Goal: Information Seeking & Learning: Learn about a topic

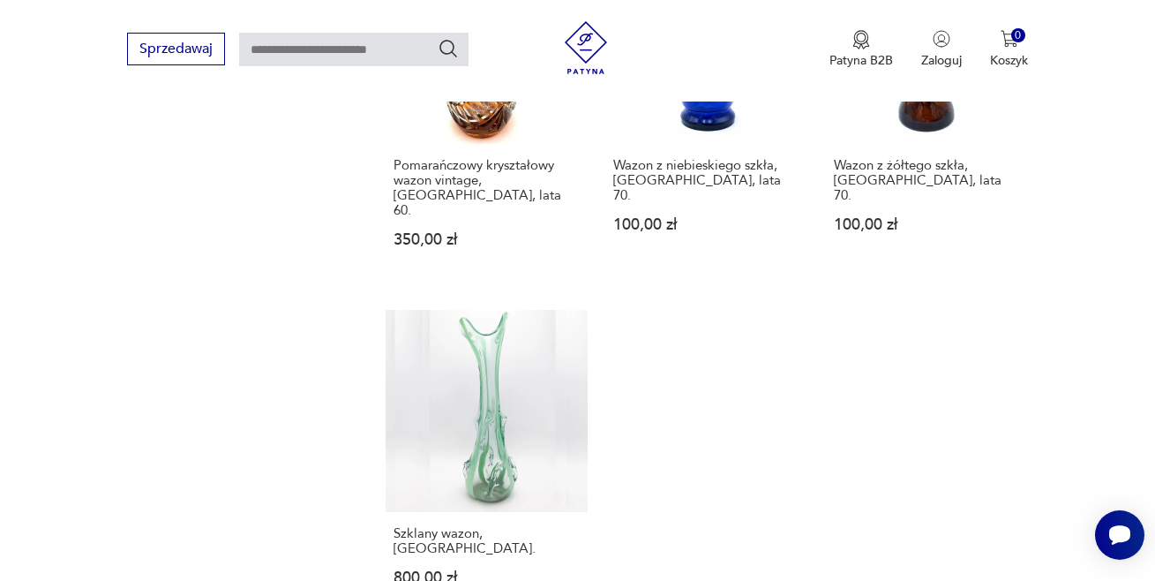
scroll to position [2426, 0]
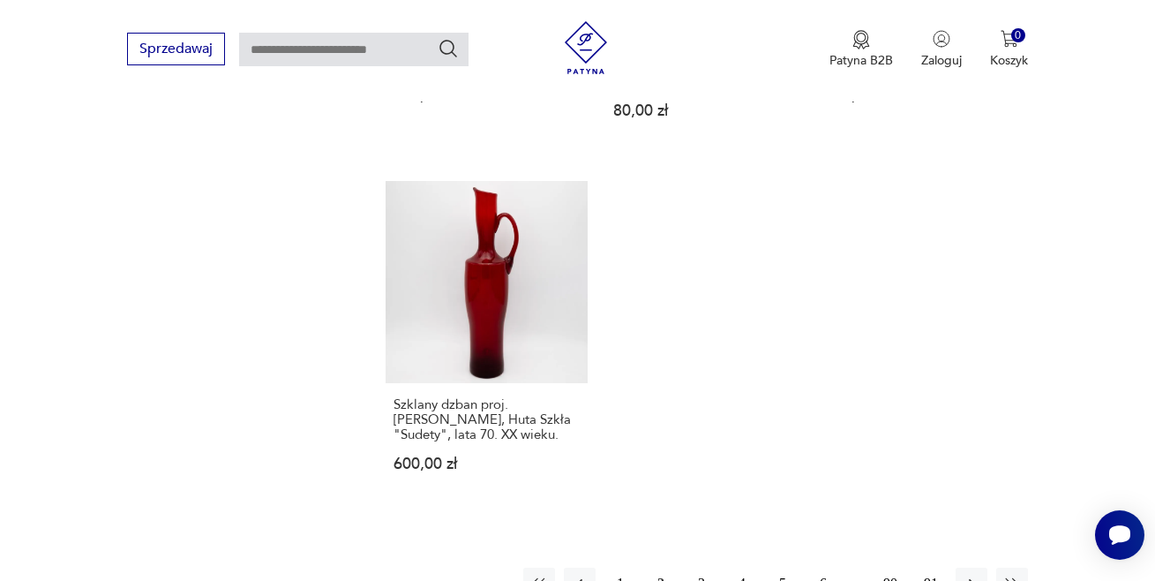
scroll to position [2422, 0]
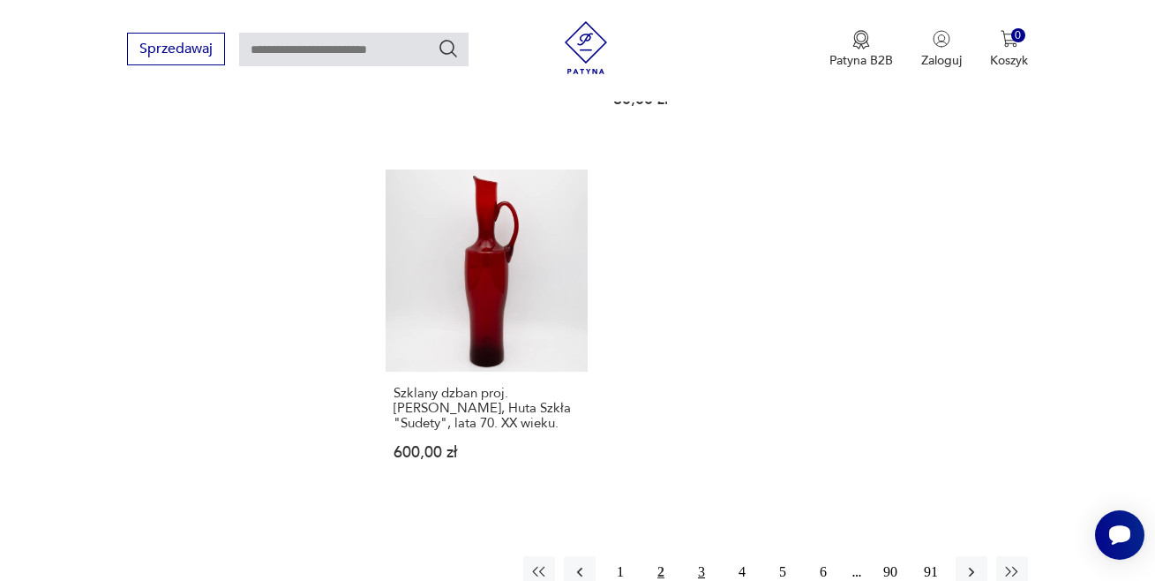
click at [696, 556] on button "3" at bounding box center [702, 572] width 32 height 32
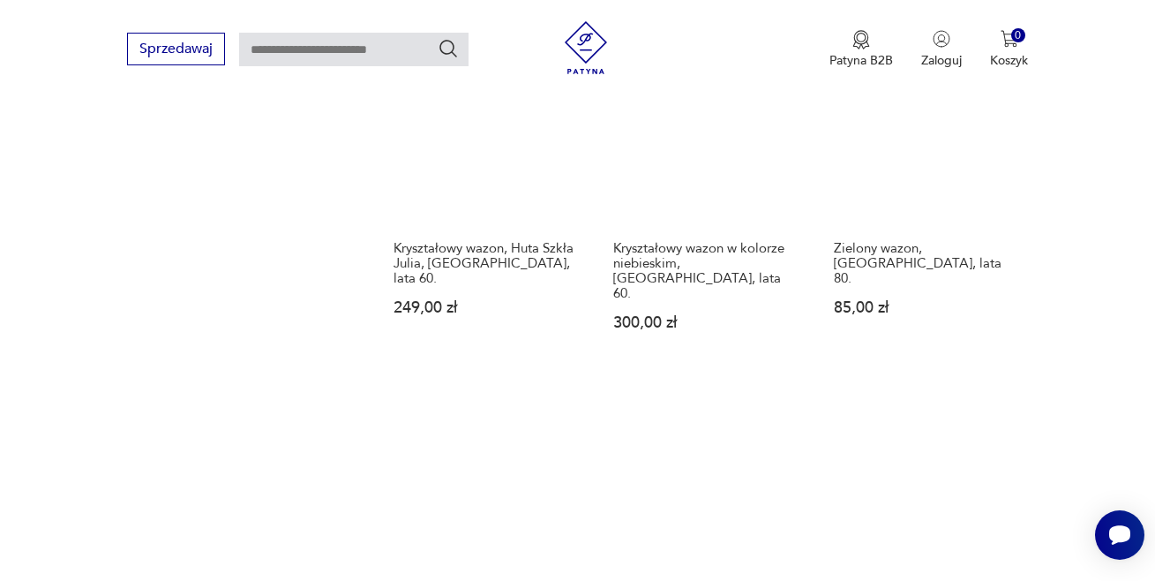
scroll to position [2402, 0]
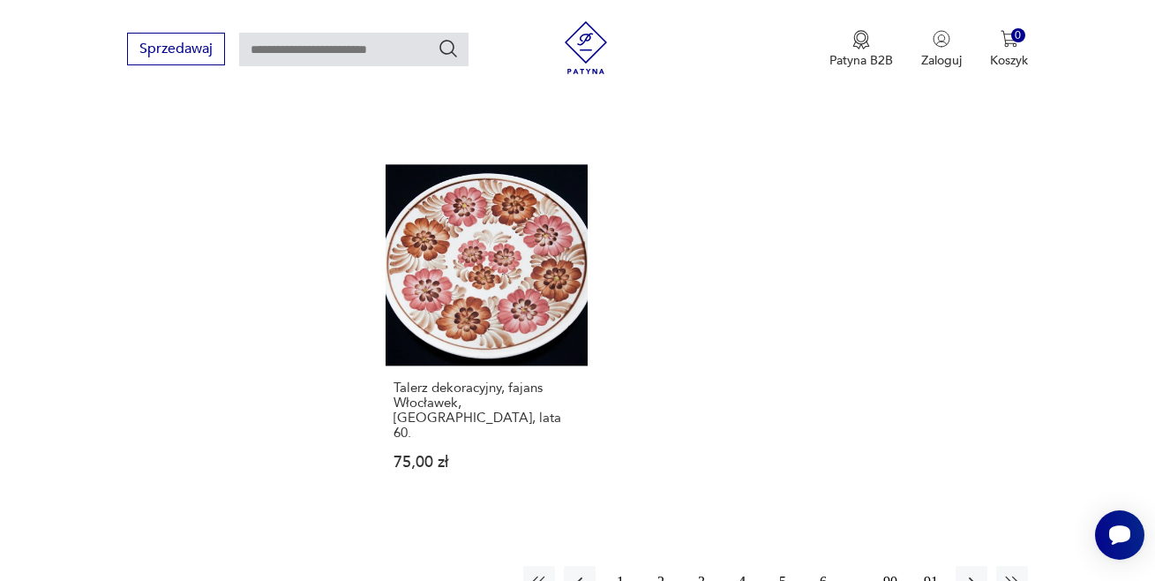
scroll to position [2552, 0]
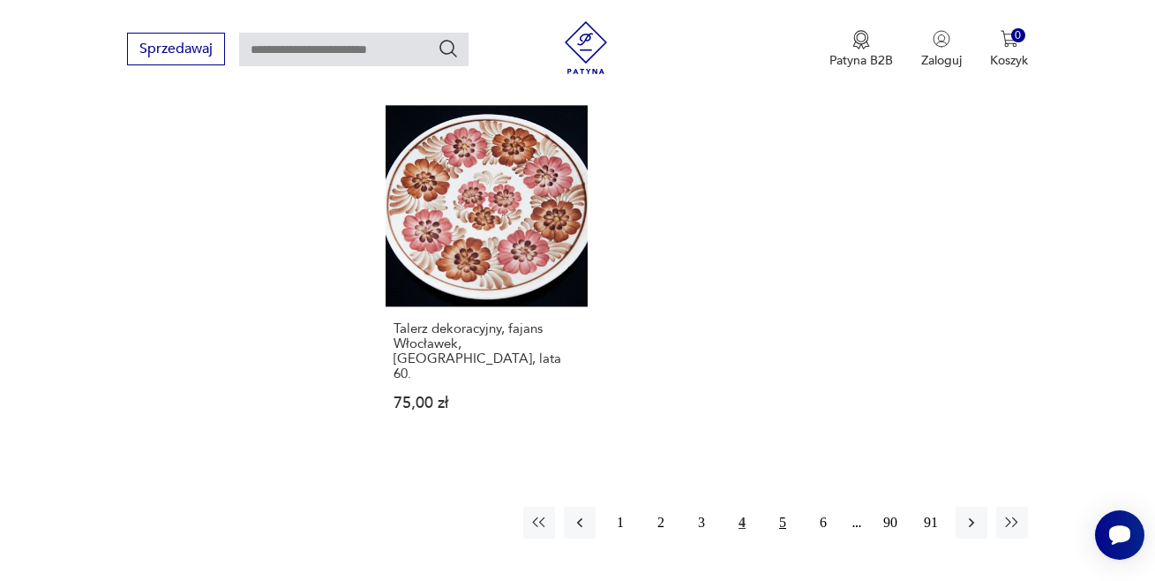
click at [783, 507] on button "5" at bounding box center [783, 523] width 32 height 32
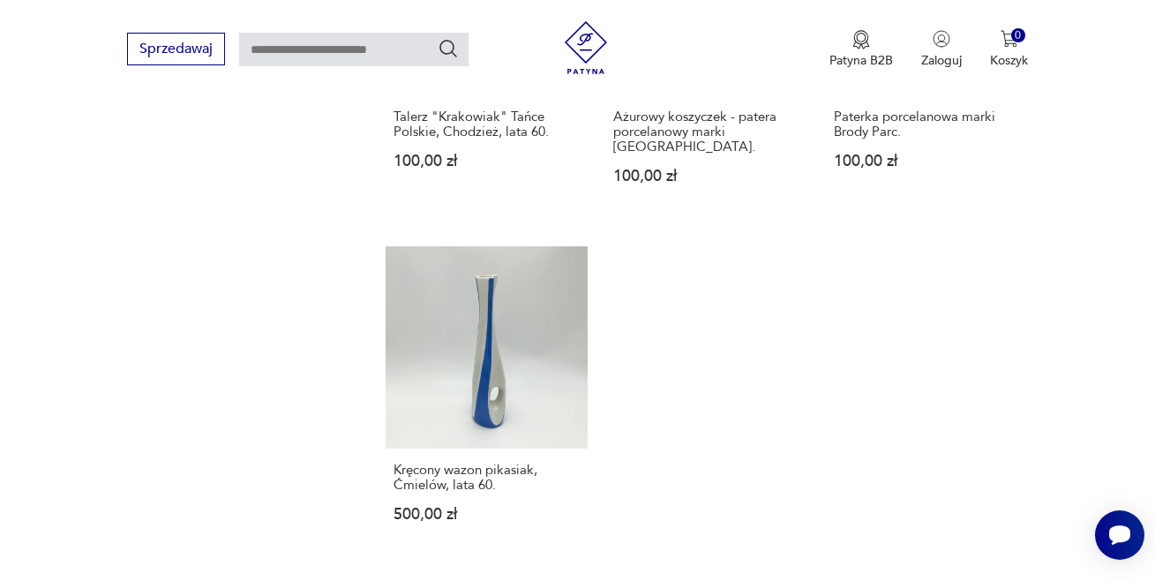
scroll to position [2446, 0]
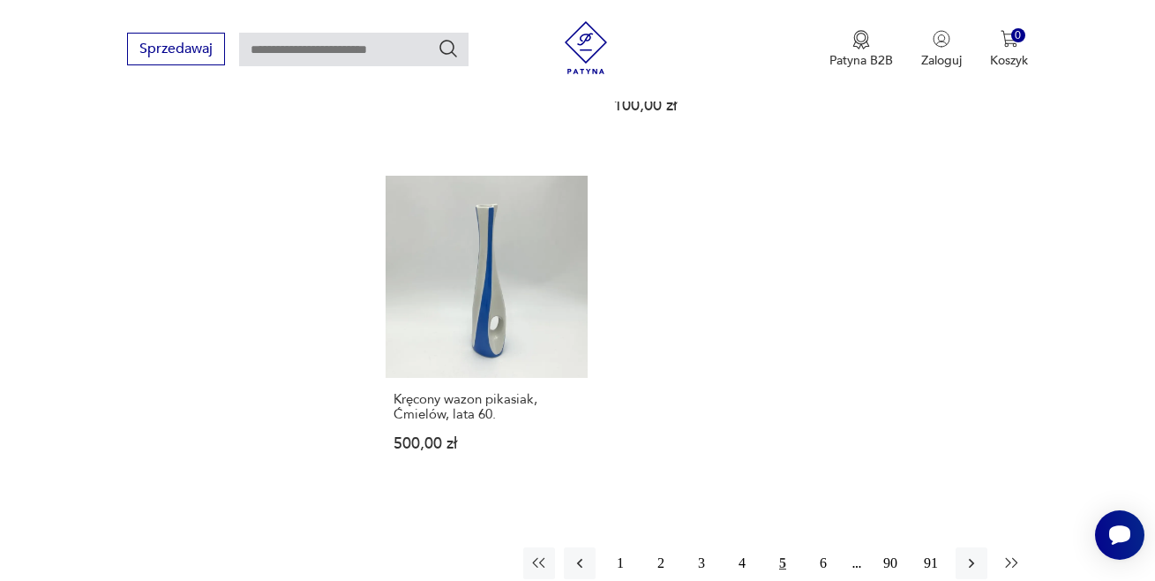
click at [1004, 554] on icon "button" at bounding box center [1013, 563] width 18 height 18
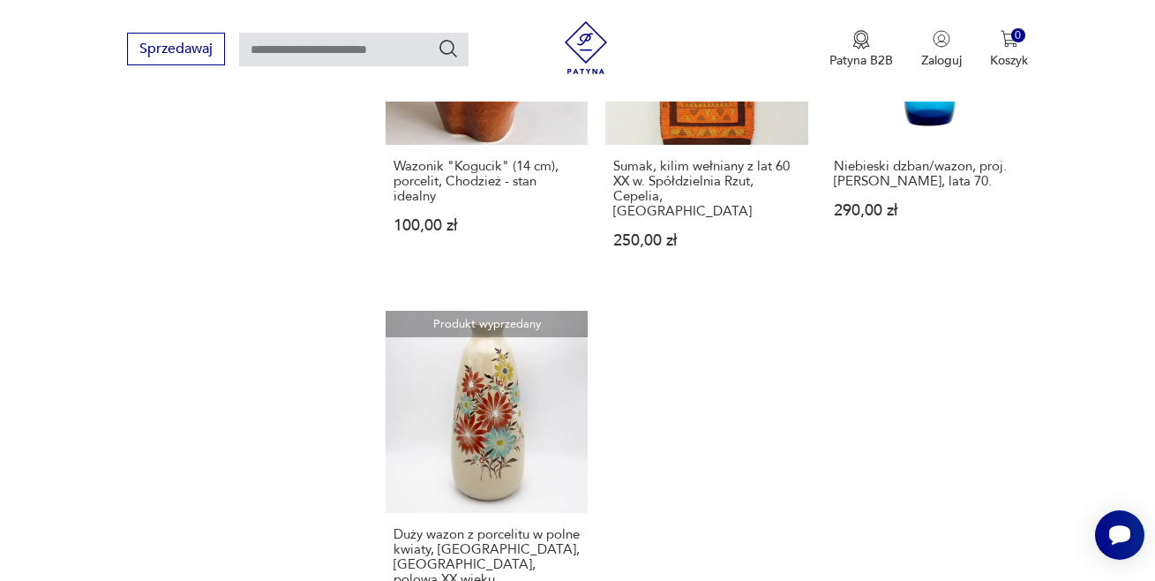
scroll to position [2552, 0]
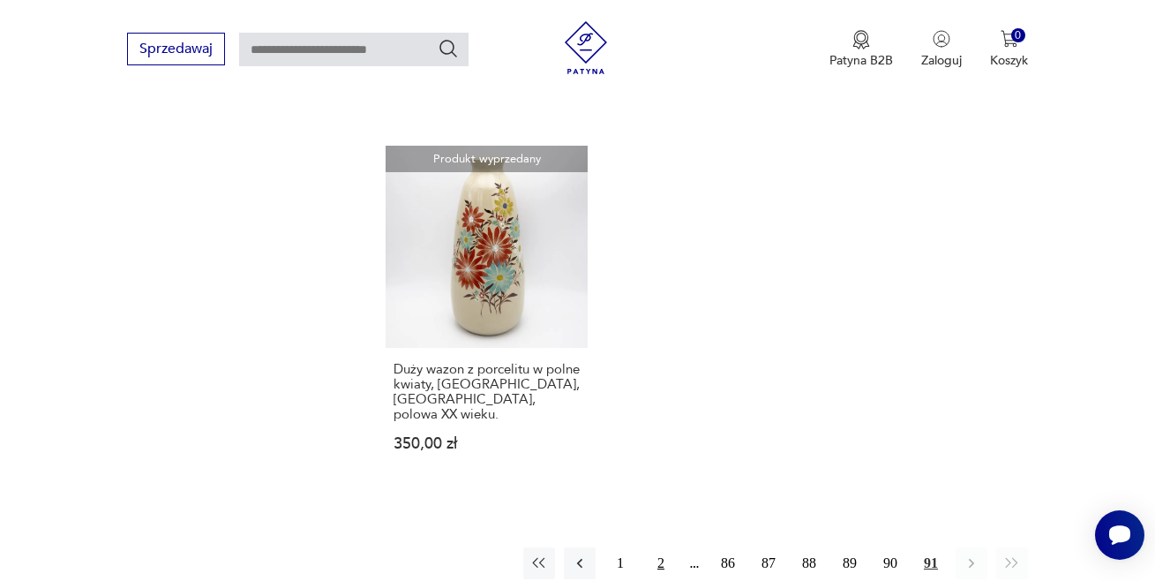
click at [663, 547] on button "2" at bounding box center [661, 563] width 32 height 32
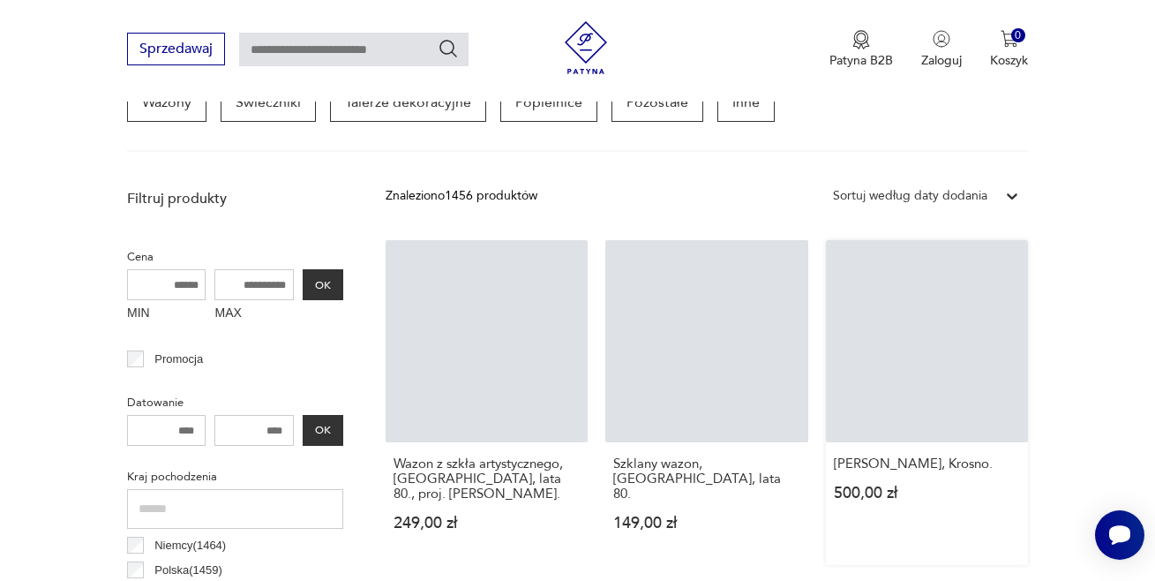
scroll to position [469, 0]
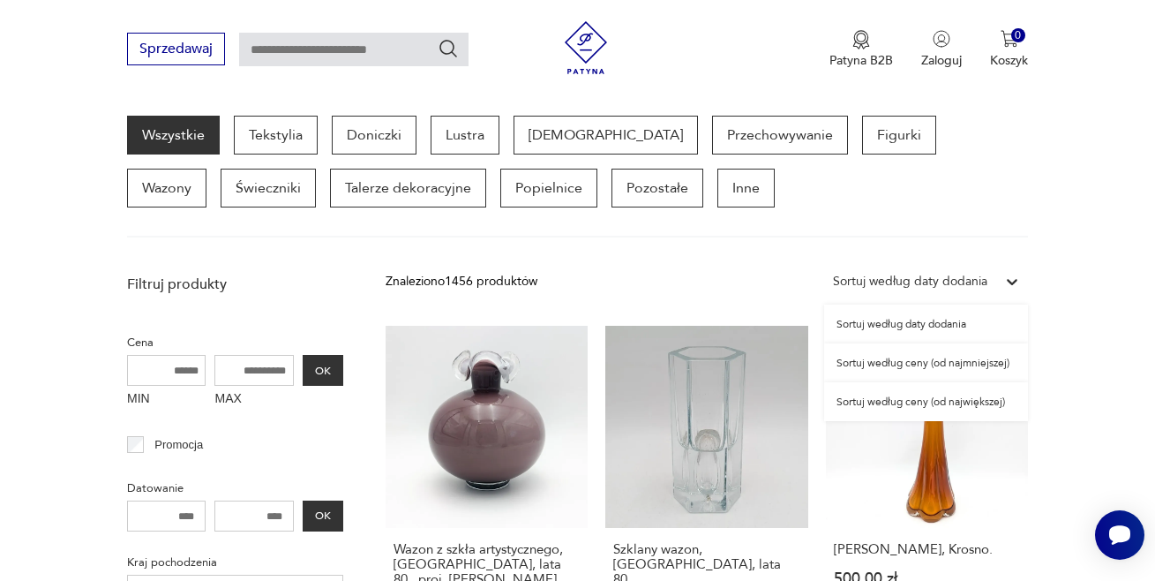
click at [1012, 279] on icon at bounding box center [1013, 282] width 18 height 18
click at [964, 361] on div "Sortuj według ceny (od najmniejszej)" at bounding box center [926, 362] width 204 height 39
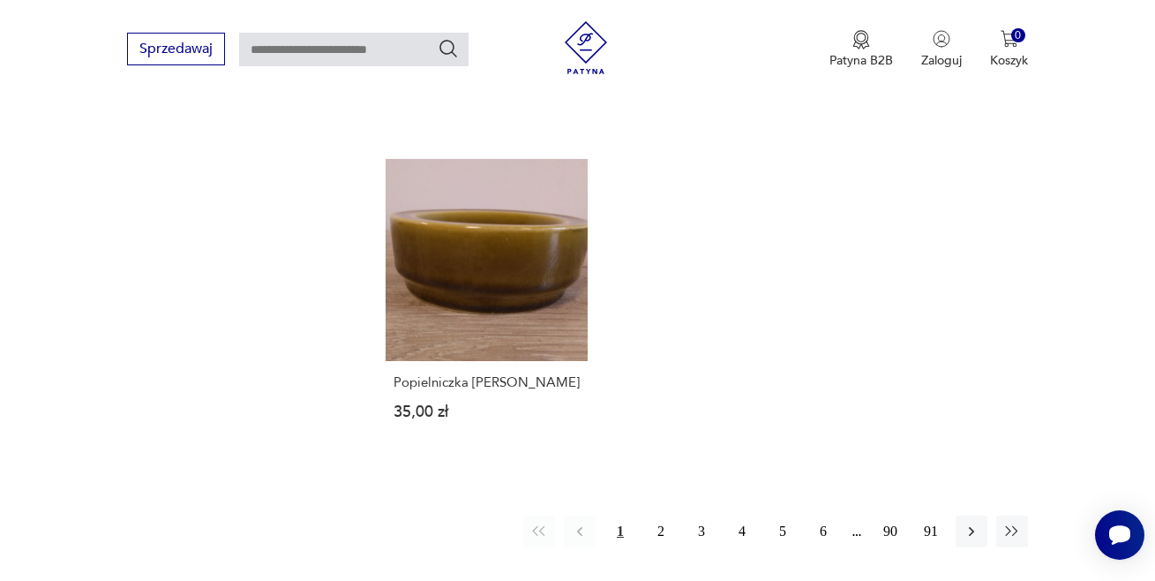
scroll to position [2374, 0]
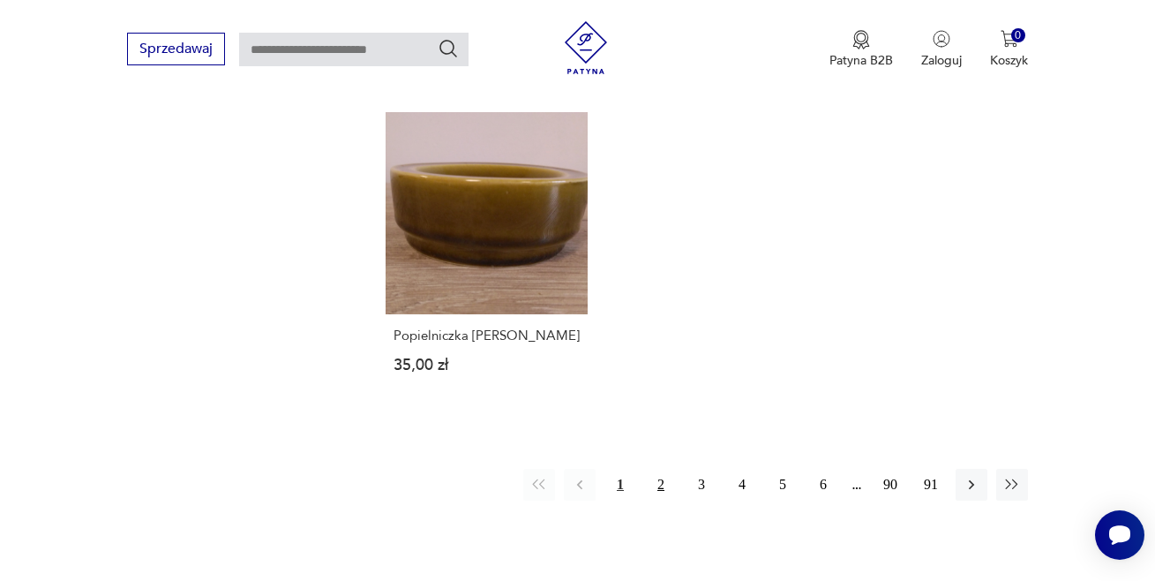
click at [658, 469] on button "2" at bounding box center [661, 485] width 32 height 32
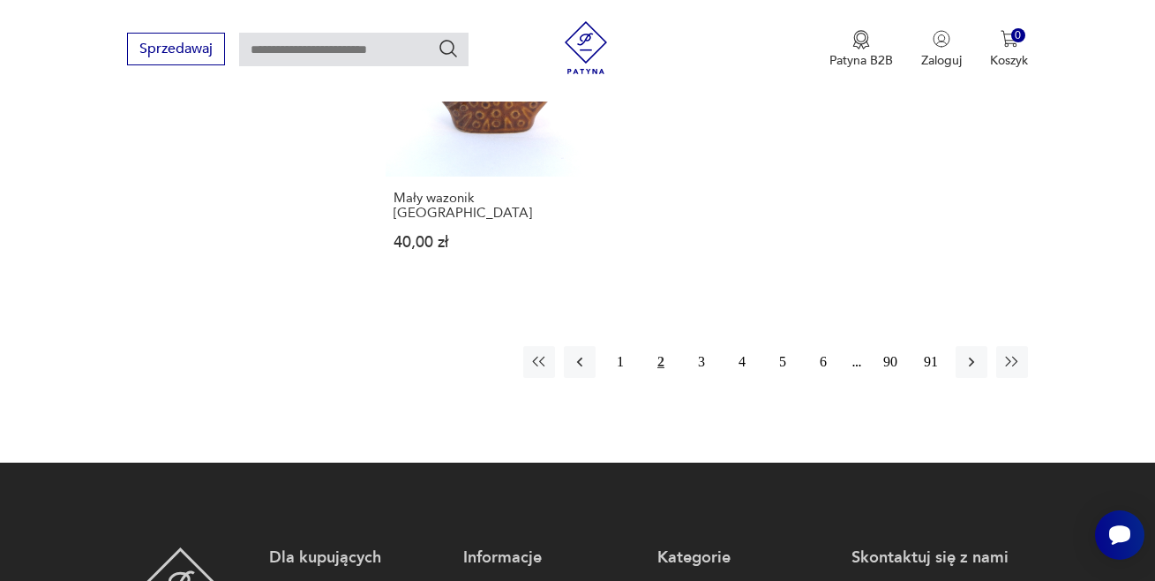
scroll to position [2599, 0]
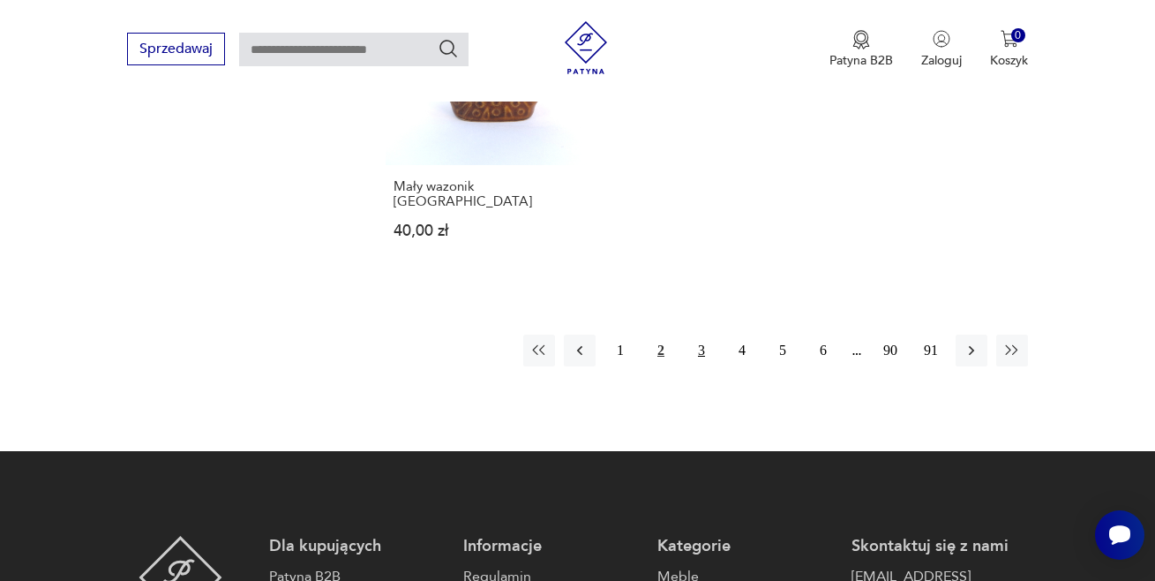
click at [695, 335] on button "3" at bounding box center [702, 351] width 32 height 32
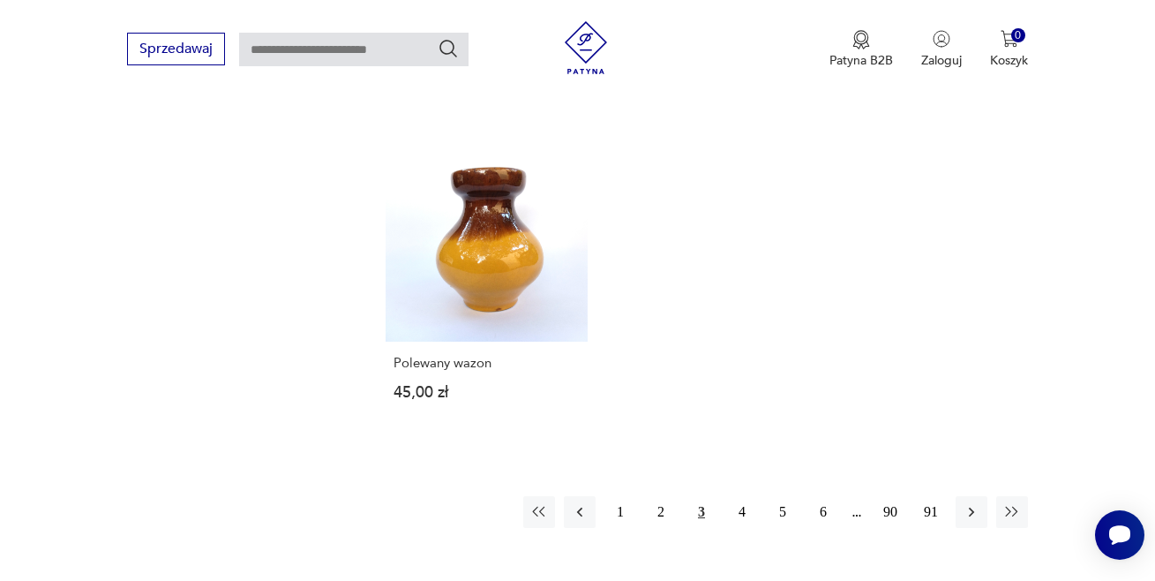
scroll to position [2457, 0]
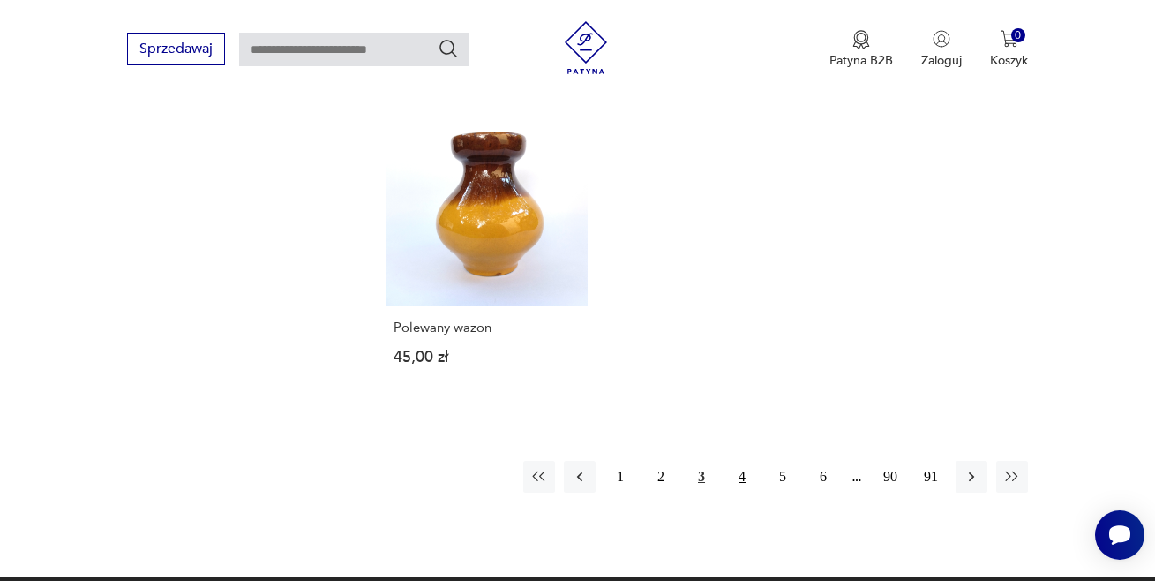
click at [740, 461] on button "4" at bounding box center [742, 477] width 32 height 32
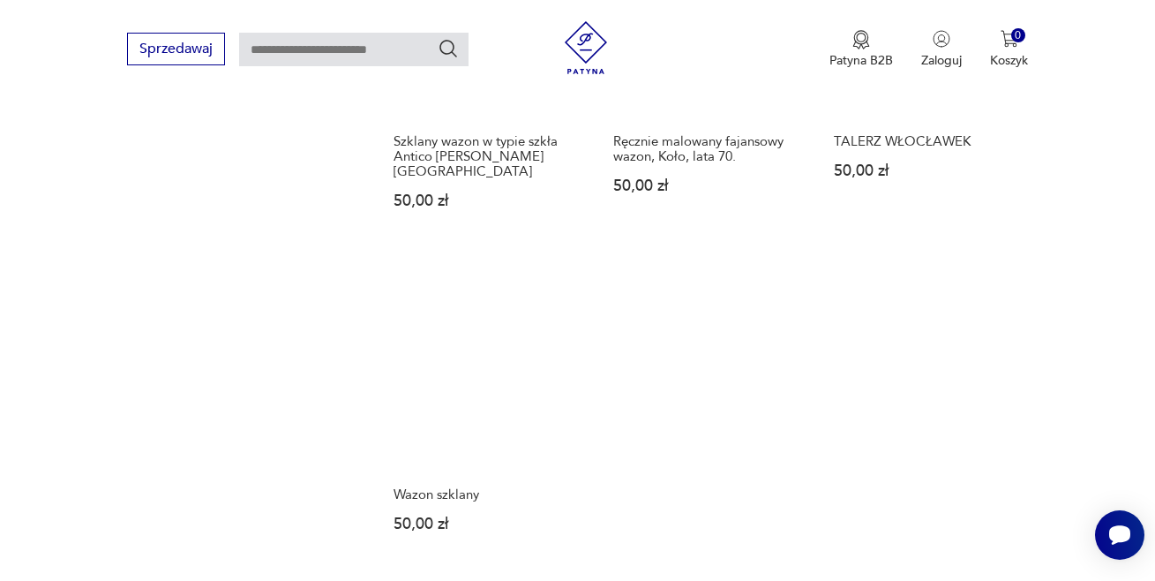
scroll to position [2364, 0]
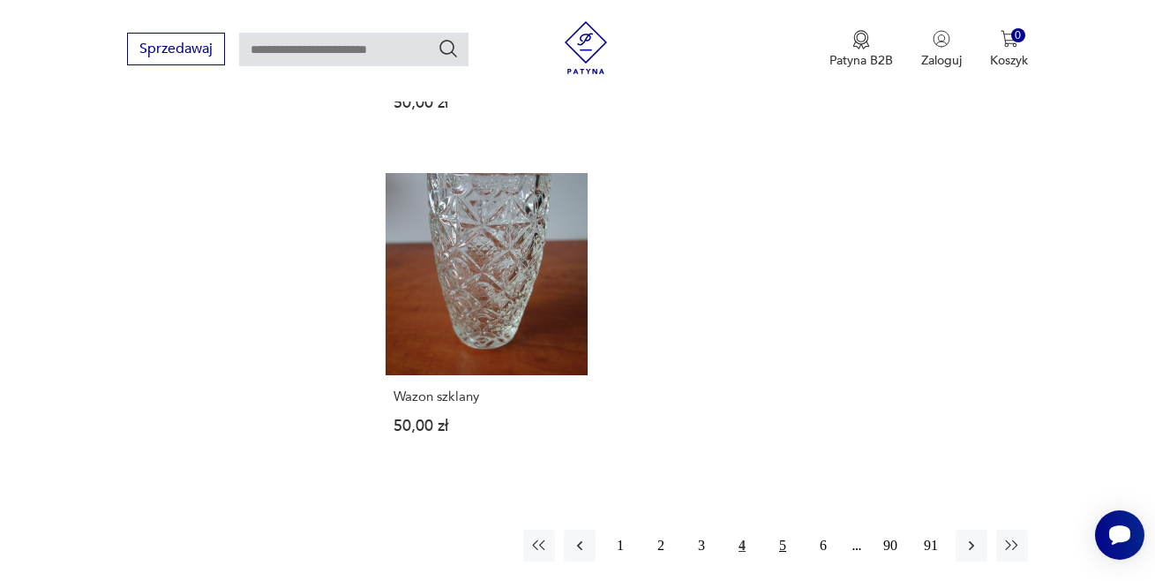
click at [784, 530] on button "5" at bounding box center [783, 546] width 32 height 32
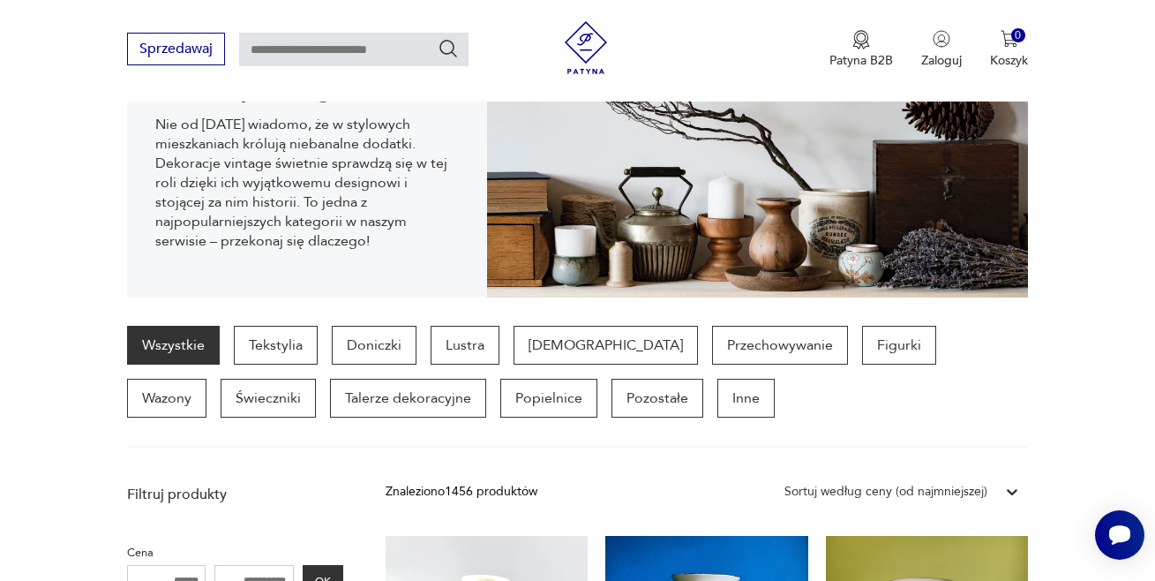
scroll to position [294, 0]
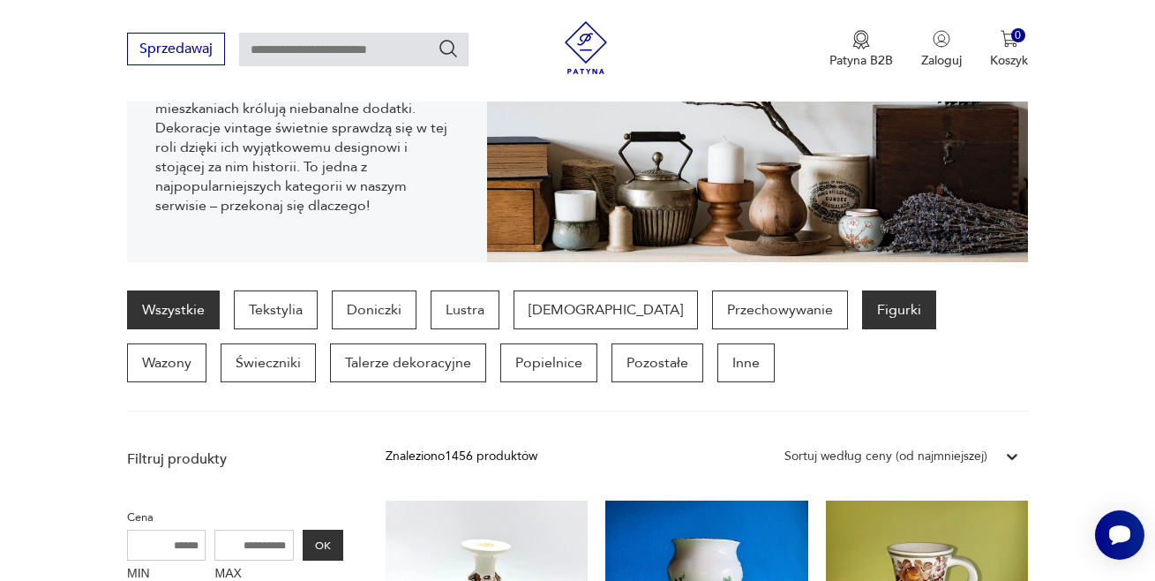
click at [862, 307] on p "Figurki" at bounding box center [899, 309] width 74 height 39
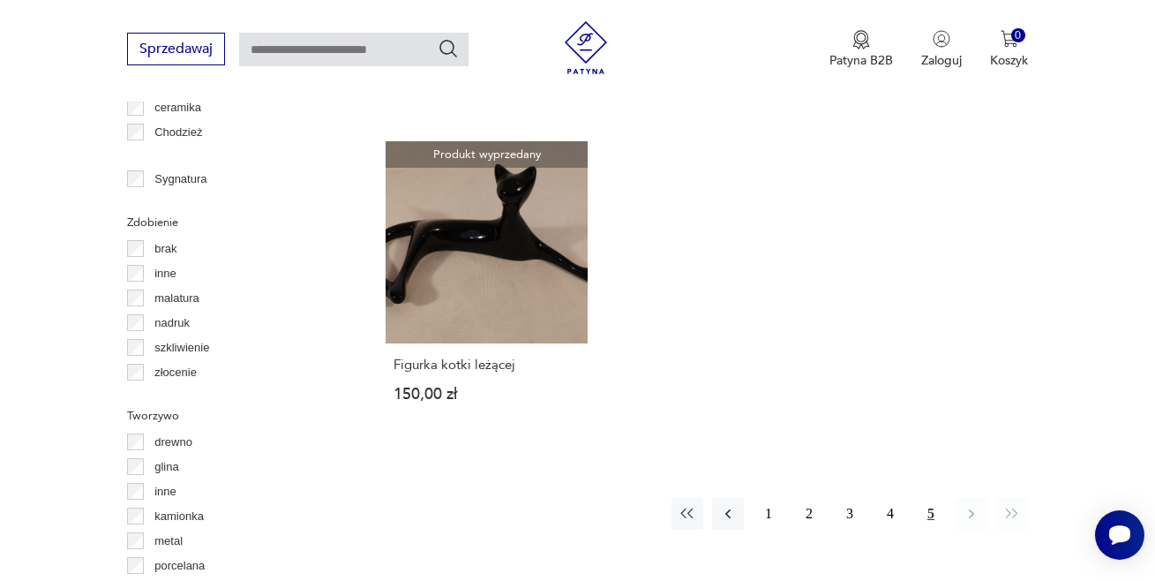
scroll to position [1881, 0]
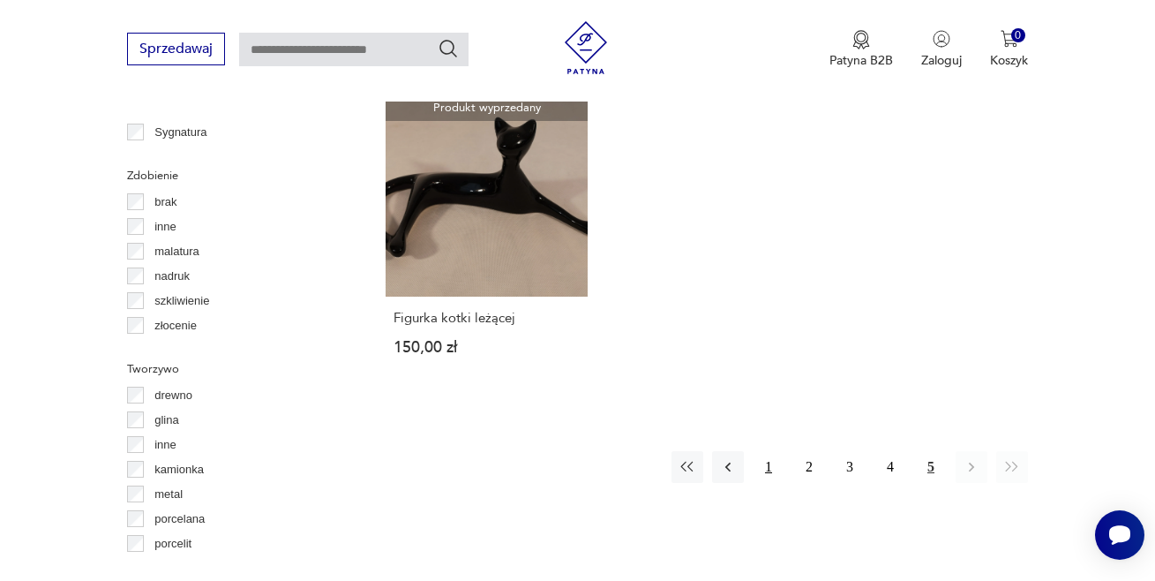
click at [769, 456] on button "1" at bounding box center [769, 467] width 32 height 32
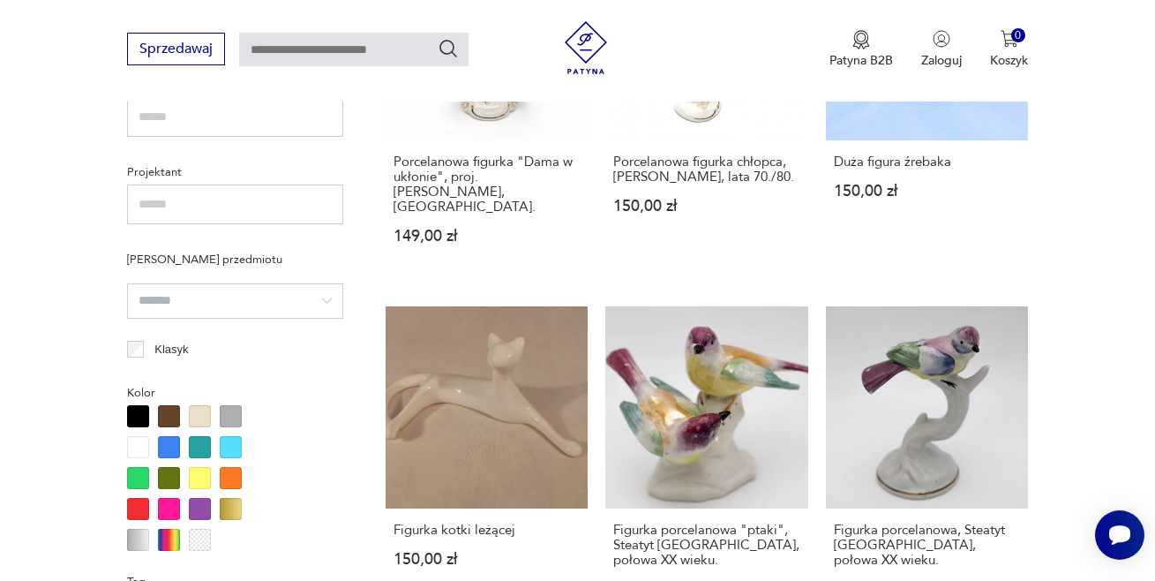
scroll to position [1245, 0]
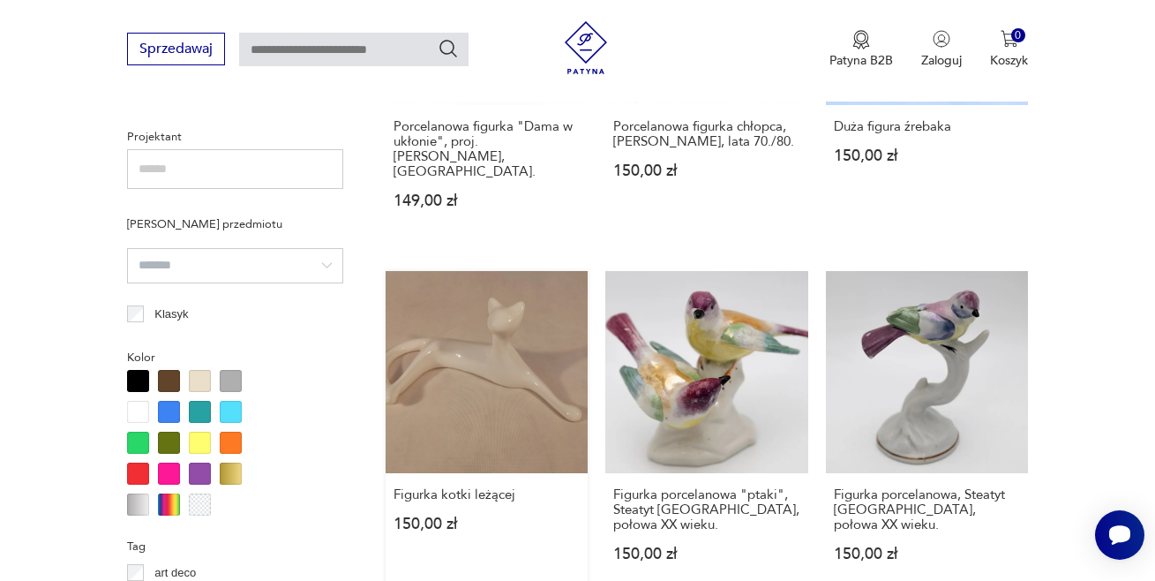
click at [461, 305] on link "Figurka kotki leżącej 150,00 zł" at bounding box center [487, 433] width 202 height 325
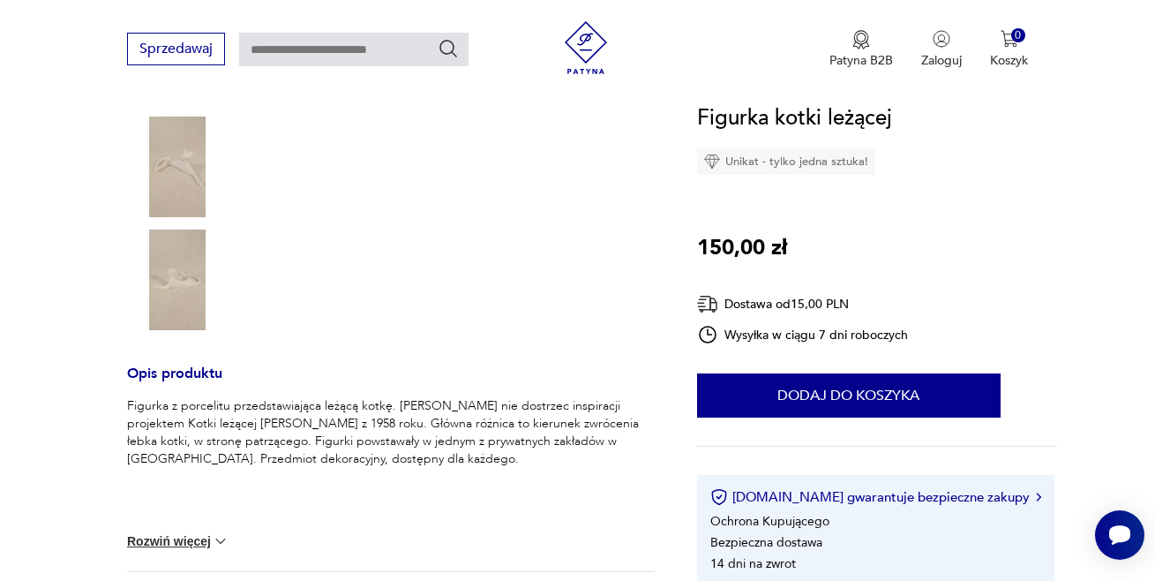
scroll to position [435, 0]
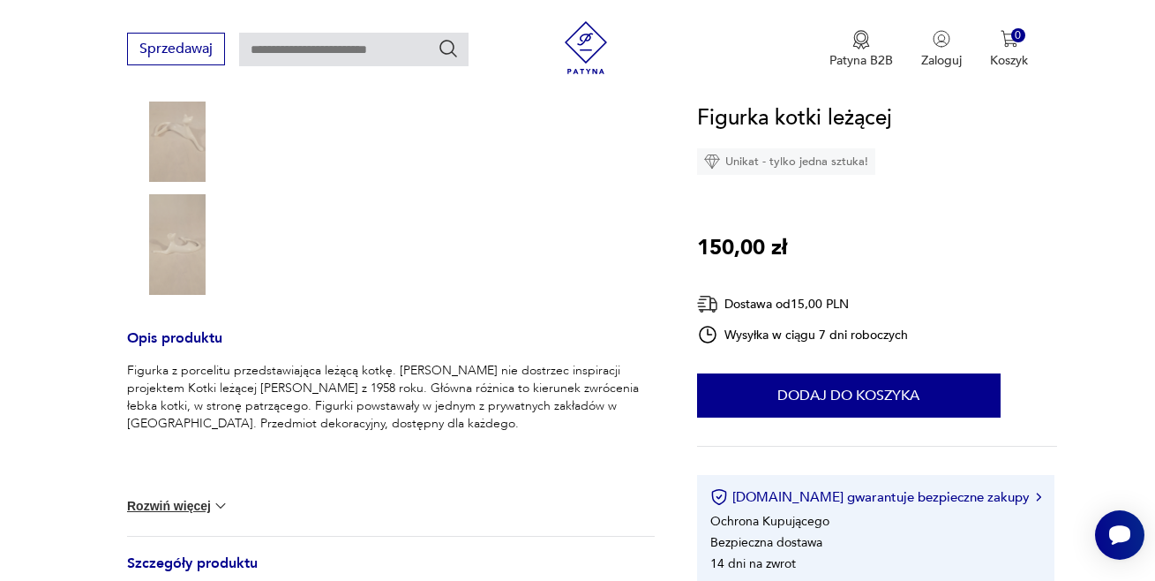
click at [167, 500] on button "Rozwiń więcej" at bounding box center [178, 506] width 102 height 18
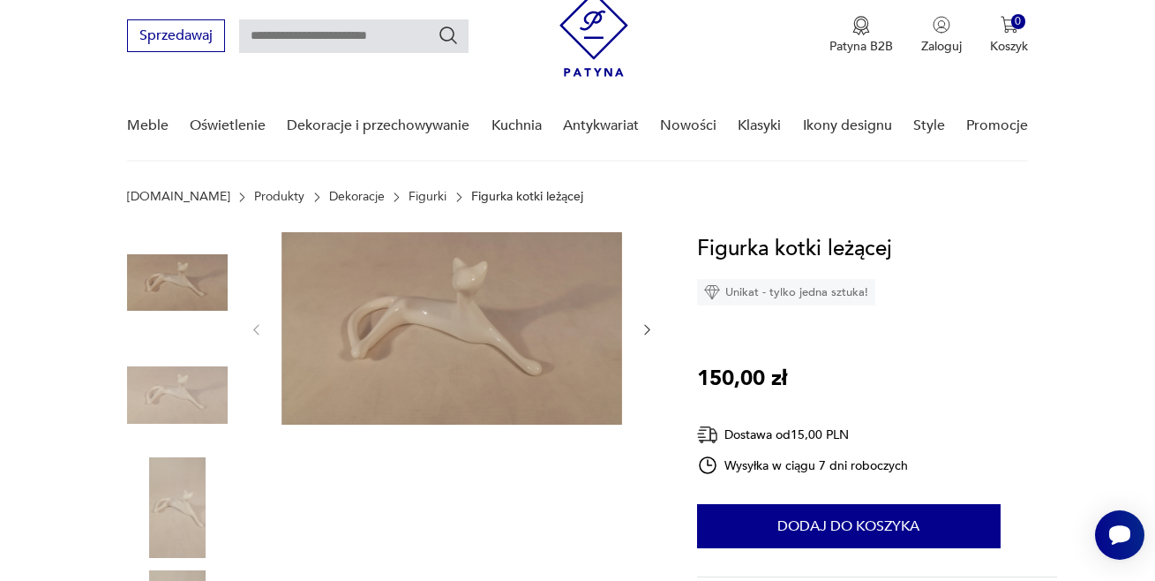
scroll to position [0, 0]
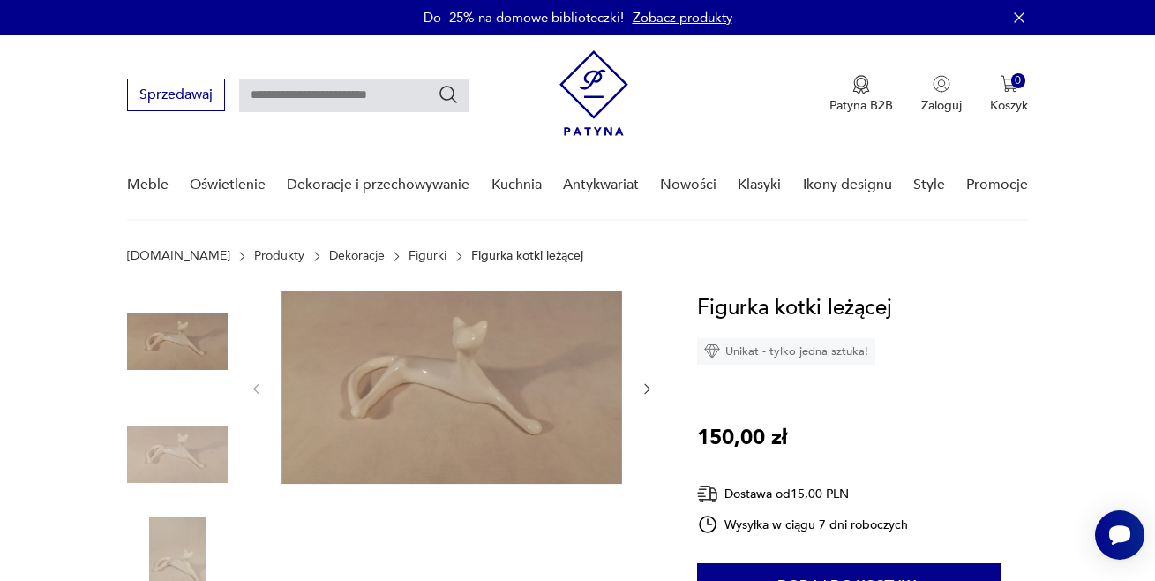
click at [644, 385] on icon "button" at bounding box center [647, 388] width 15 height 15
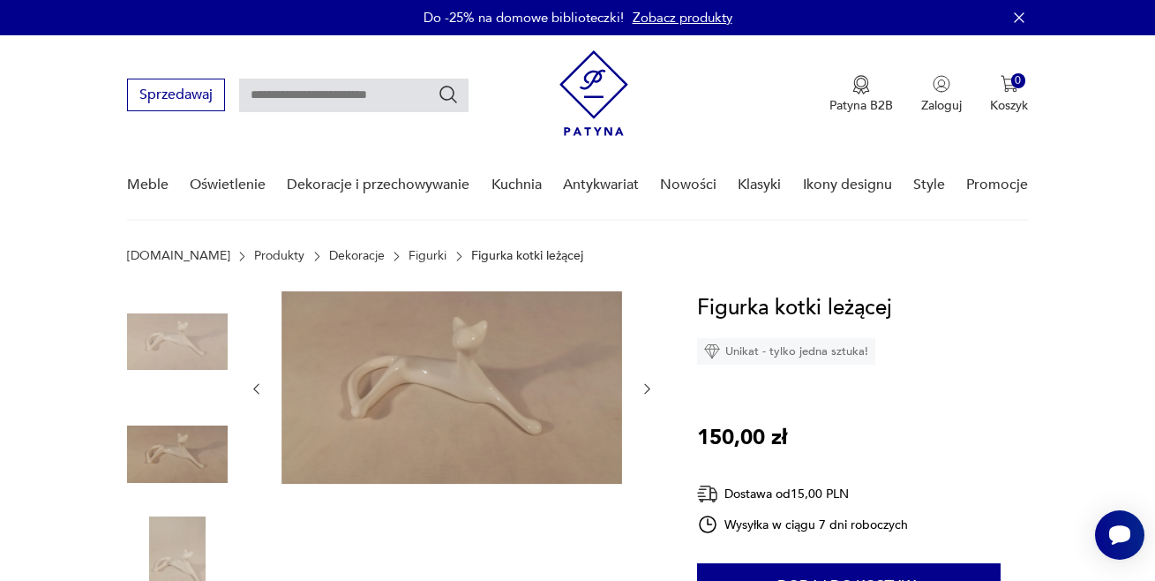
click at [644, 385] on icon "button" at bounding box center [647, 388] width 15 height 15
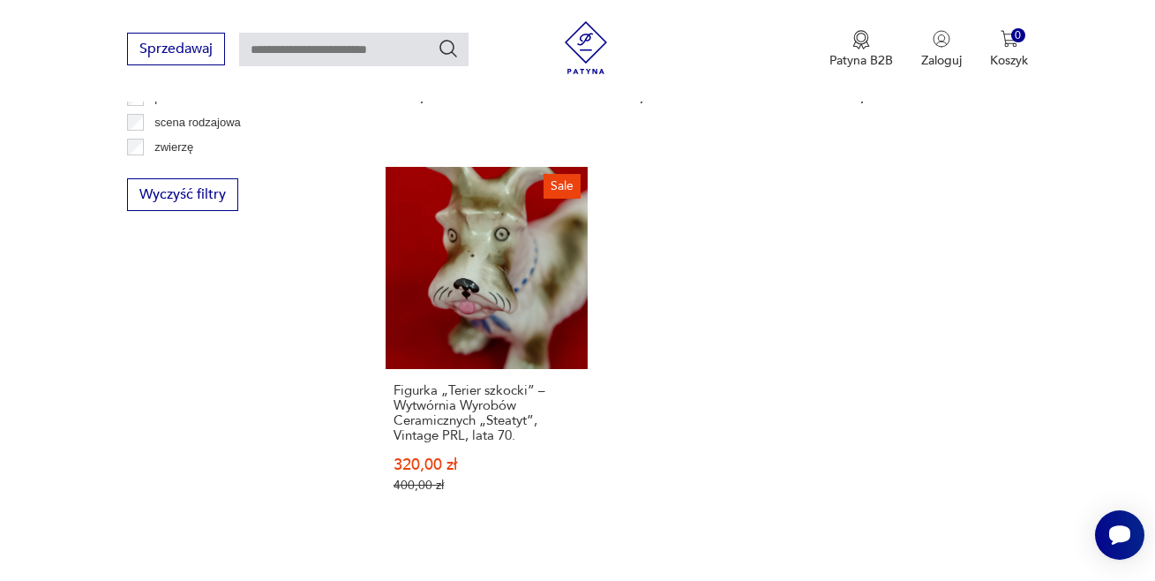
scroll to position [2509, 0]
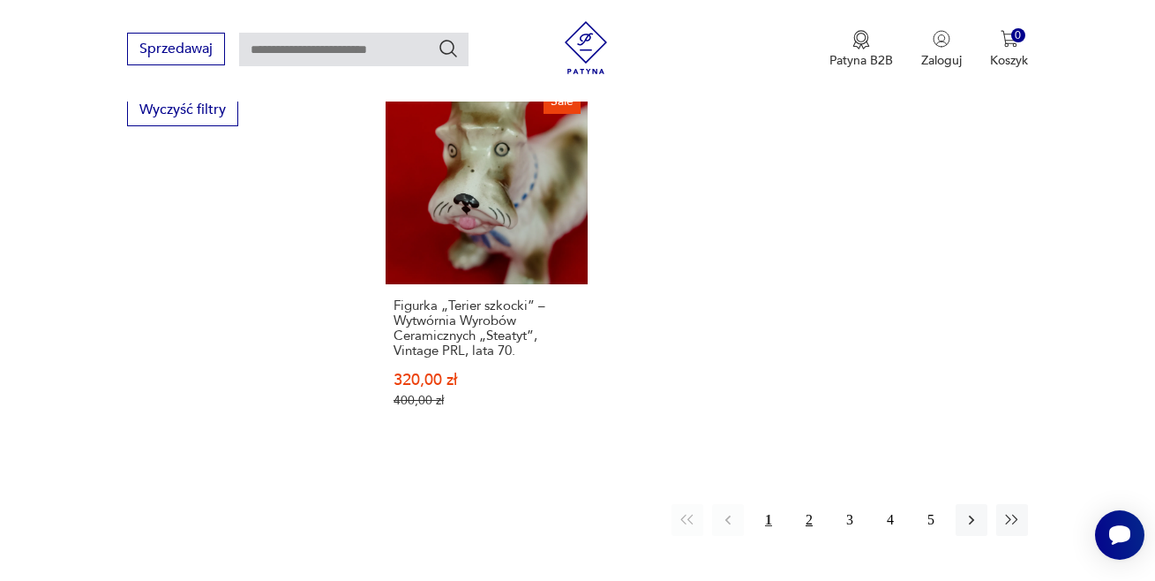
click at [809, 504] on button "2" at bounding box center [810, 520] width 32 height 32
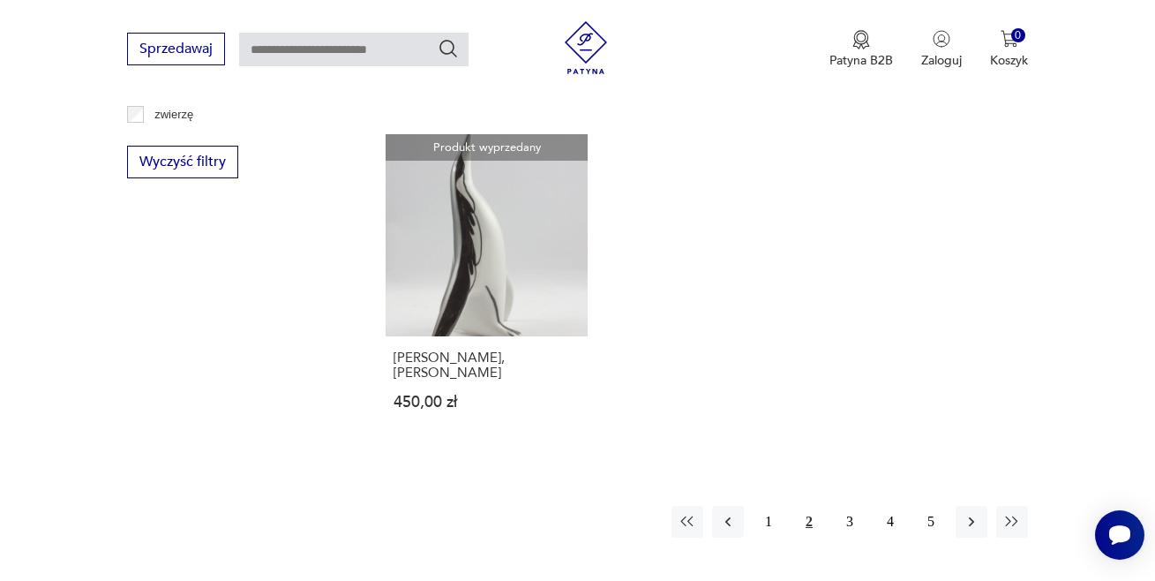
scroll to position [2528, 0]
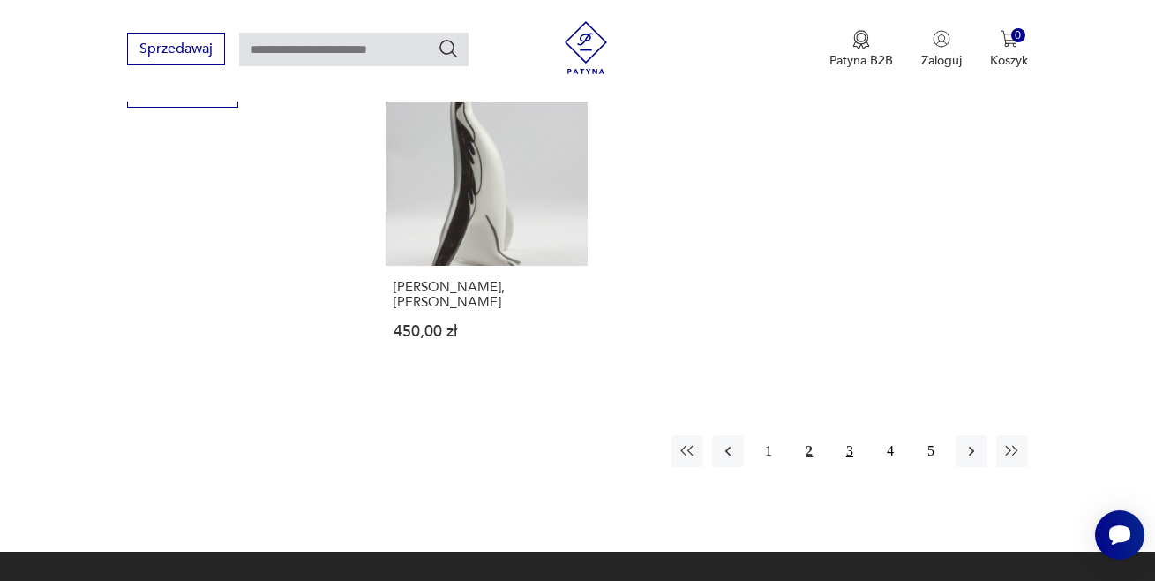
click at [846, 437] on button "3" at bounding box center [850, 451] width 32 height 32
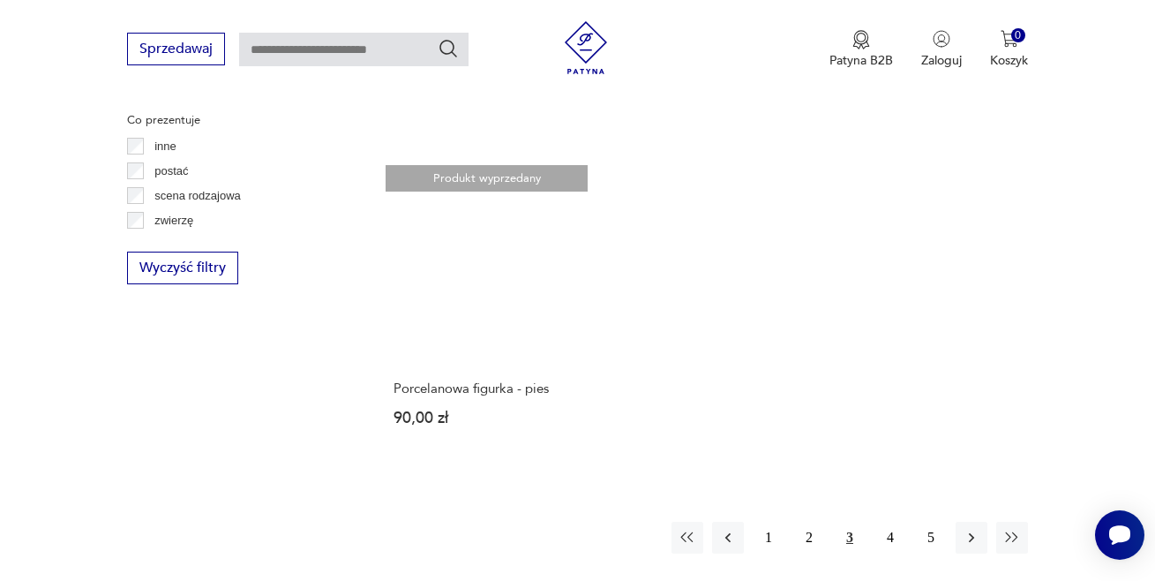
scroll to position [2364, 0]
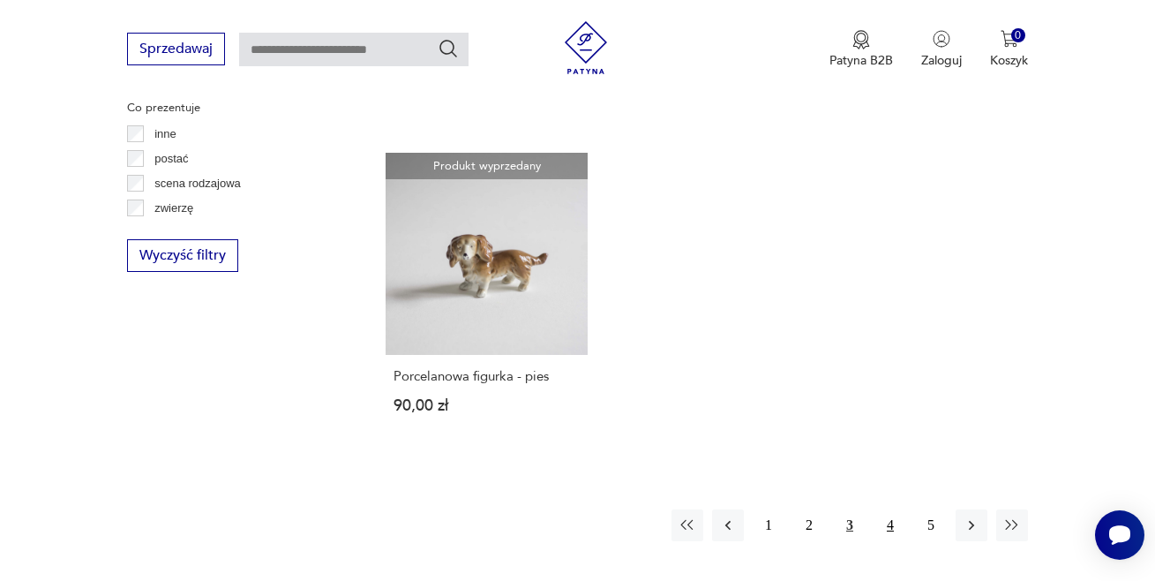
click at [889, 519] on button "4" at bounding box center [891, 525] width 32 height 32
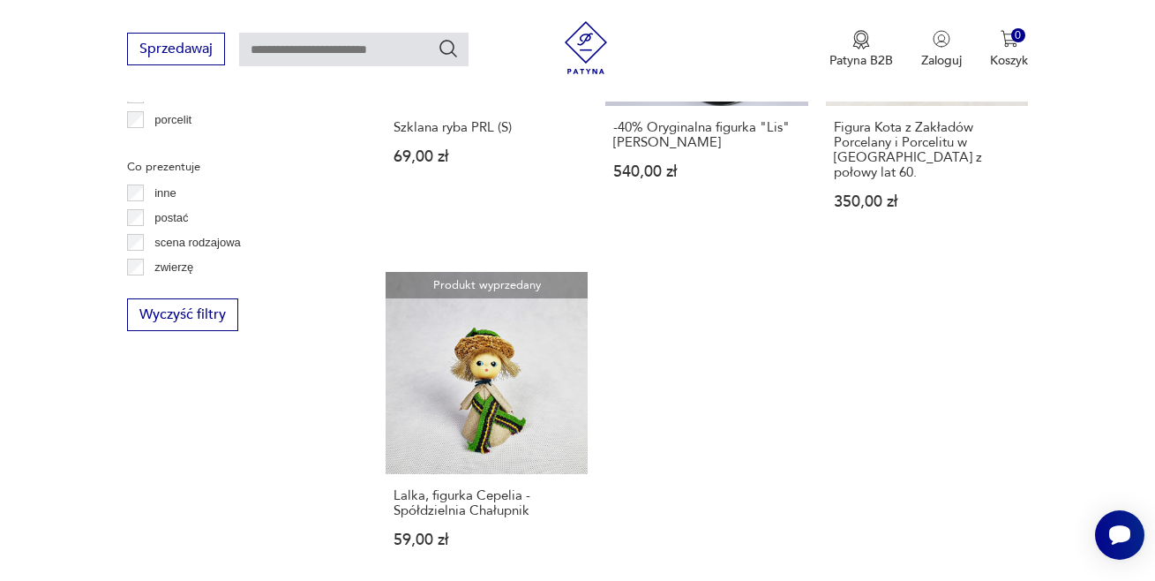
scroll to position [2399, 0]
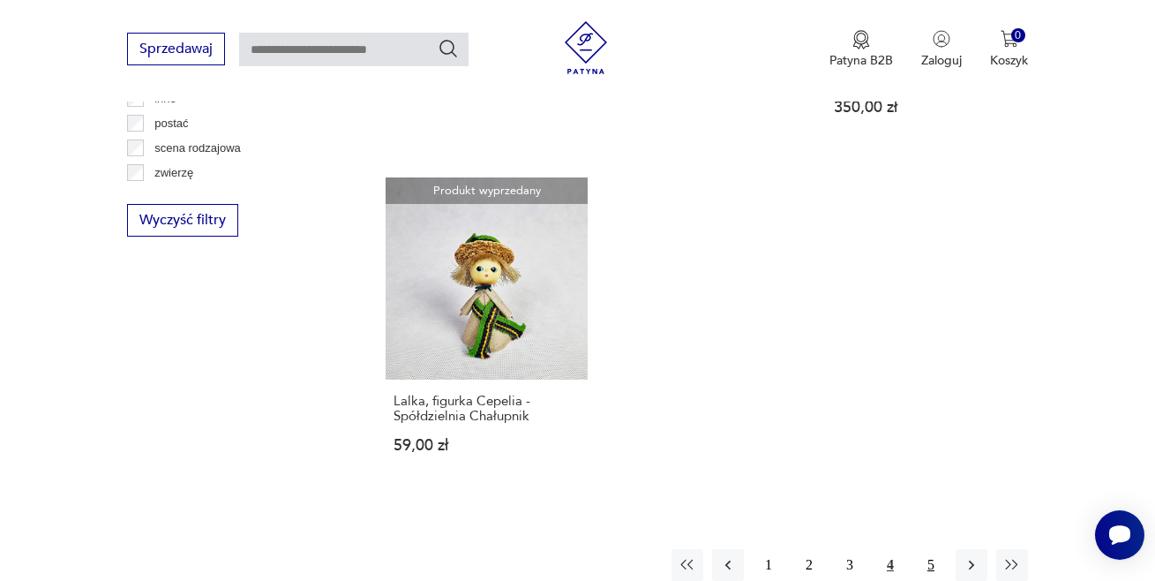
click at [931, 549] on button "5" at bounding box center [931, 565] width 32 height 32
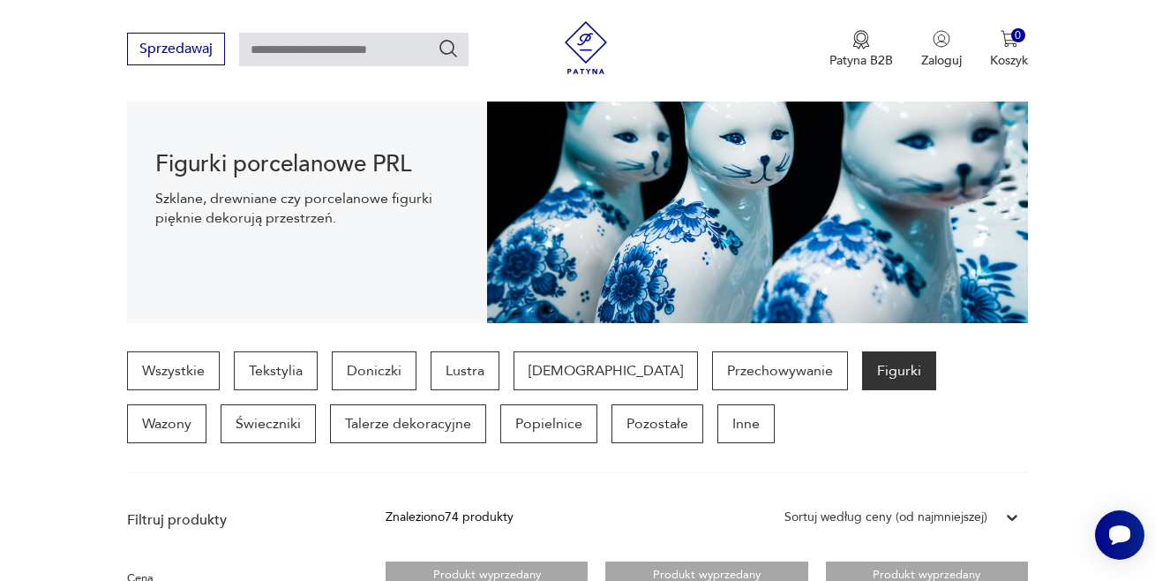
scroll to position [162, 0]
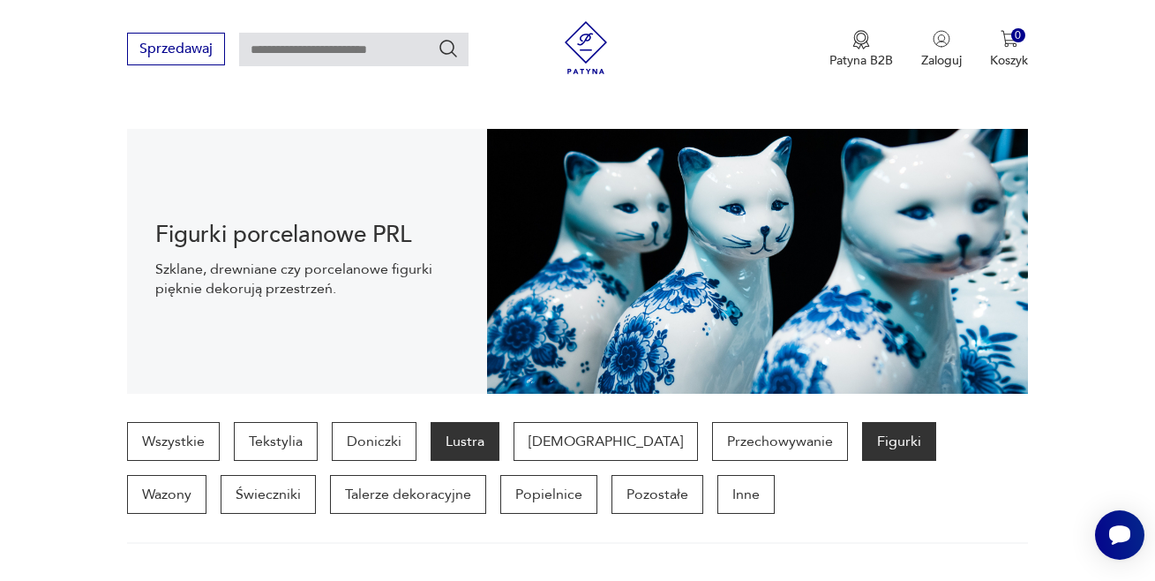
click at [468, 436] on p "Lustra" at bounding box center [465, 441] width 69 height 39
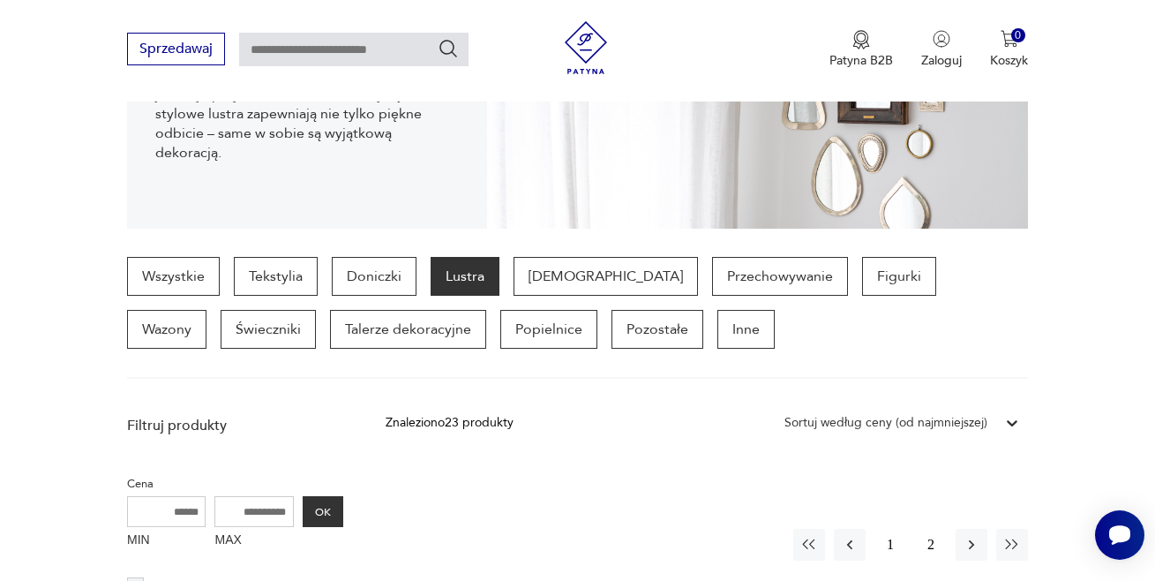
scroll to position [233, 0]
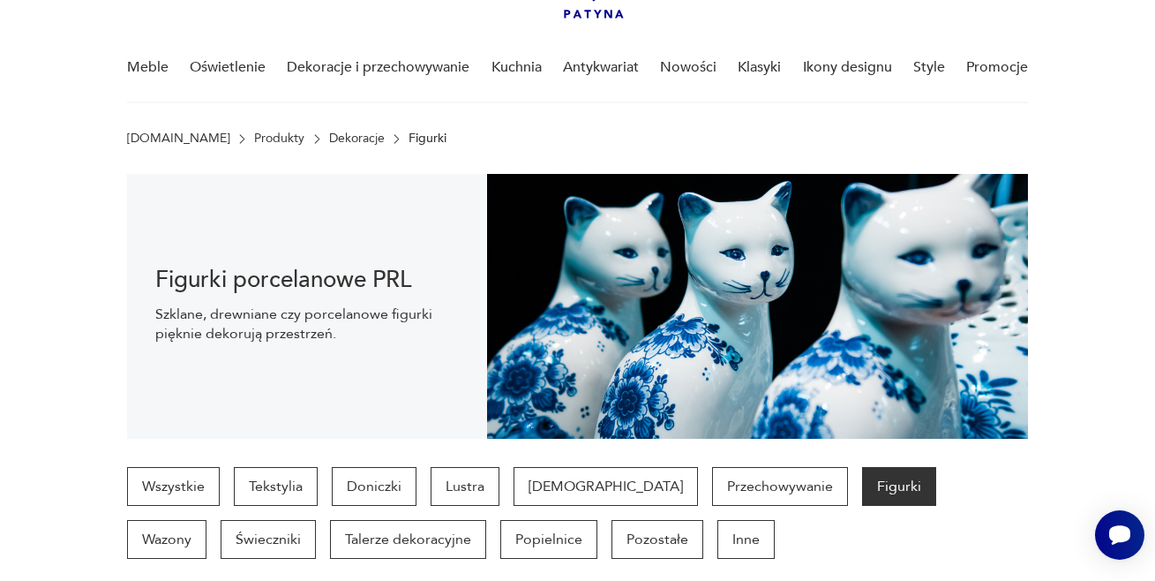
scroll to position [153, 0]
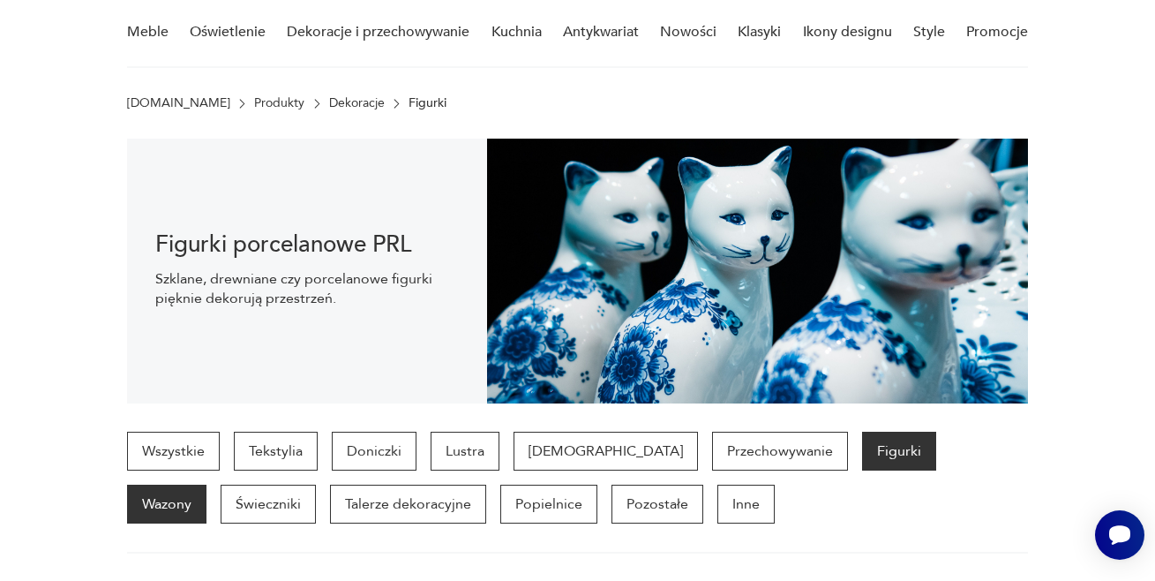
click at [207, 485] on p "Wazony" at bounding box center [166, 504] width 79 height 39
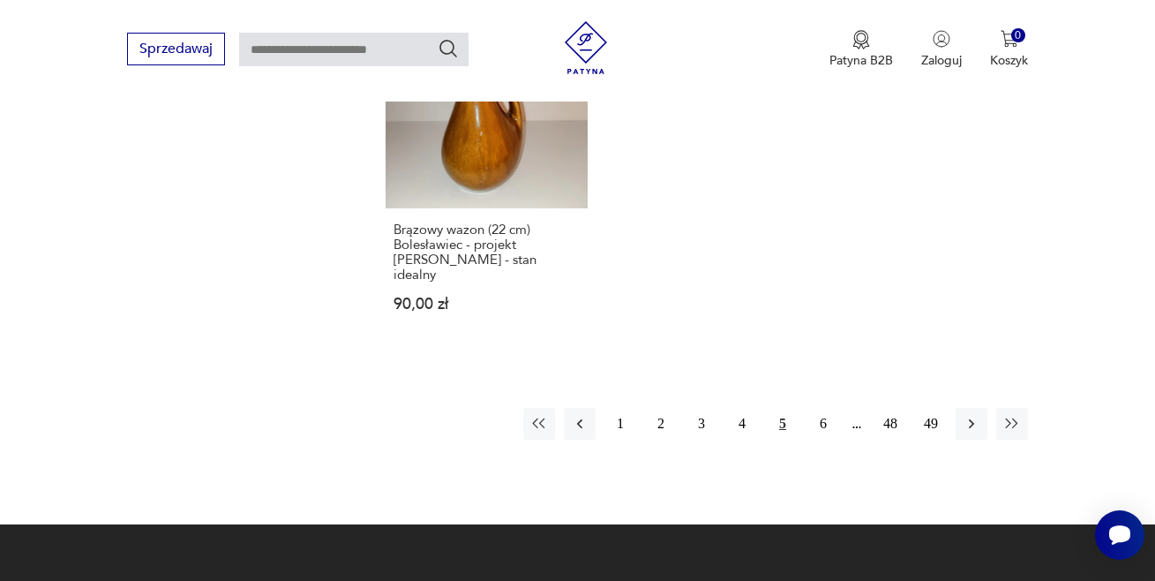
scroll to position [2634, 0]
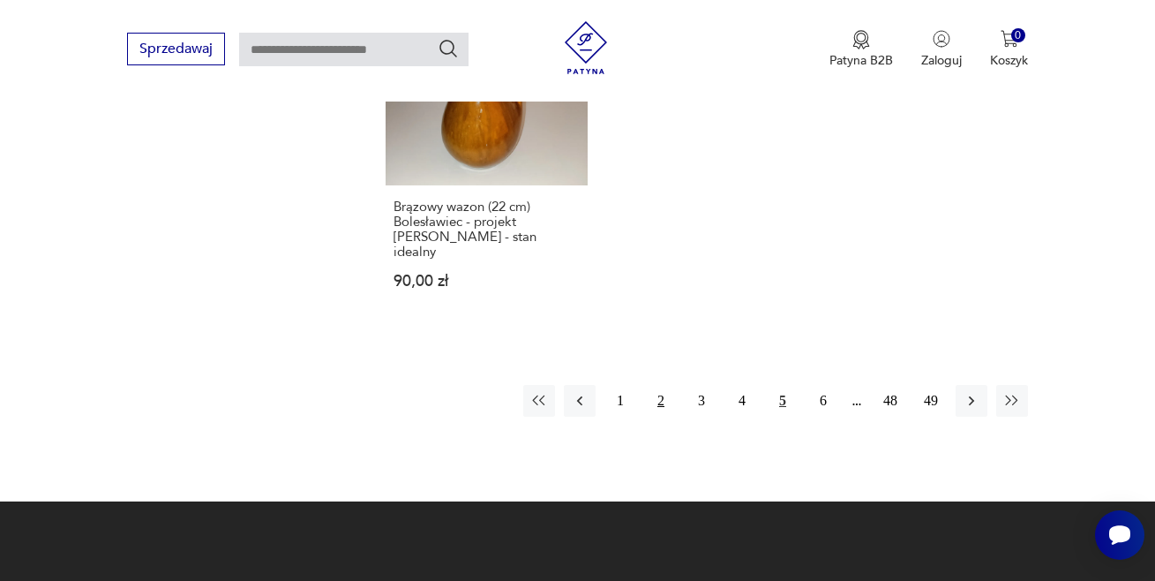
click at [656, 385] on button "2" at bounding box center [661, 401] width 32 height 32
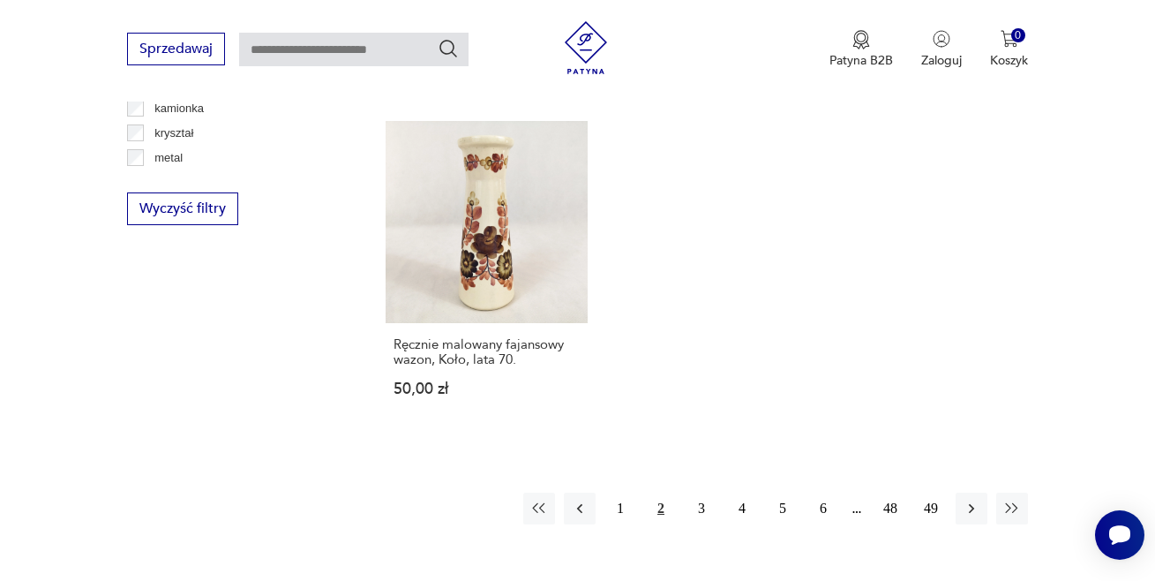
scroll to position [2446, 0]
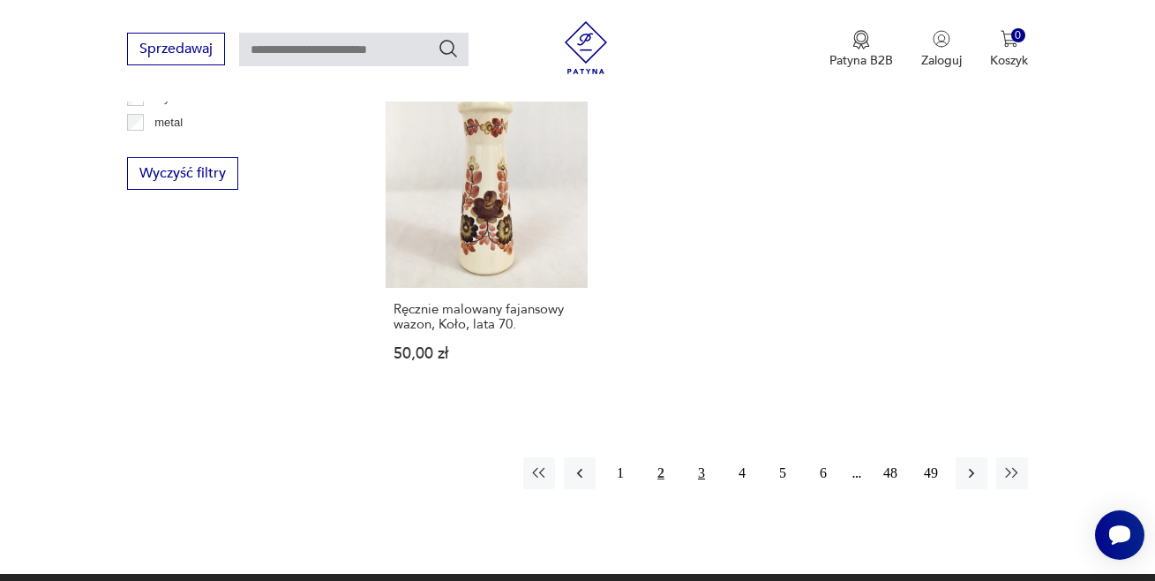
click at [698, 457] on button "3" at bounding box center [702, 473] width 32 height 32
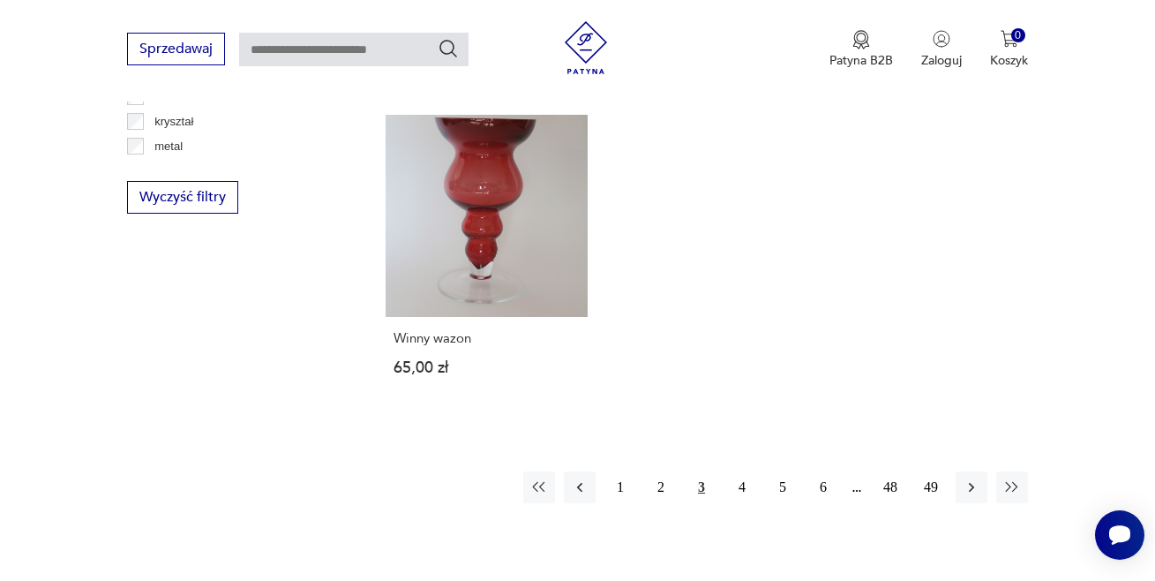
scroll to position [2446, 0]
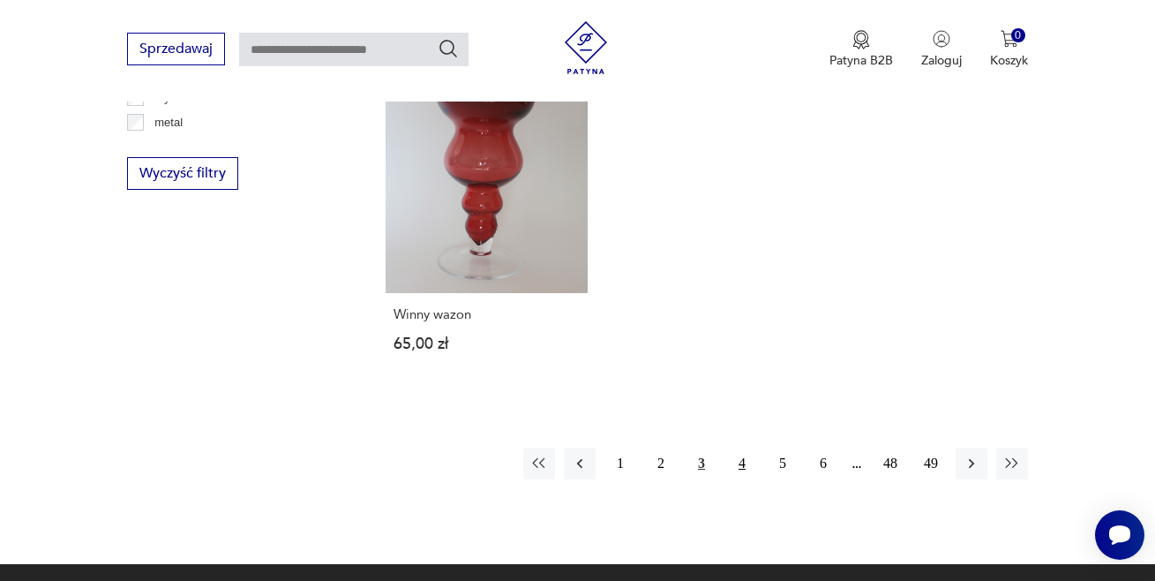
click at [740, 463] on button "4" at bounding box center [742, 464] width 32 height 32
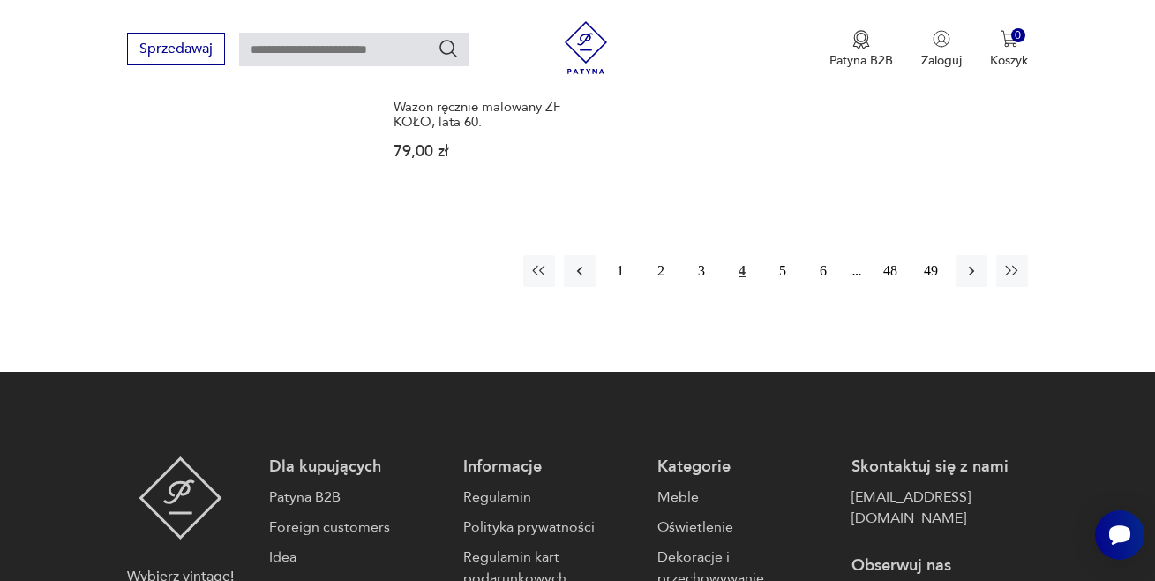
scroll to position [2764, 0]
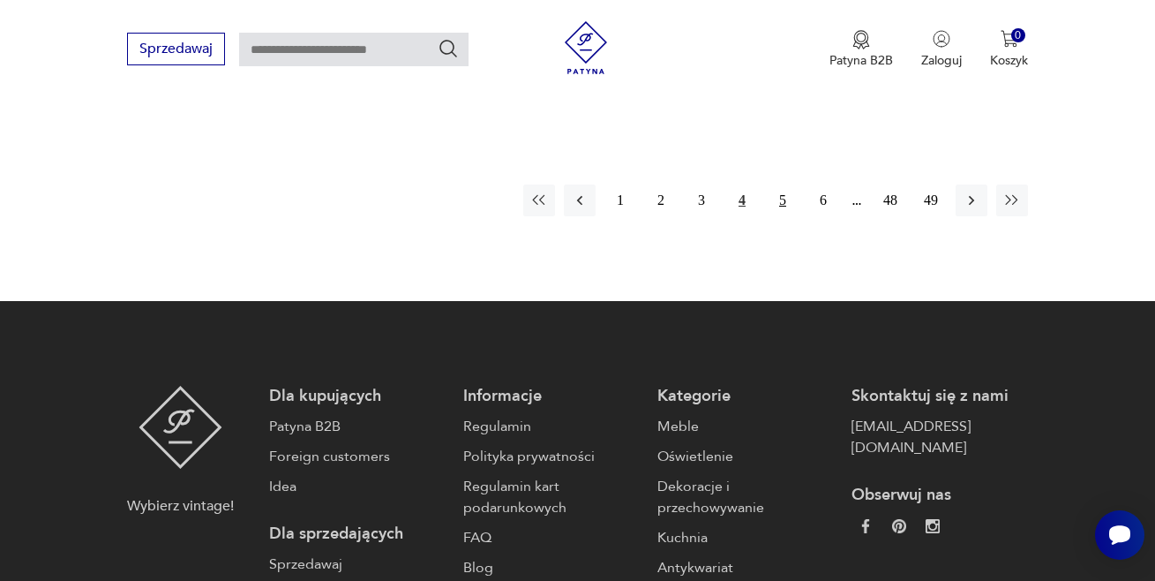
click at [779, 184] on button "5" at bounding box center [783, 200] width 32 height 32
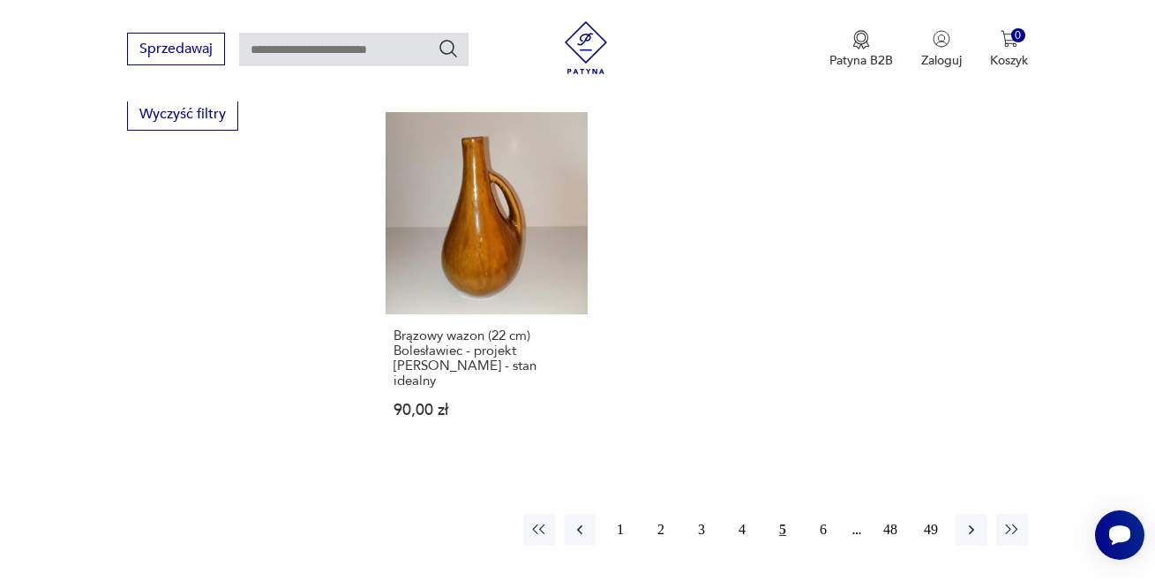
scroll to position [2540, 0]
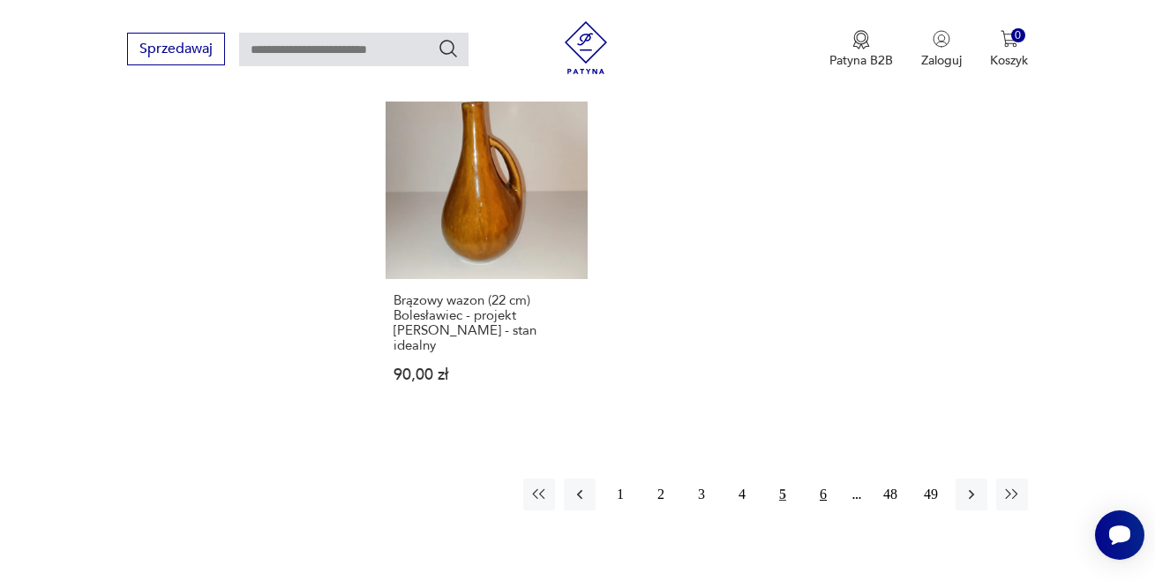
click at [821, 478] on button "6" at bounding box center [824, 494] width 32 height 32
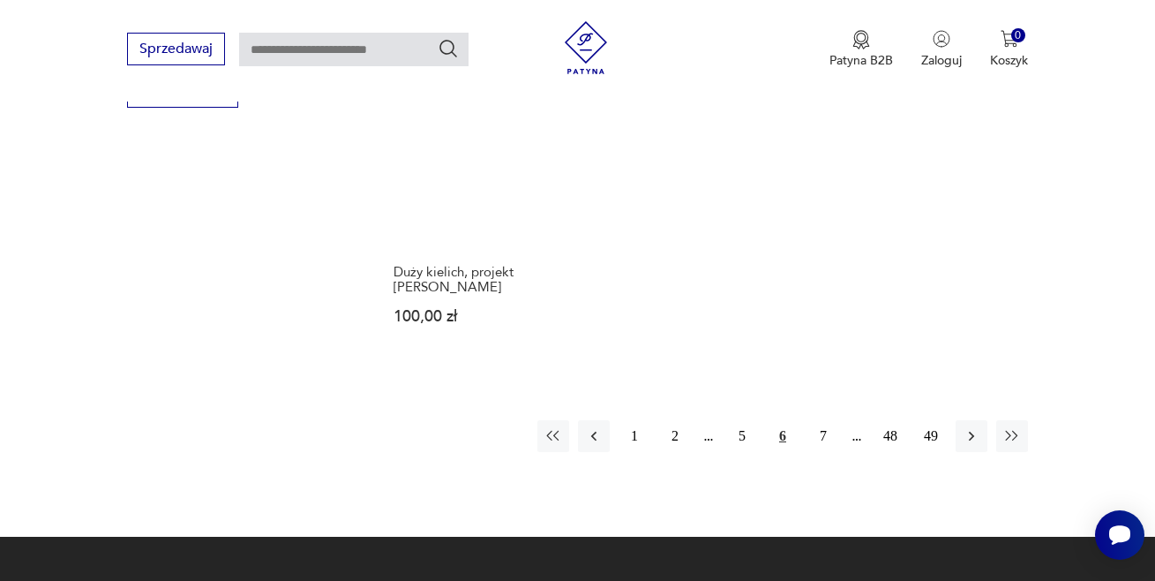
scroll to position [2646, 0]
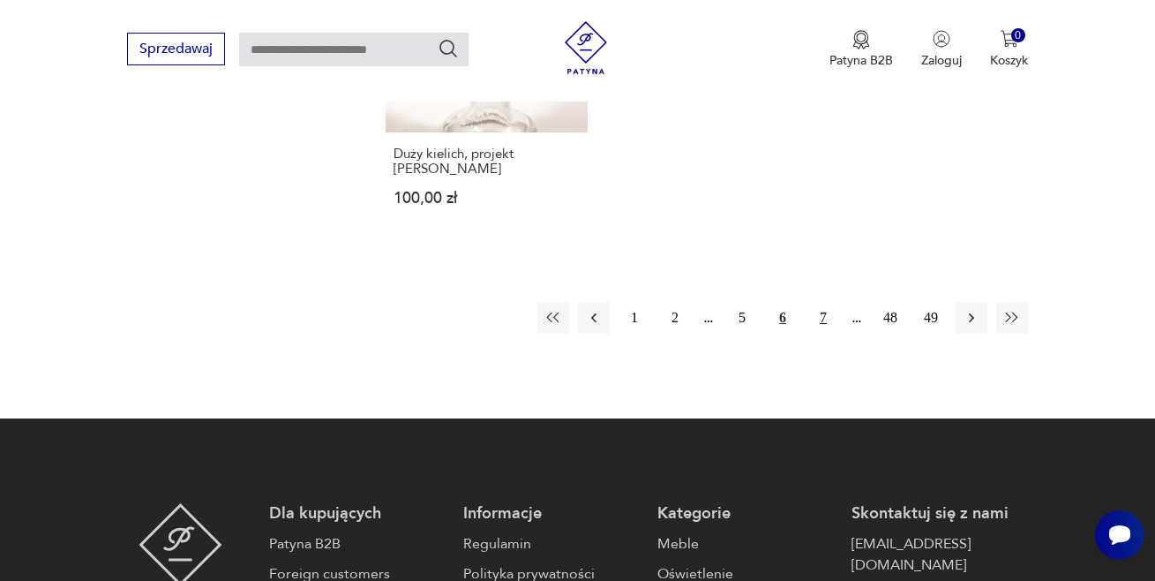
click at [818, 302] on button "7" at bounding box center [824, 318] width 32 height 32
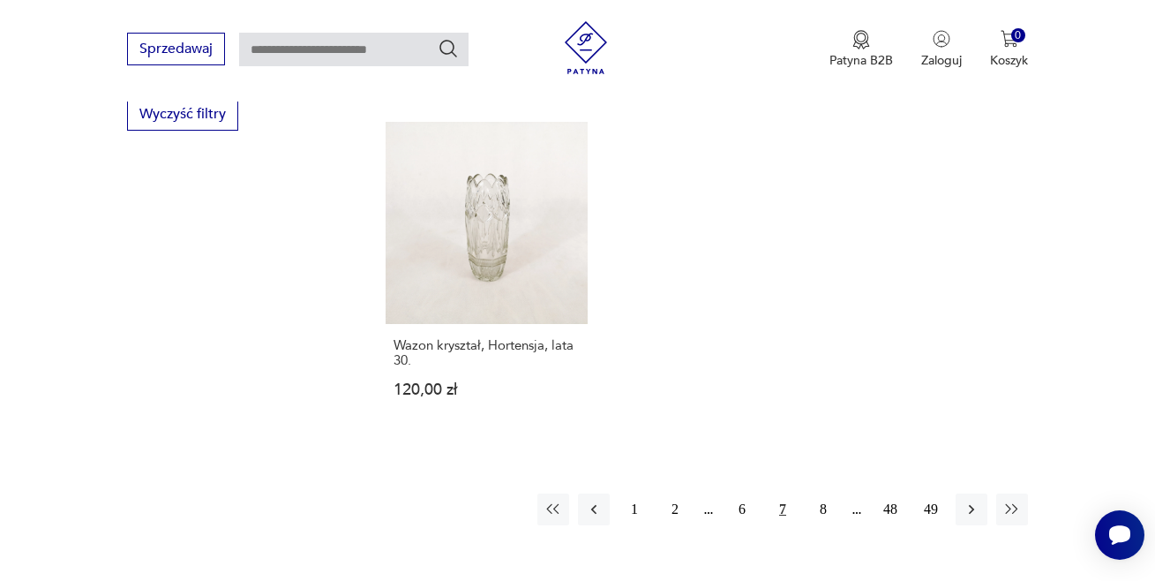
scroll to position [2658, 0]
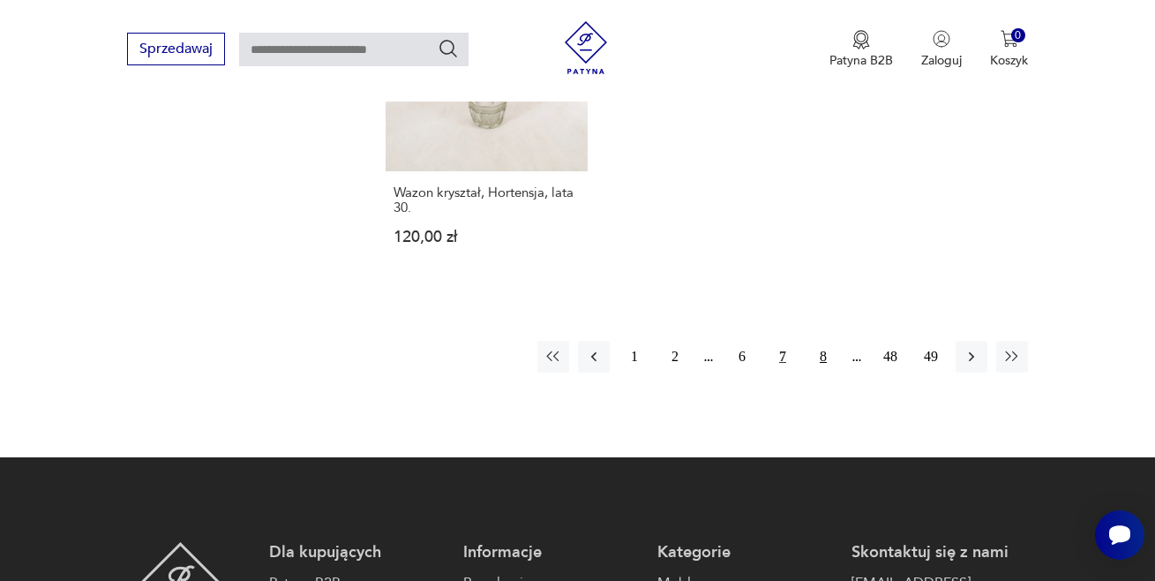
click at [819, 341] on button "8" at bounding box center [824, 357] width 32 height 32
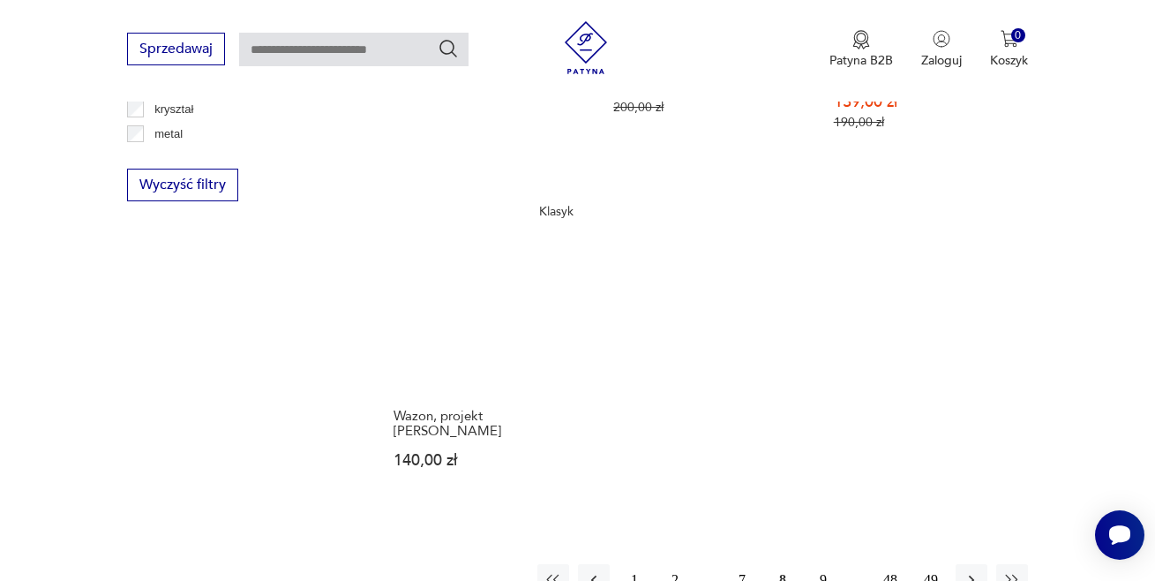
scroll to position [2505, 0]
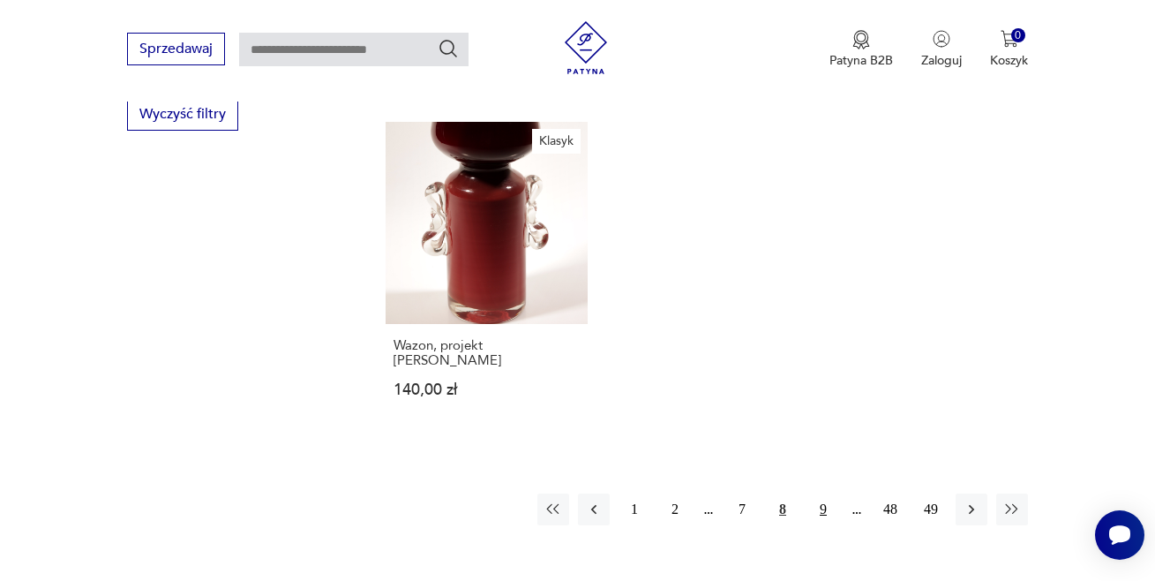
click at [817, 493] on button "9" at bounding box center [824, 509] width 32 height 32
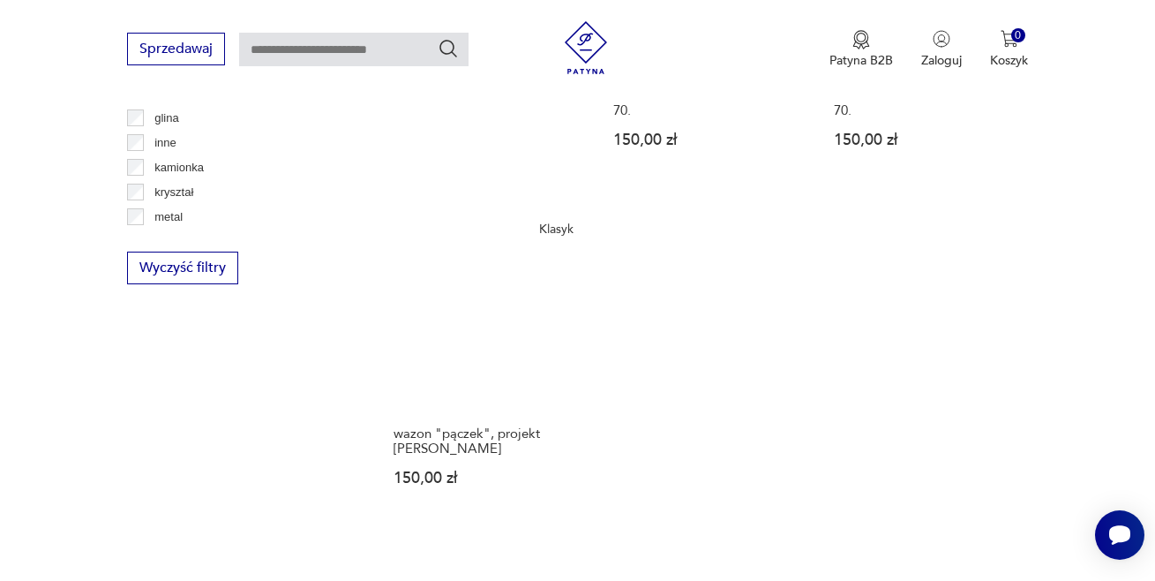
scroll to position [2434, 0]
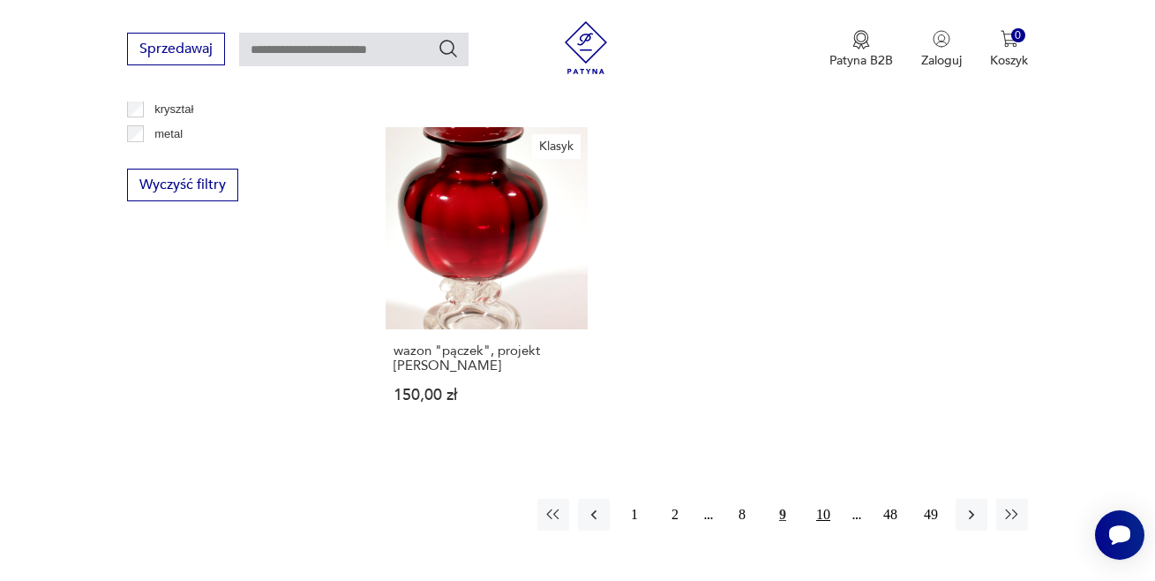
click at [822, 499] on button "10" at bounding box center [824, 515] width 32 height 32
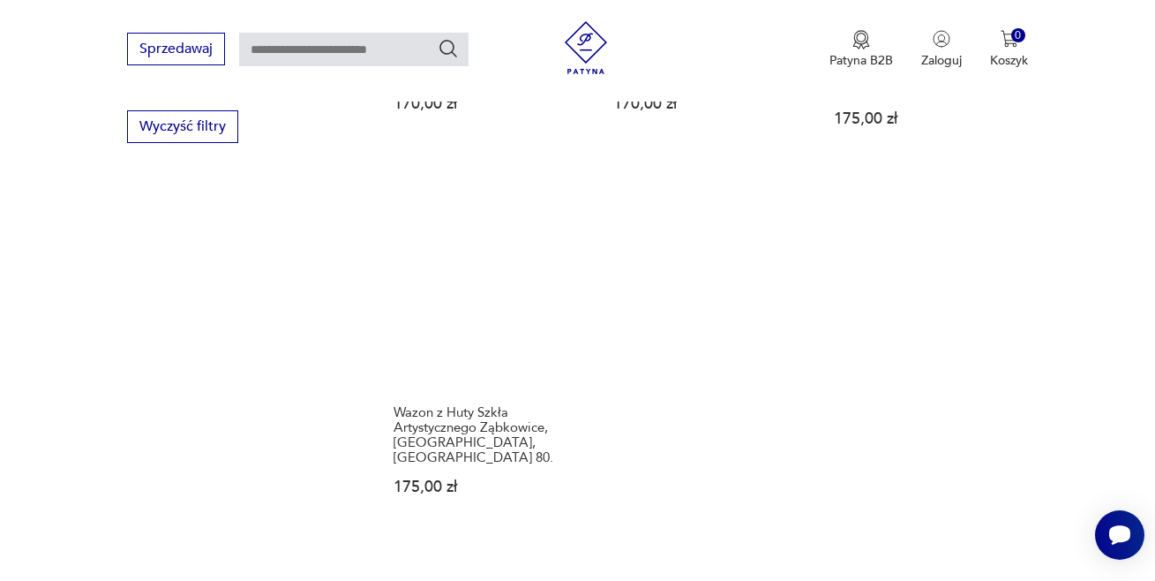
scroll to position [2634, 0]
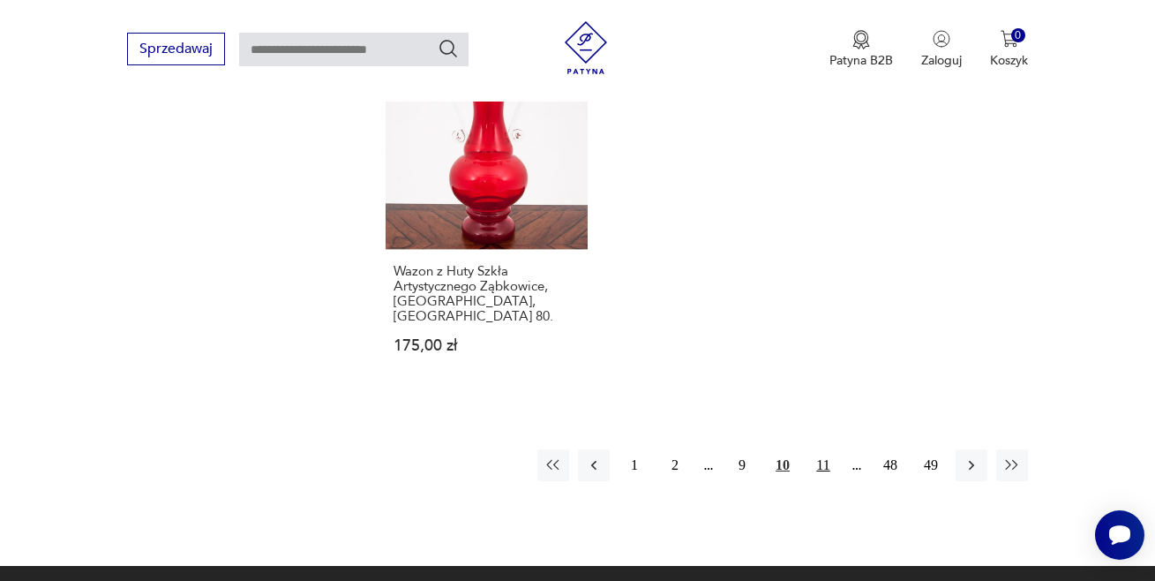
click at [821, 449] on button "11" at bounding box center [824, 465] width 32 height 32
click at [819, 449] on button "12" at bounding box center [824, 465] width 32 height 32
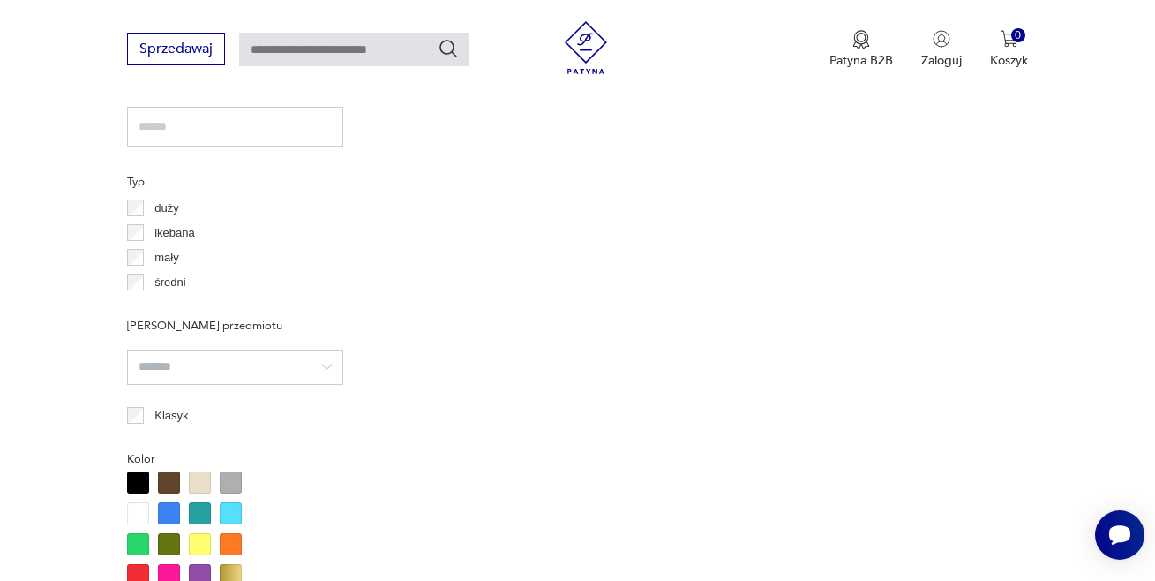
scroll to position [469, 0]
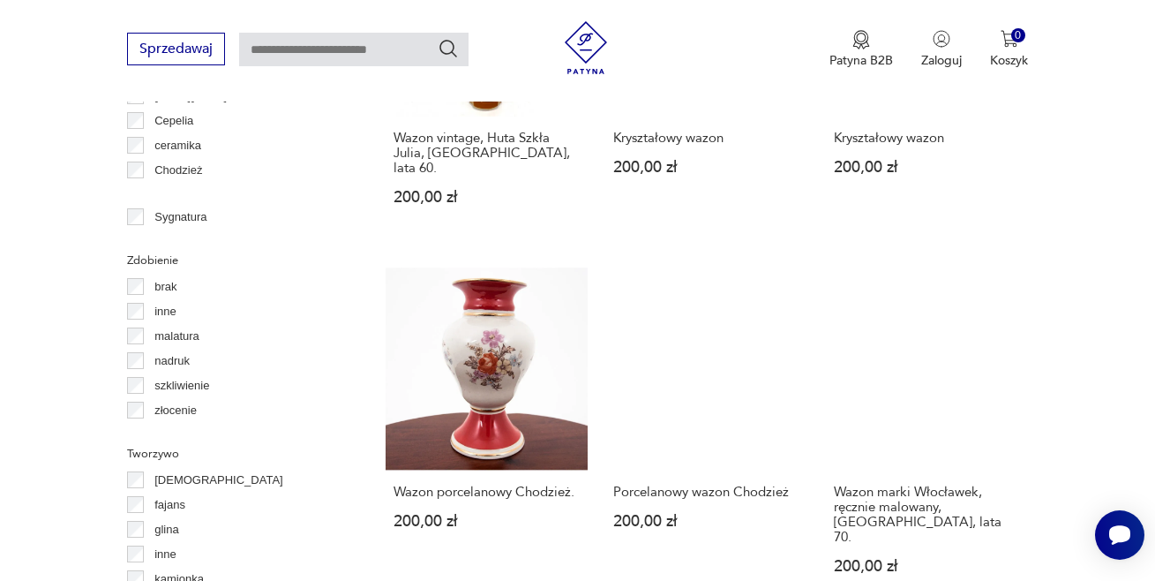
scroll to position [2022, 0]
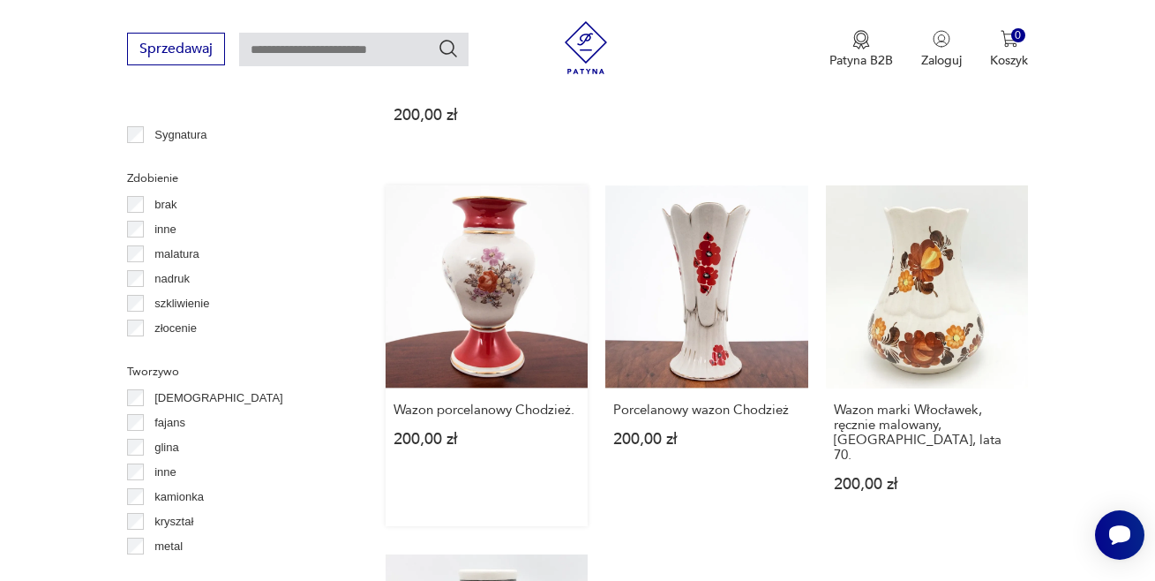
click at [458, 222] on link "Wazon porcelanowy Chodzież. 200,00 zł" at bounding box center [487, 355] width 202 height 340
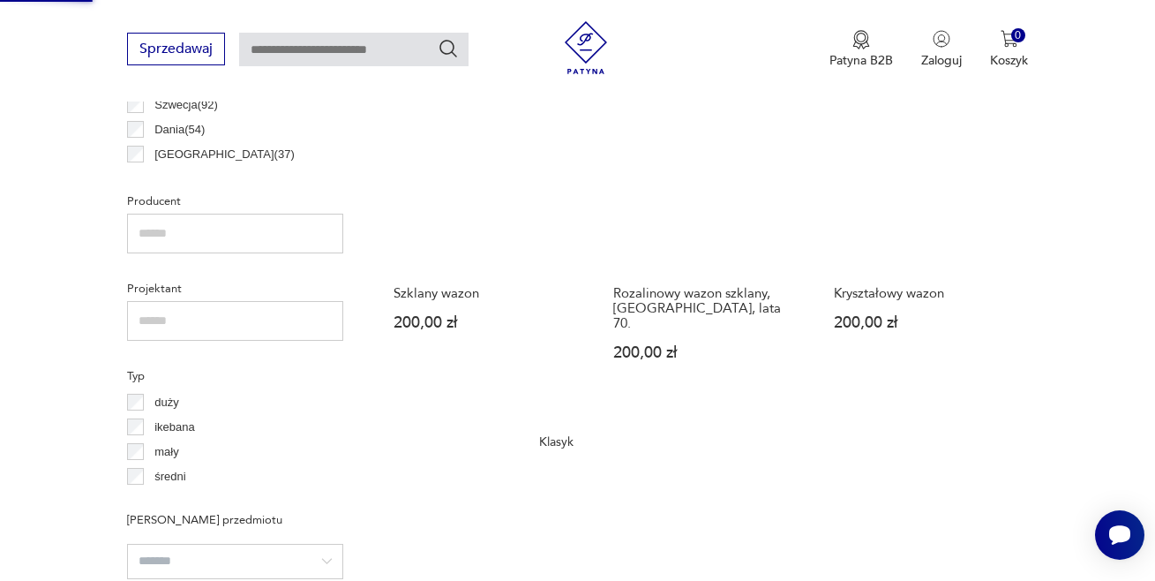
scroll to position [288, 0]
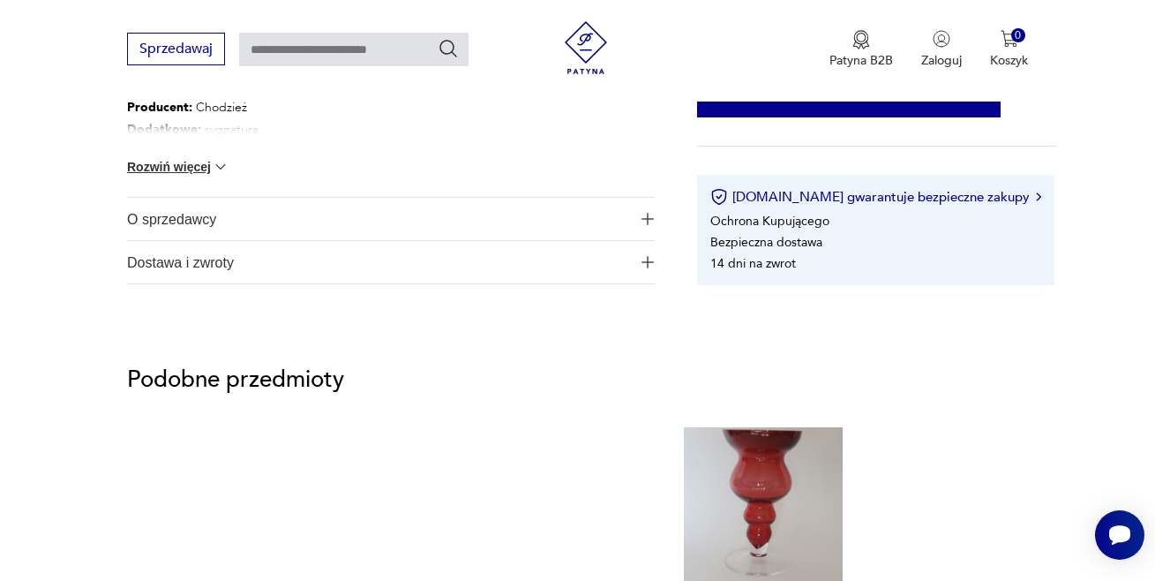
scroll to position [977, 0]
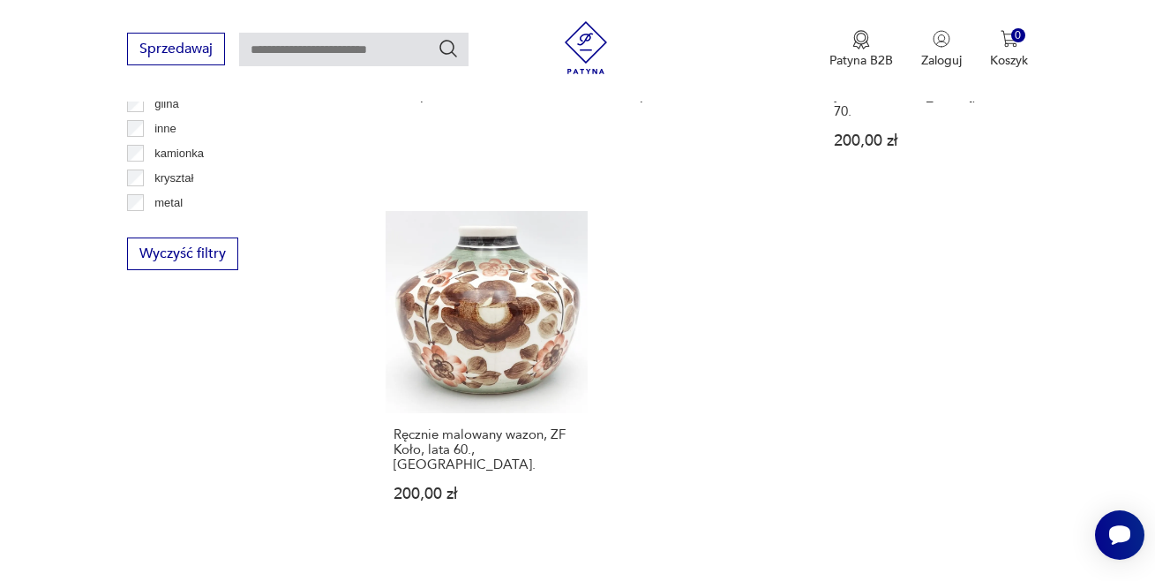
scroll to position [2518, 0]
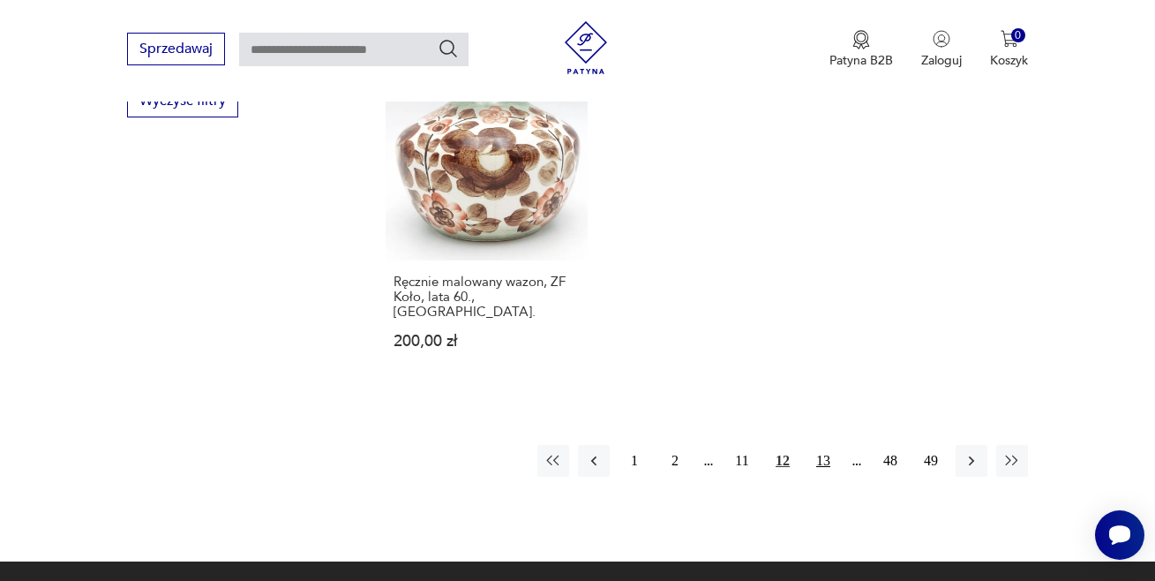
click at [824, 445] on button "13" at bounding box center [824, 461] width 32 height 32
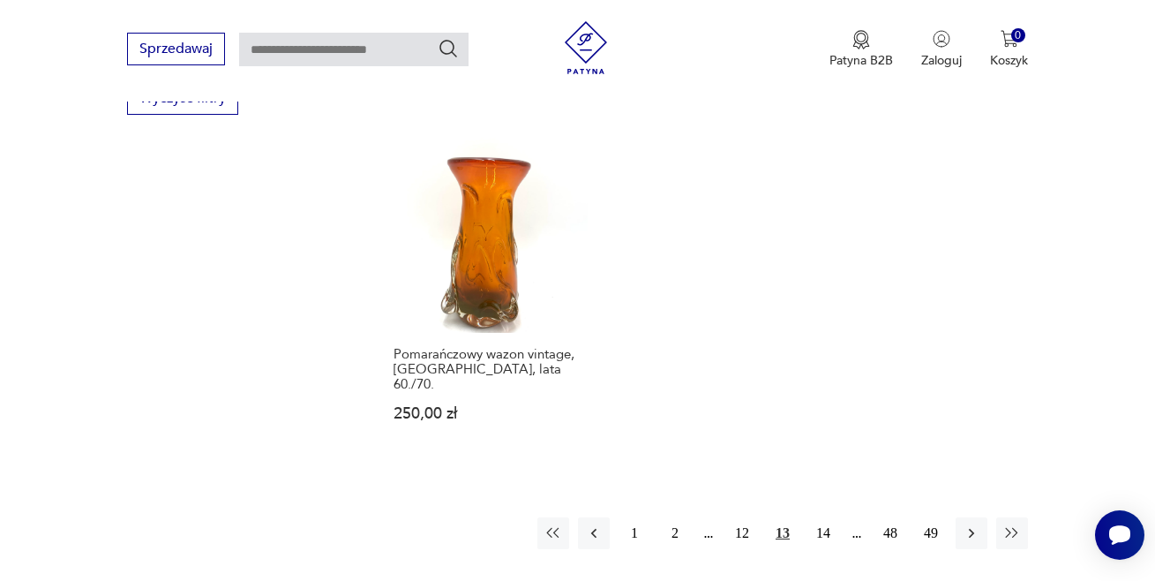
scroll to position [2579, 0]
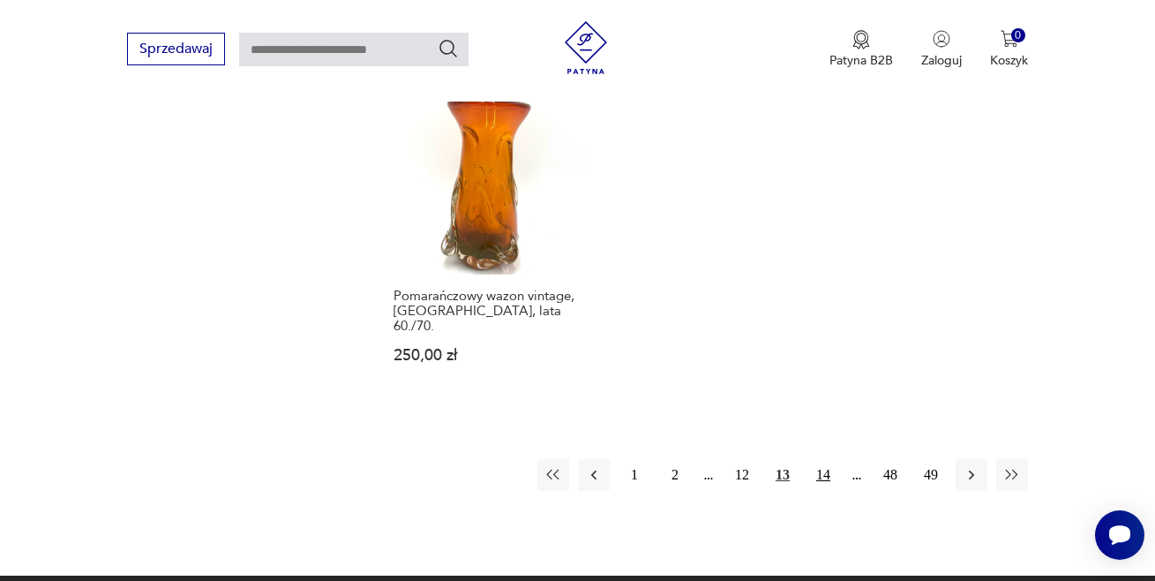
click at [829, 459] on button "14" at bounding box center [824, 475] width 32 height 32
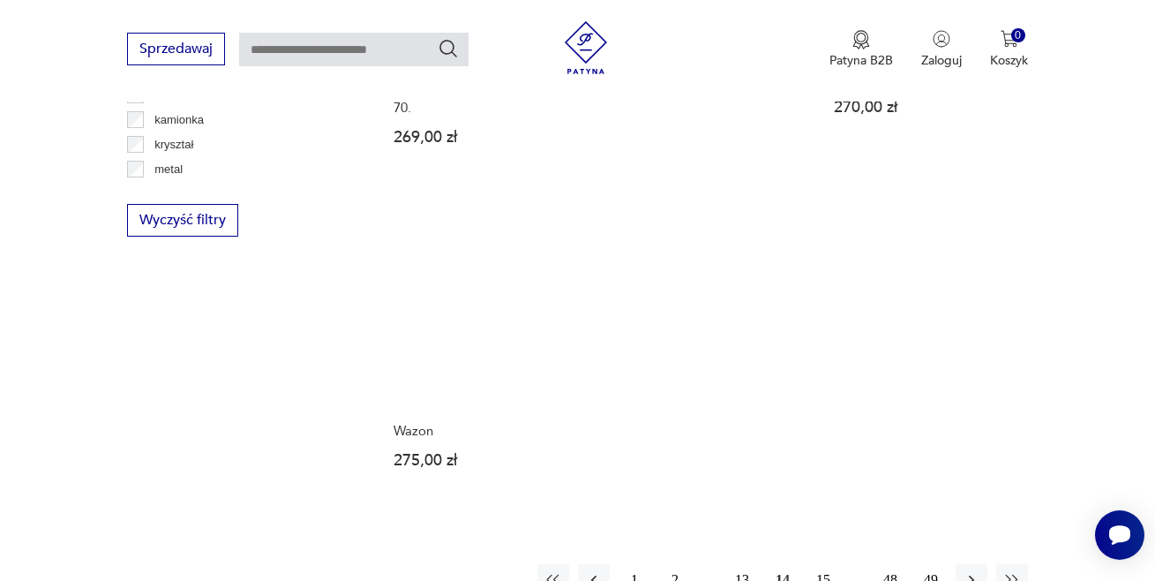
scroll to position [2411, 0]
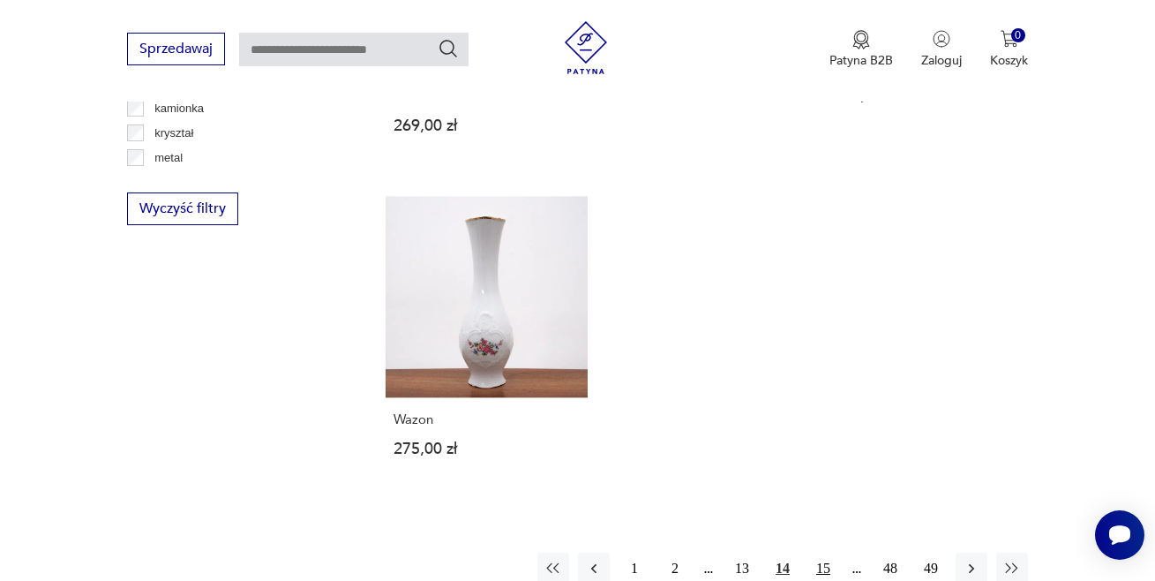
click at [820, 553] on button "15" at bounding box center [824, 569] width 32 height 32
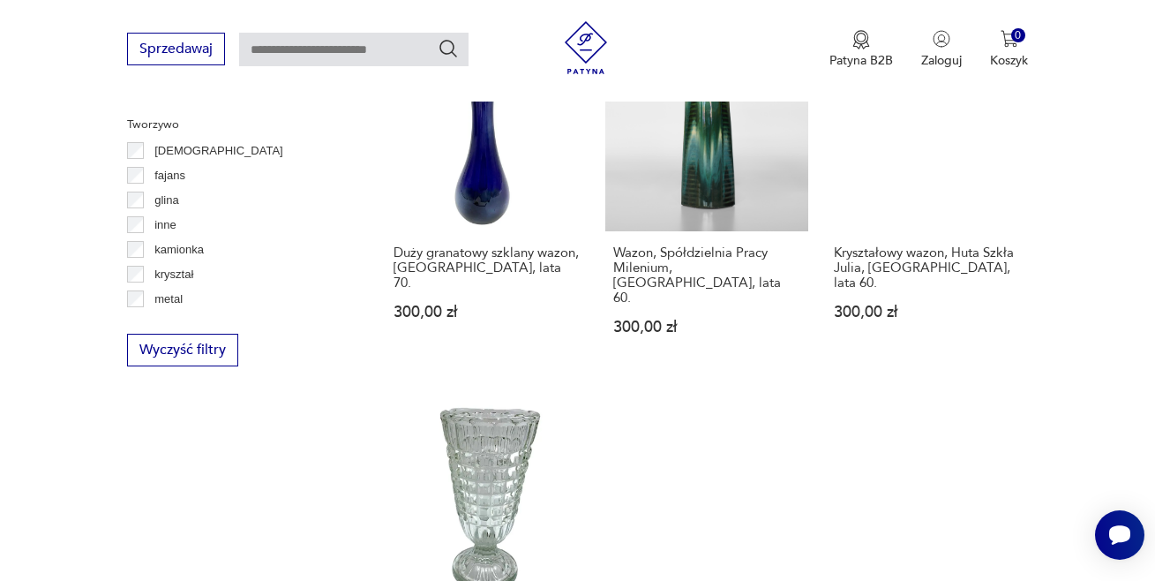
scroll to position [2387, 0]
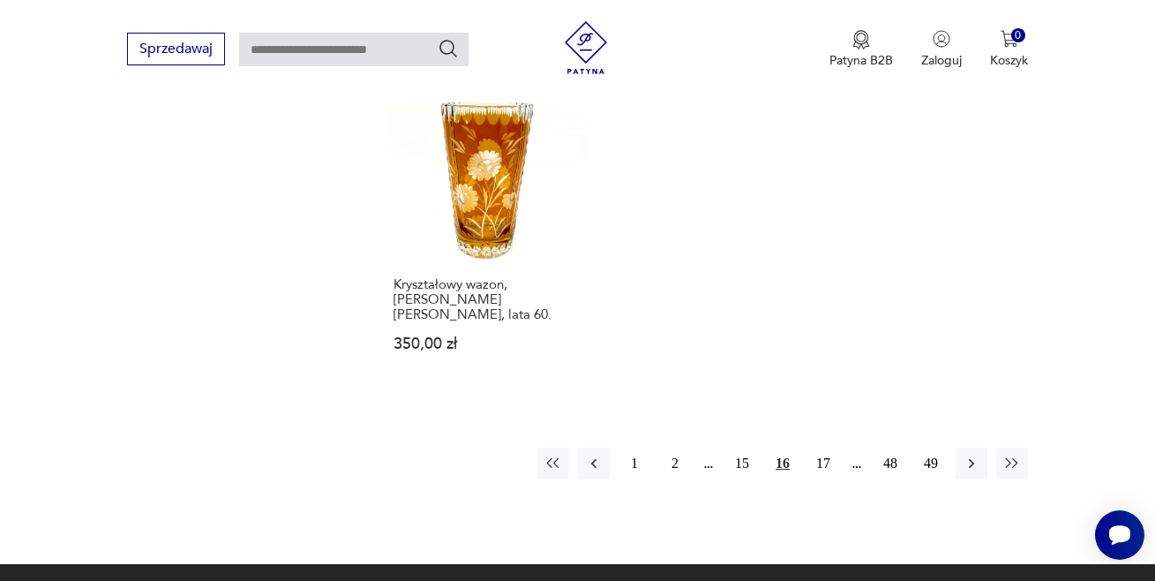
scroll to position [2607, 0]
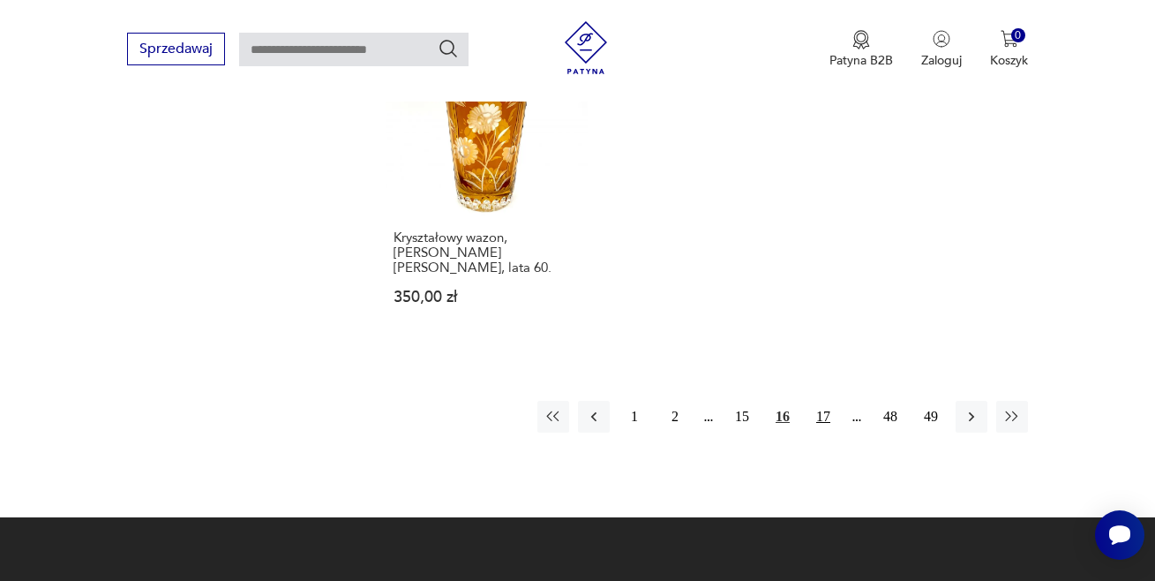
click at [816, 401] on button "17" at bounding box center [824, 417] width 32 height 32
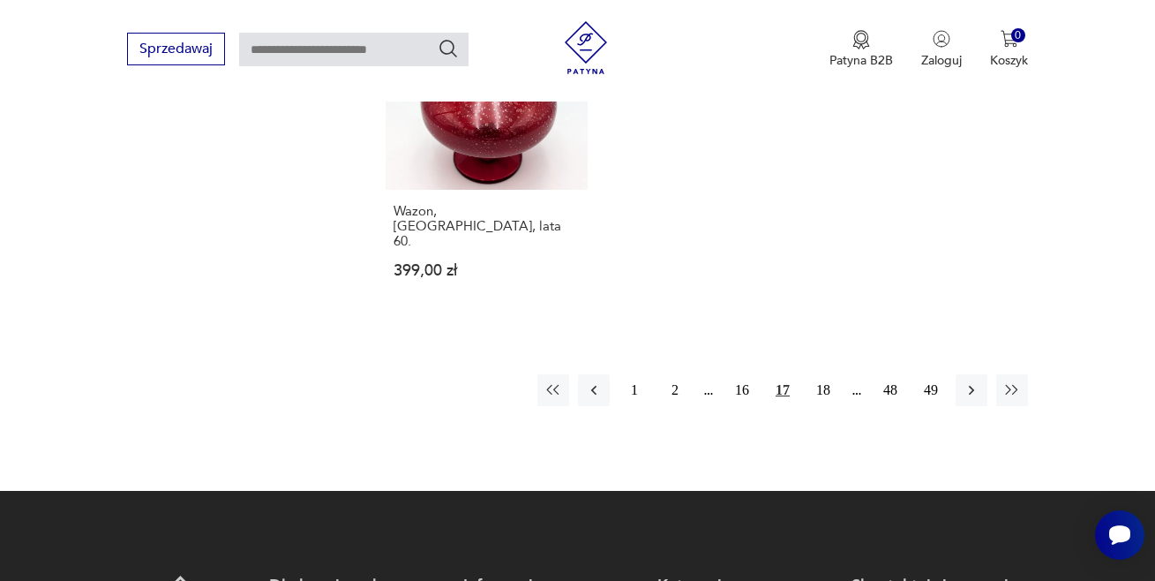
scroll to position [2658, 0]
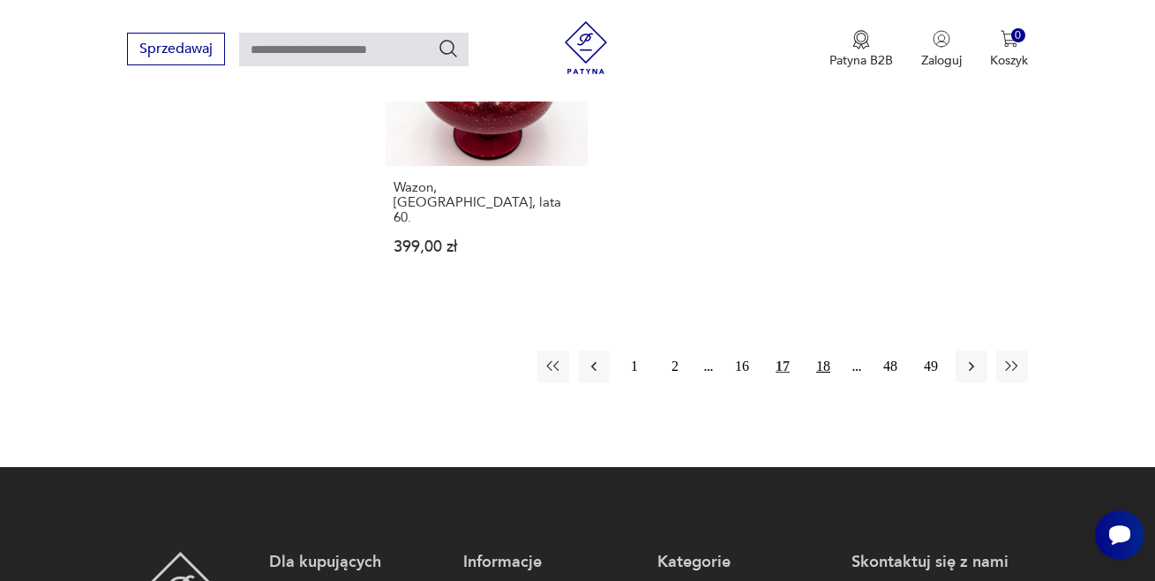
click at [821, 350] on button "18" at bounding box center [824, 366] width 32 height 32
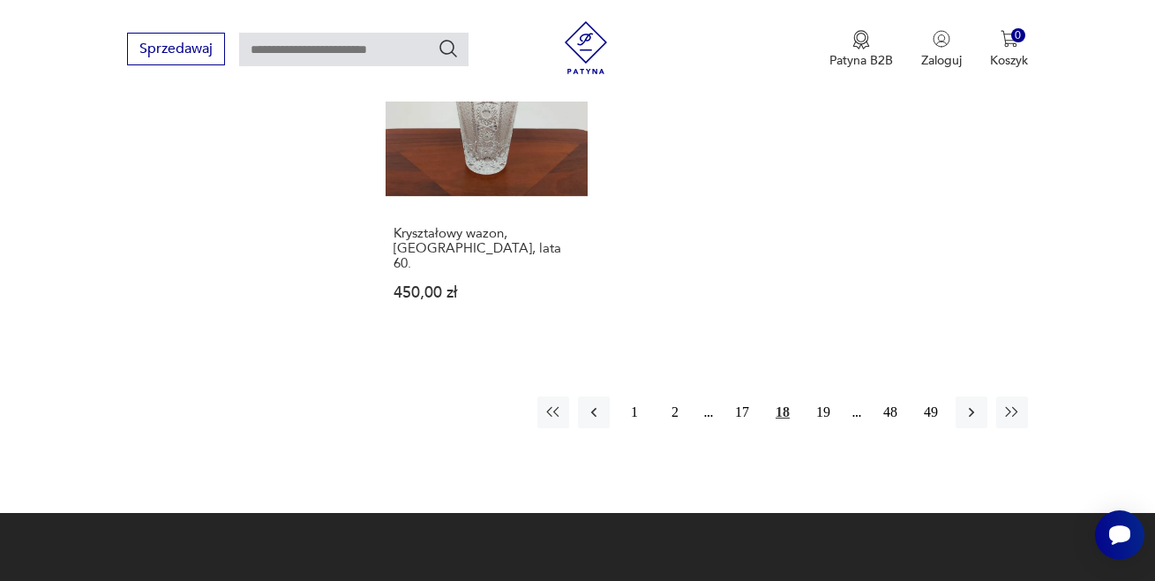
scroll to position [2634, 0]
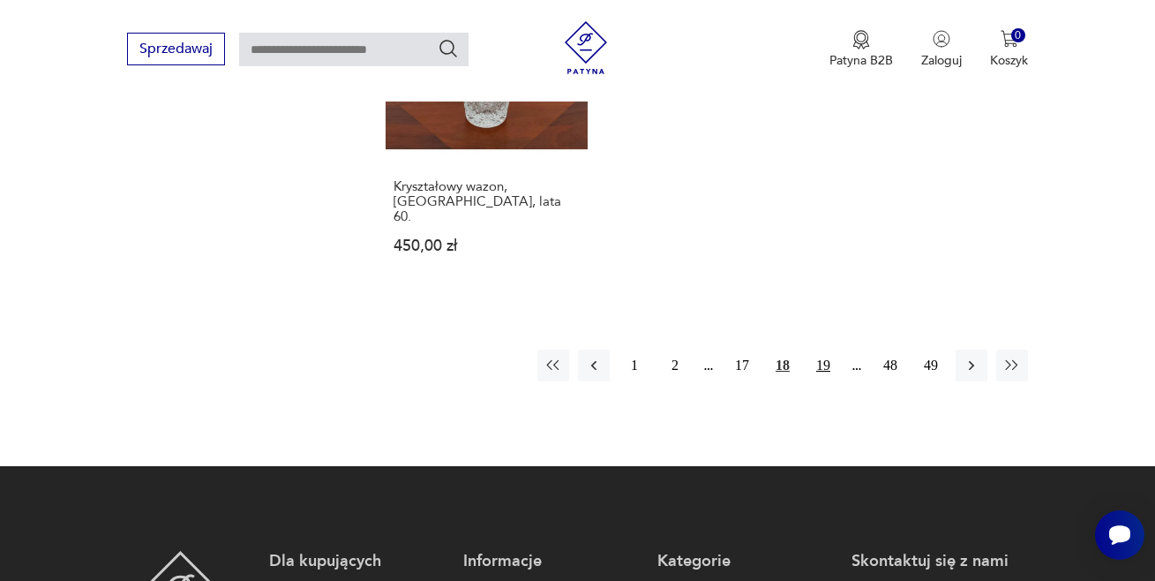
click at [823, 350] on button "19" at bounding box center [824, 366] width 32 height 32
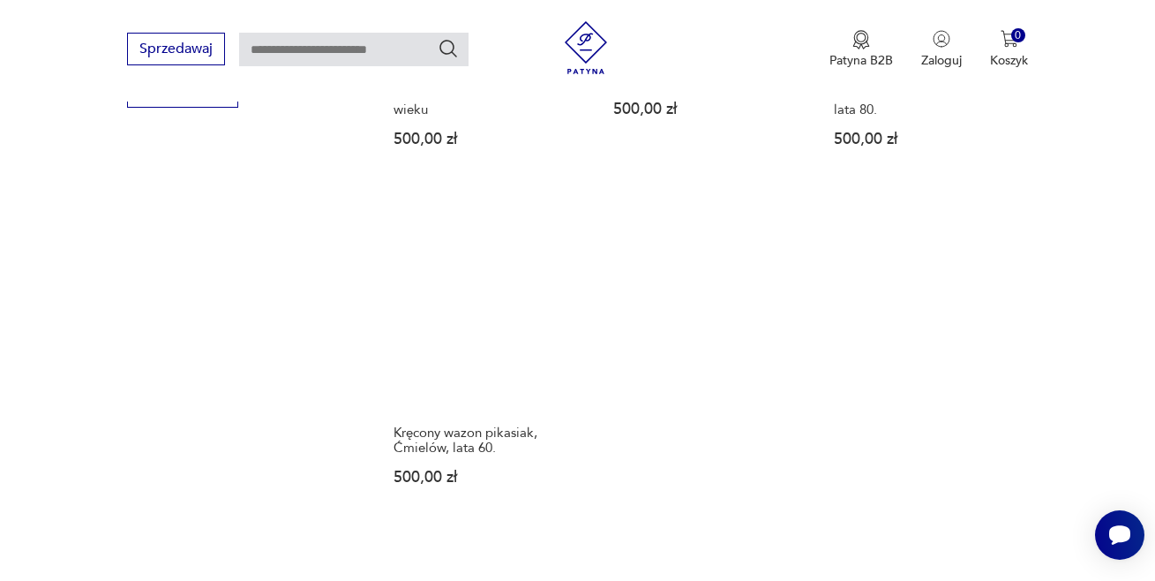
scroll to position [2552, 0]
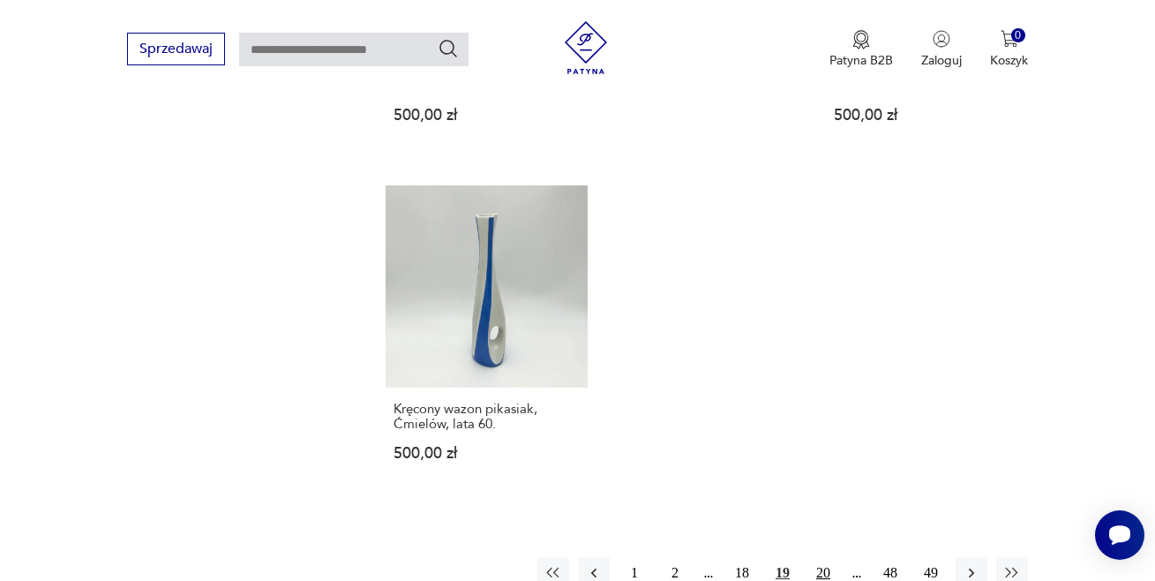
click at [822, 557] on button "20" at bounding box center [824, 573] width 32 height 32
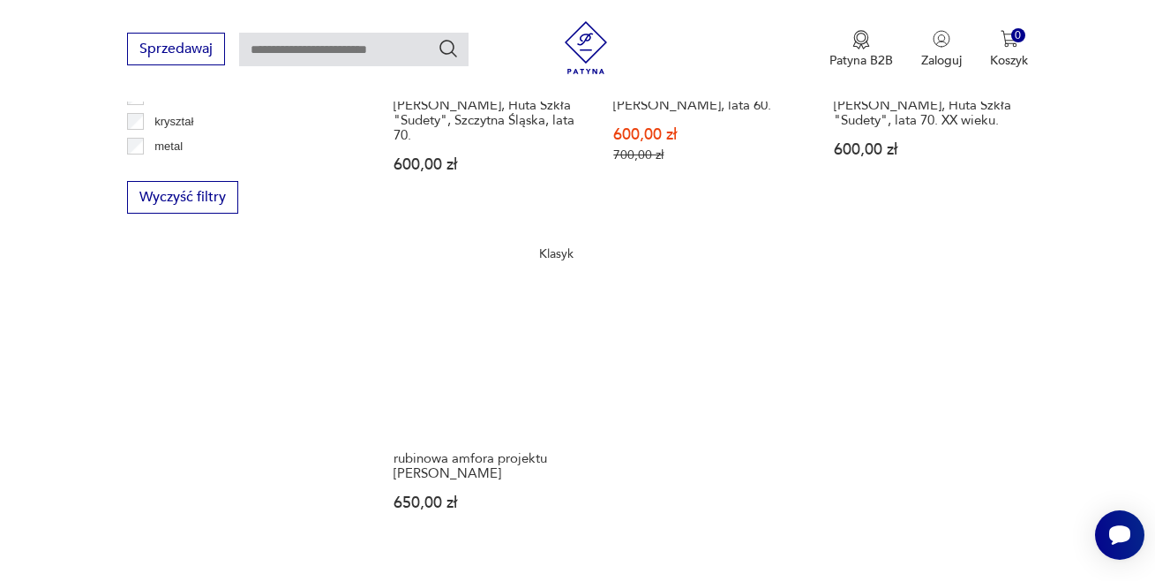
scroll to position [2470, 0]
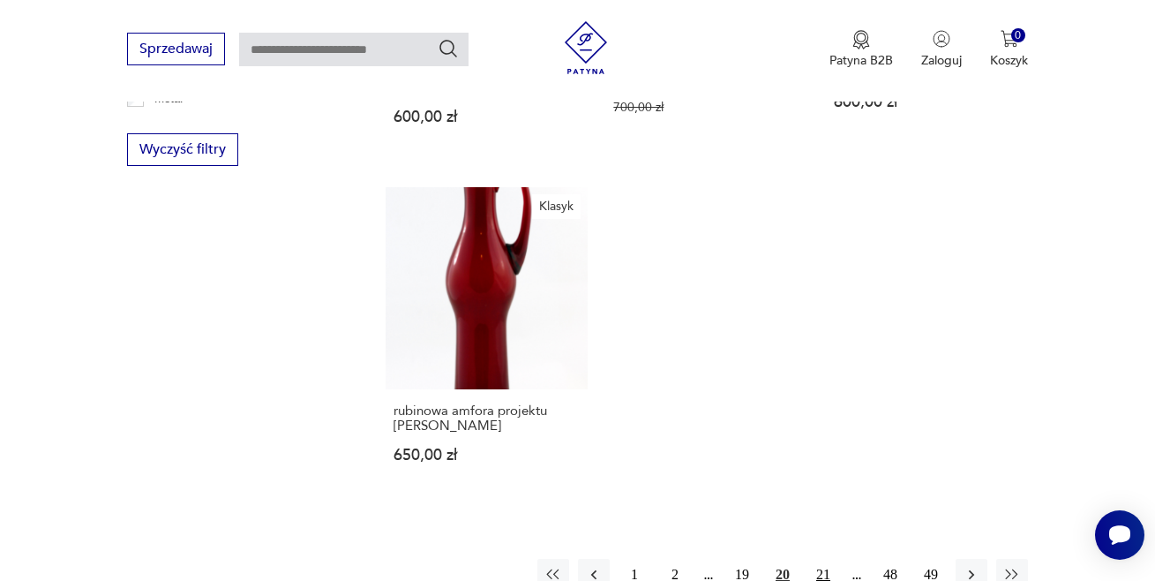
click at [821, 559] on button "21" at bounding box center [824, 575] width 32 height 32
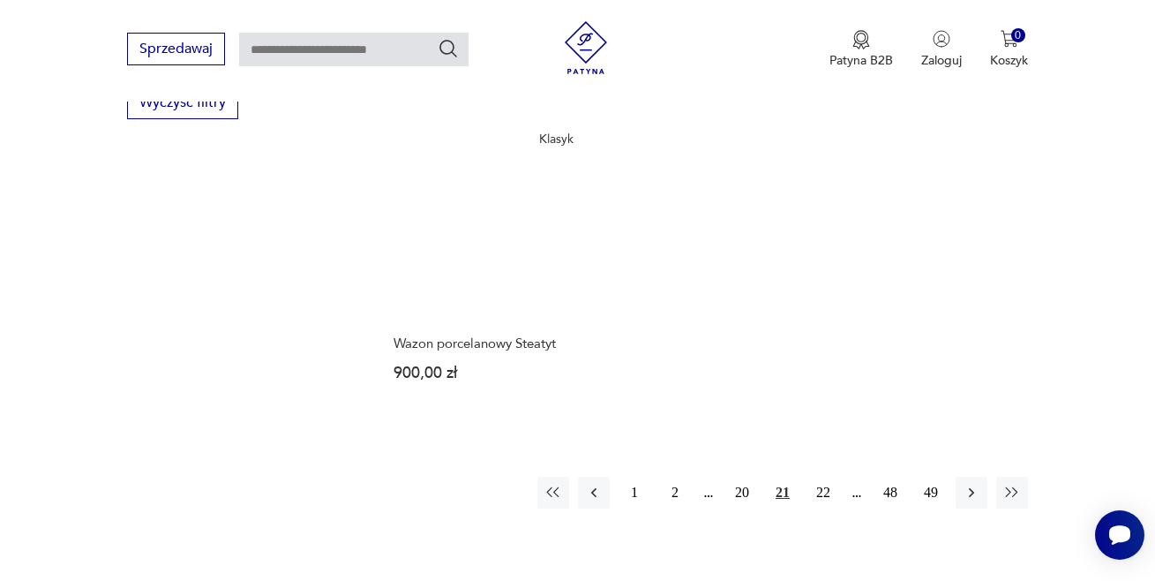
scroll to position [2576, 0]
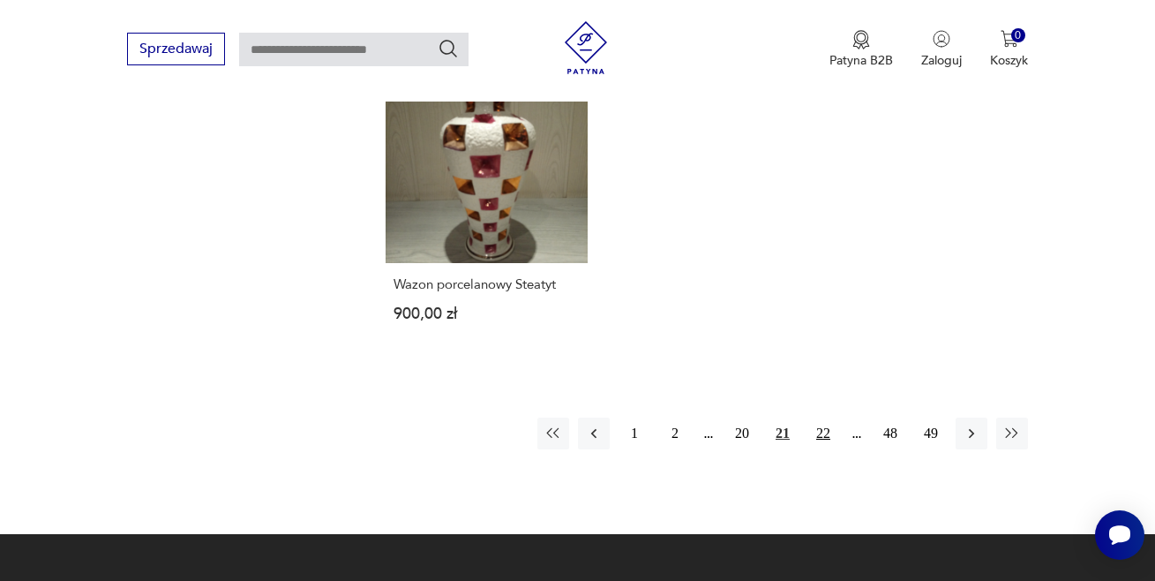
click at [824, 417] on button "22" at bounding box center [824, 433] width 32 height 32
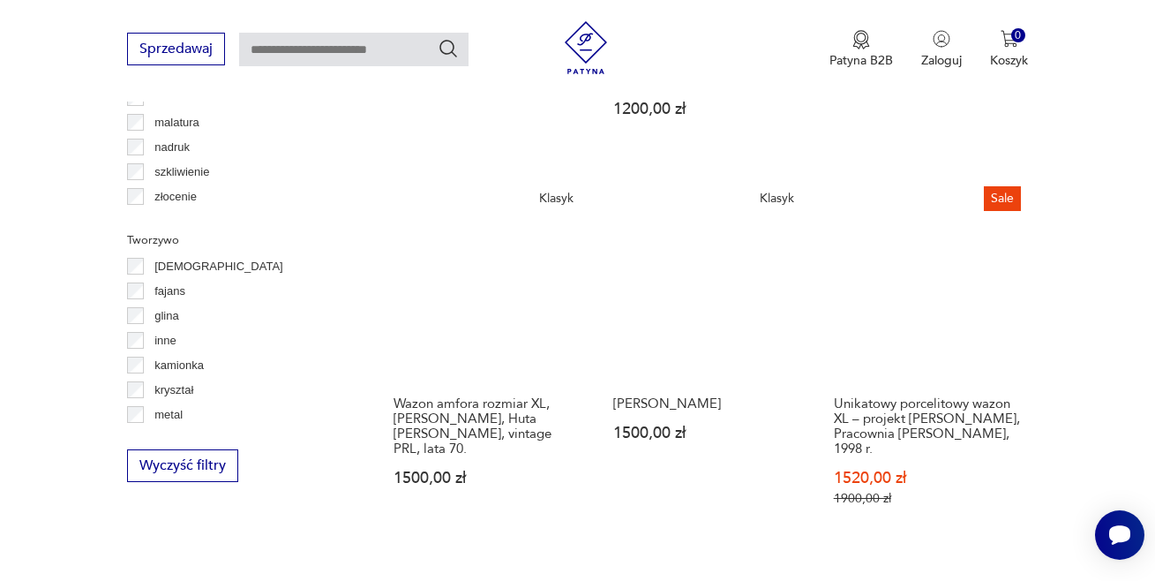
scroll to position [2662, 0]
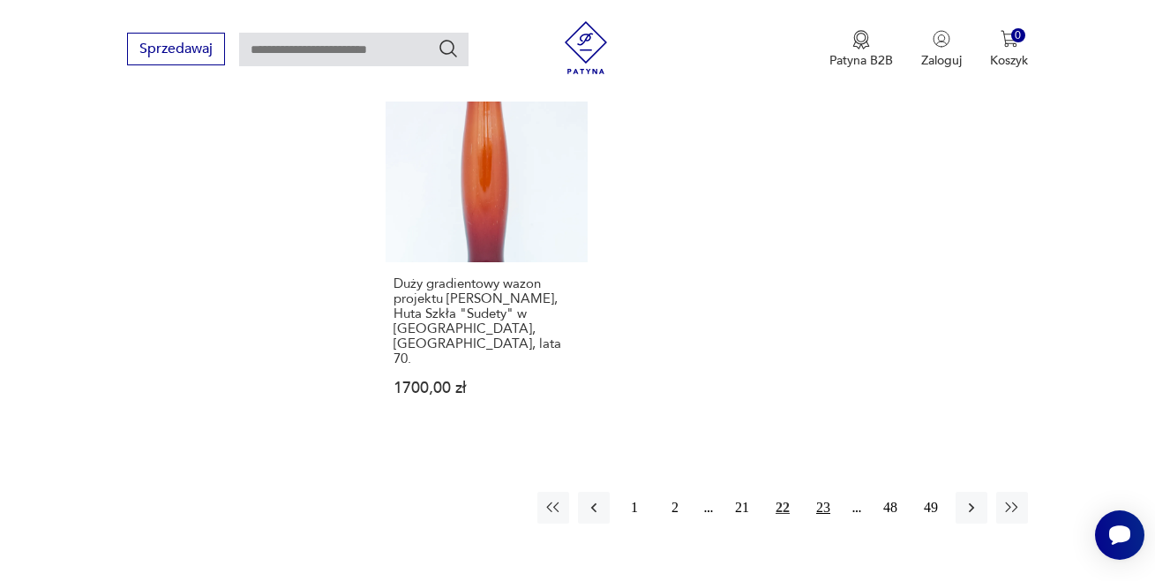
click at [821, 492] on button "23" at bounding box center [824, 508] width 32 height 32
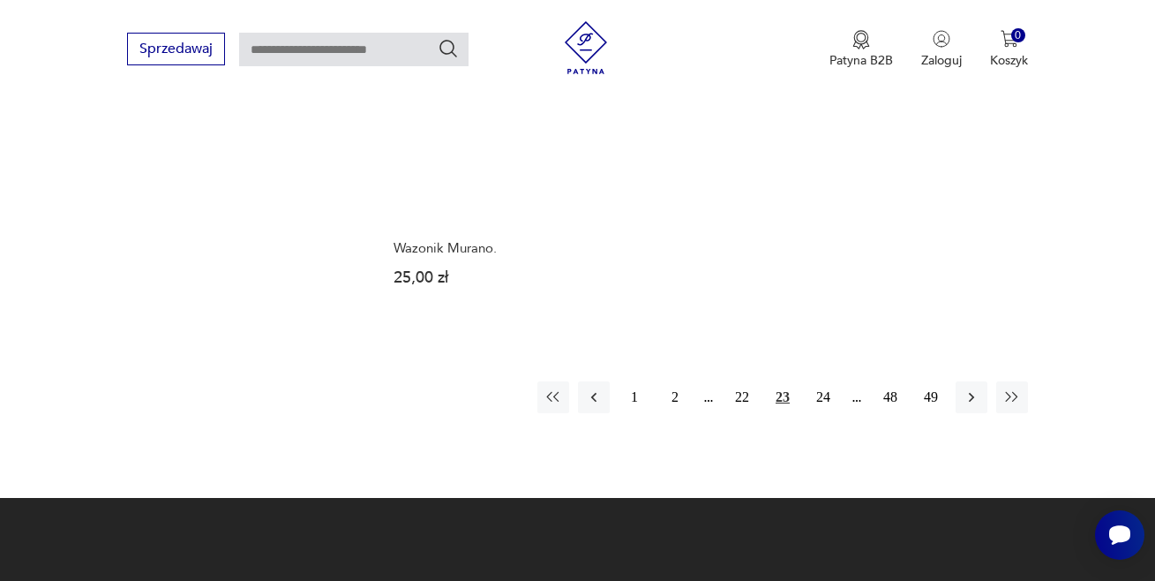
scroll to position [2634, 0]
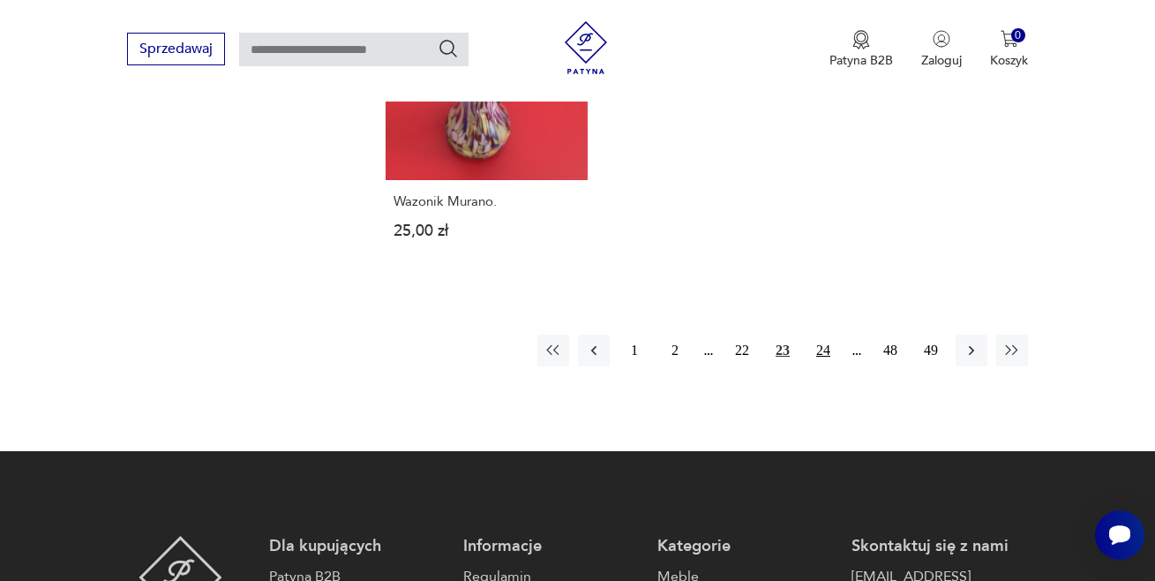
click at [822, 350] on button "24" at bounding box center [824, 351] width 32 height 32
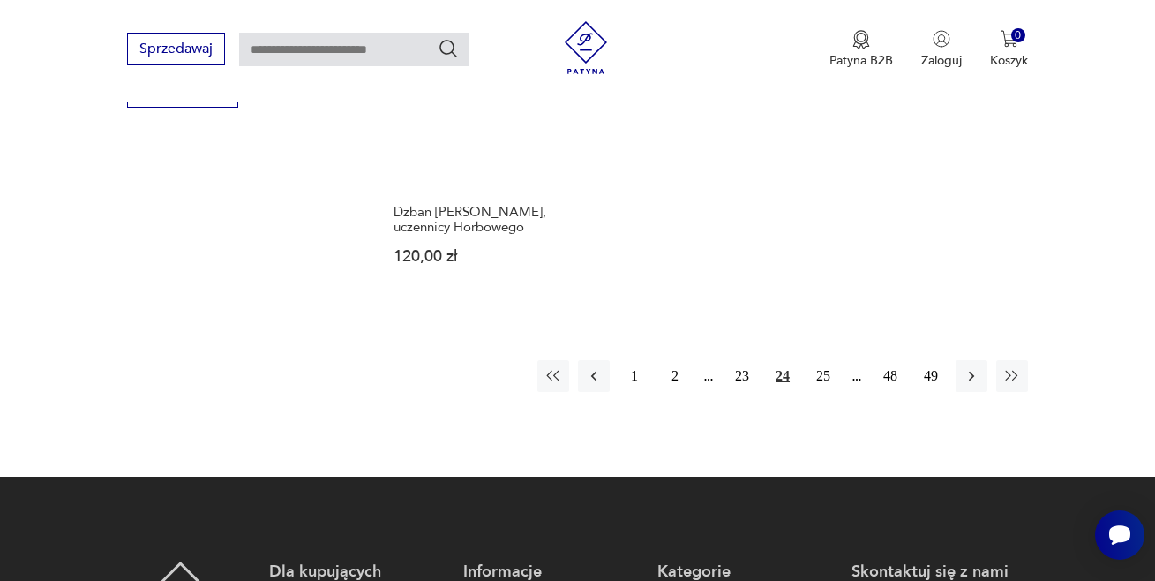
scroll to position [2540, 0]
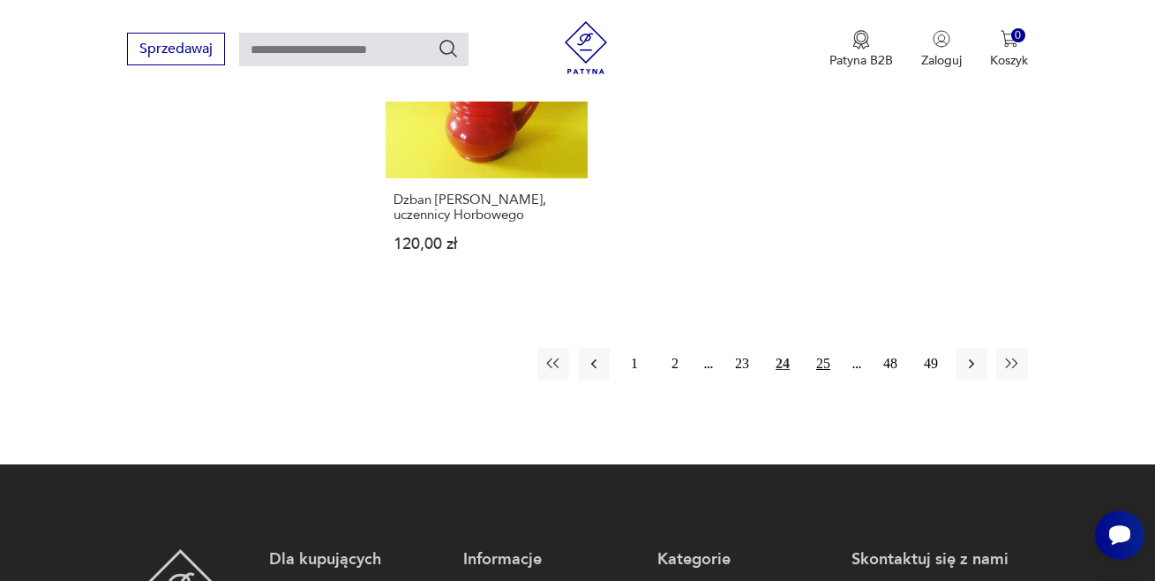
click at [822, 366] on button "25" at bounding box center [824, 364] width 32 height 32
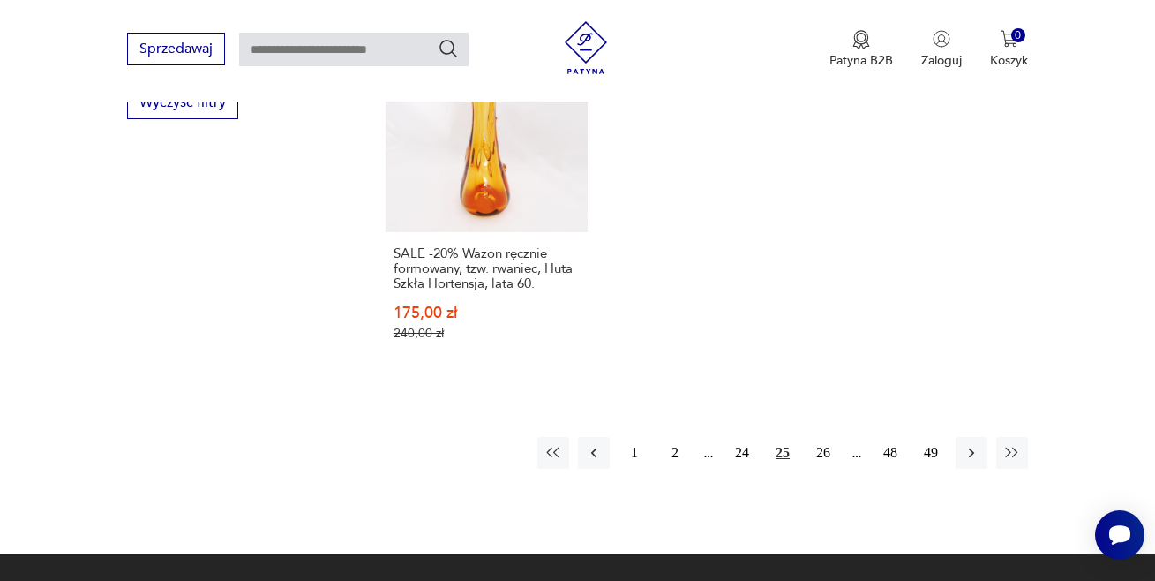
scroll to position [2622, 0]
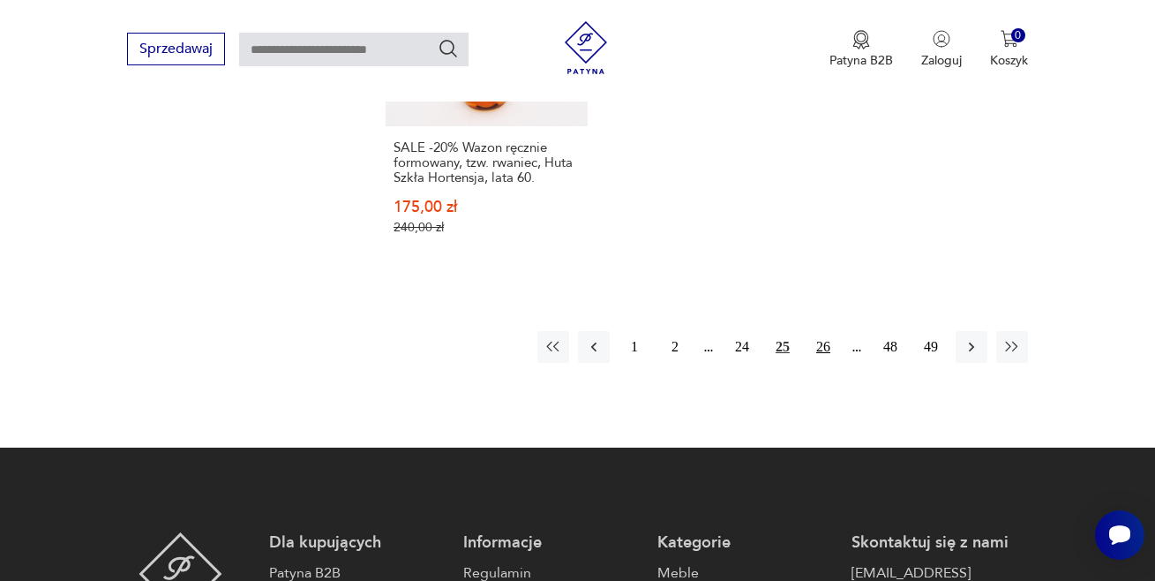
click at [824, 331] on button "26" at bounding box center [824, 347] width 32 height 32
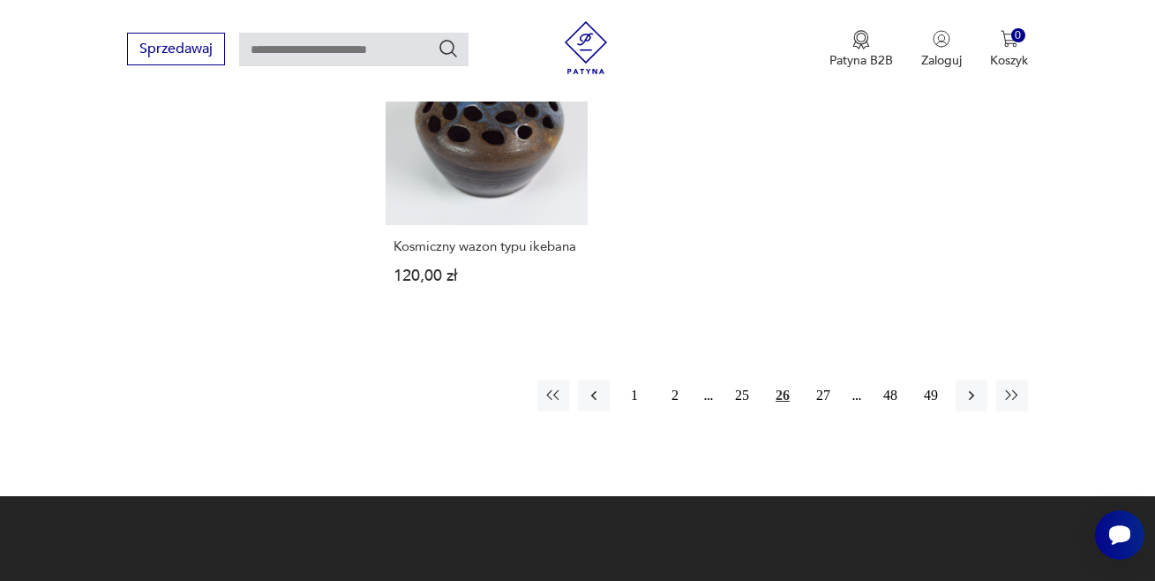
scroll to position [2728, 0]
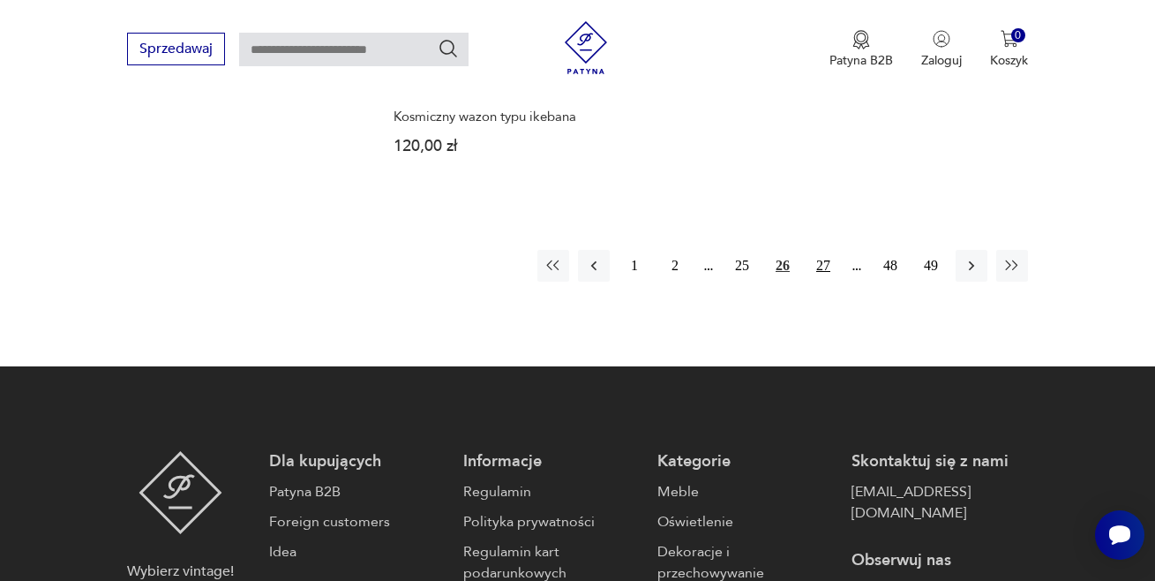
click at [824, 250] on button "27" at bounding box center [824, 266] width 32 height 32
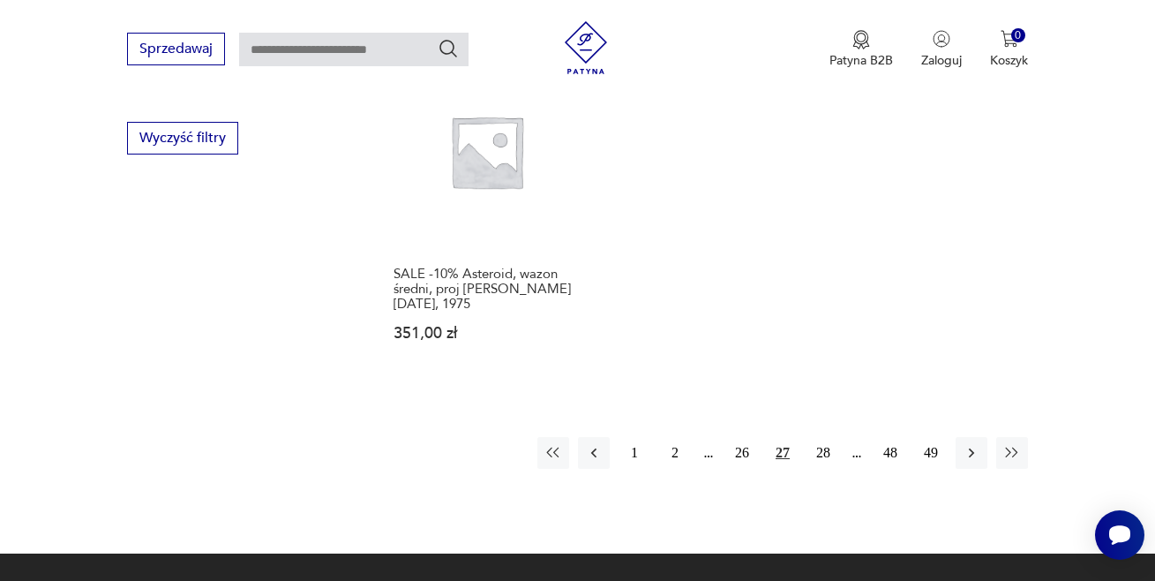
scroll to position [2599, 0]
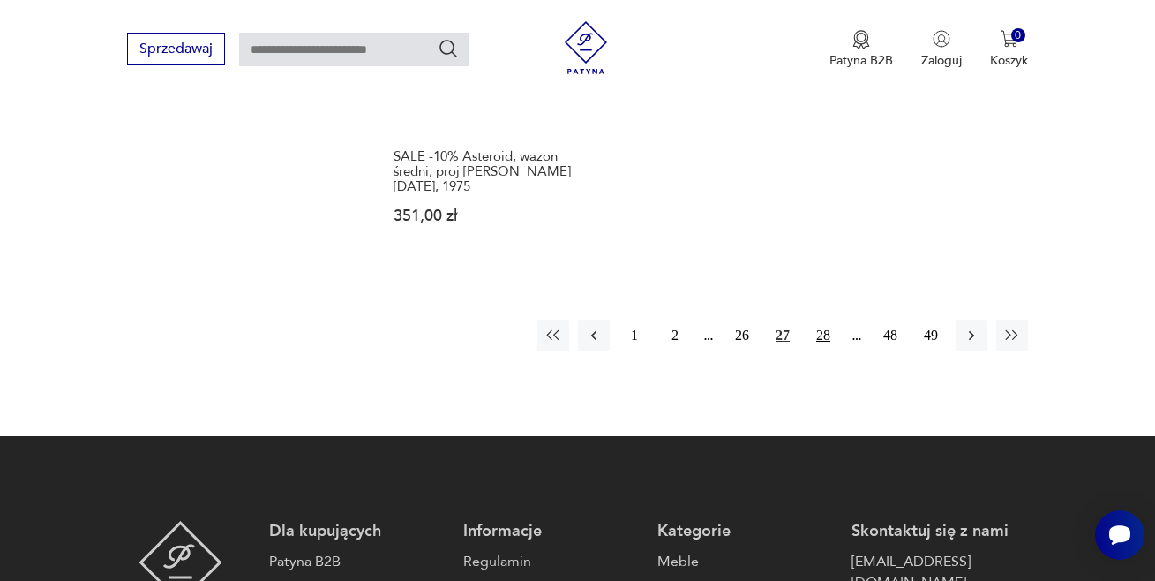
click at [822, 320] on button "28" at bounding box center [824, 336] width 32 height 32
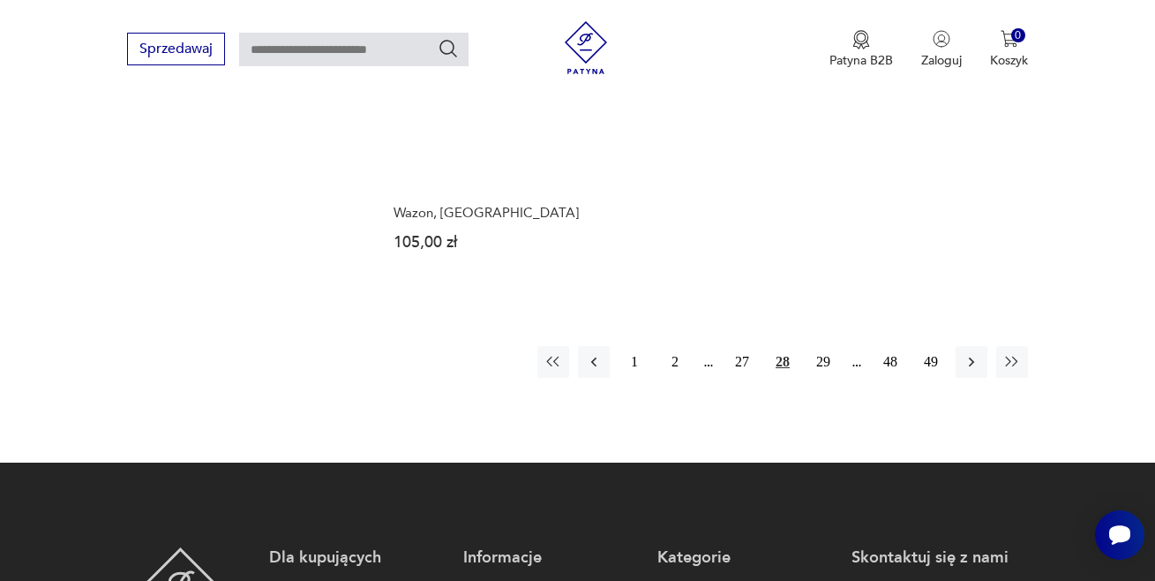
scroll to position [2634, 0]
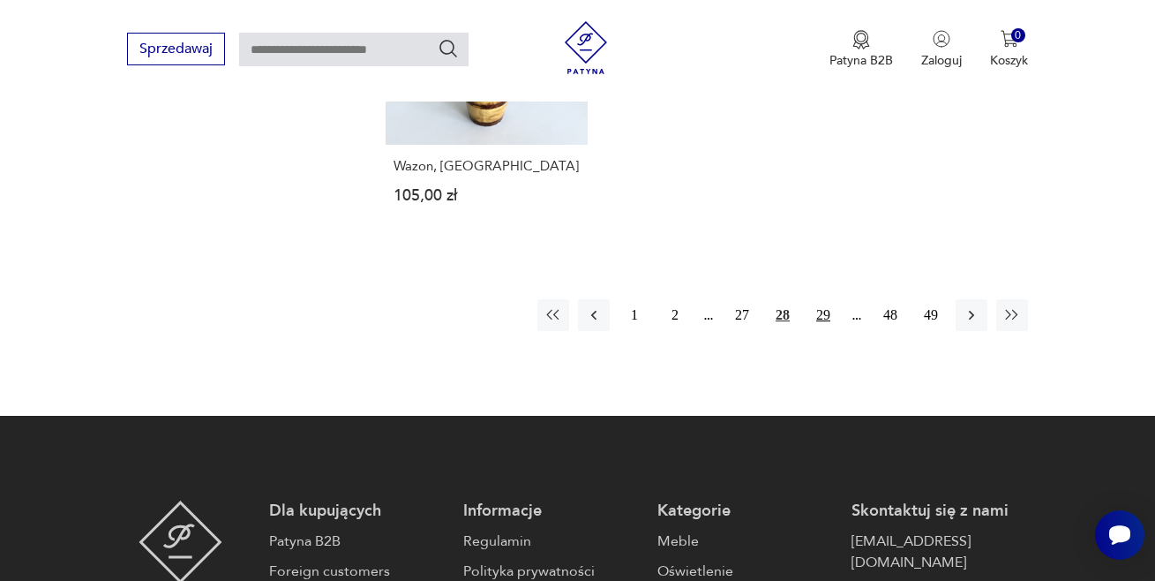
click at [824, 299] on button "29" at bounding box center [824, 315] width 32 height 32
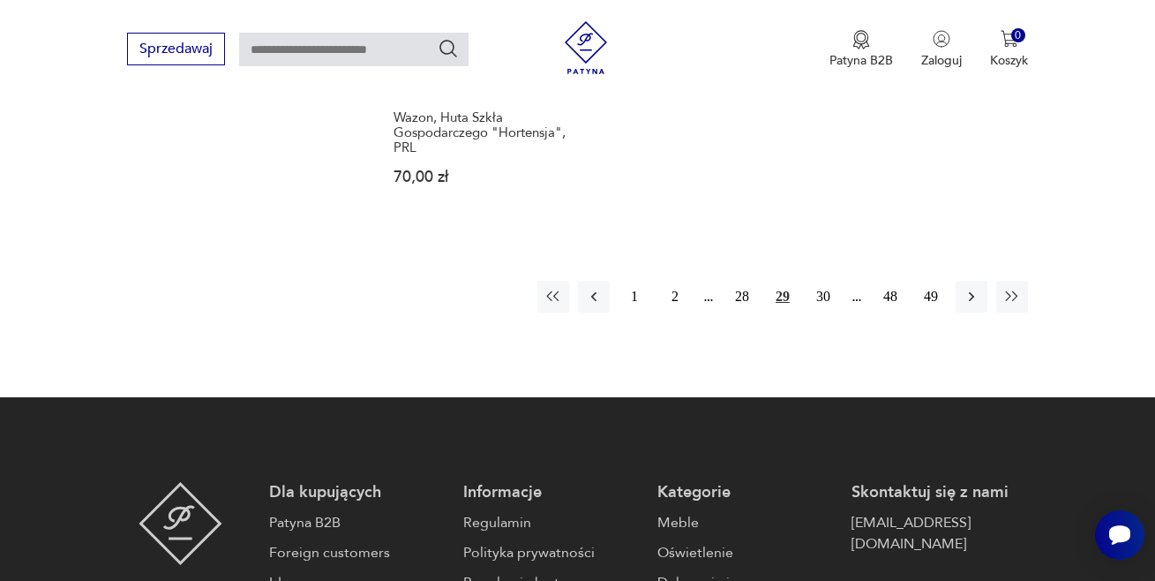
scroll to position [2669, 0]
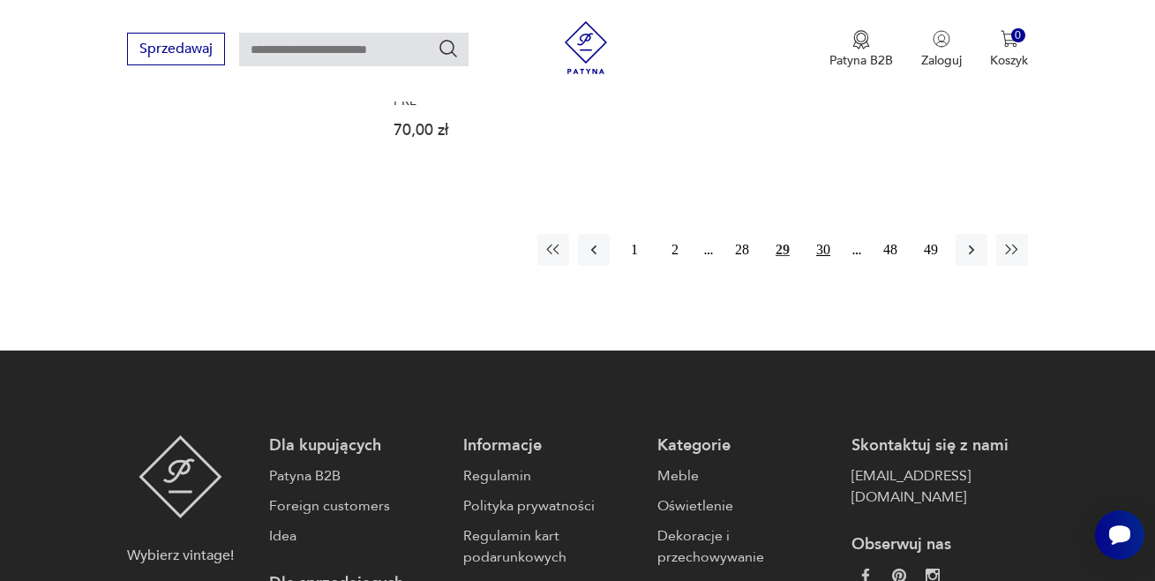
click at [822, 234] on button "30" at bounding box center [824, 250] width 32 height 32
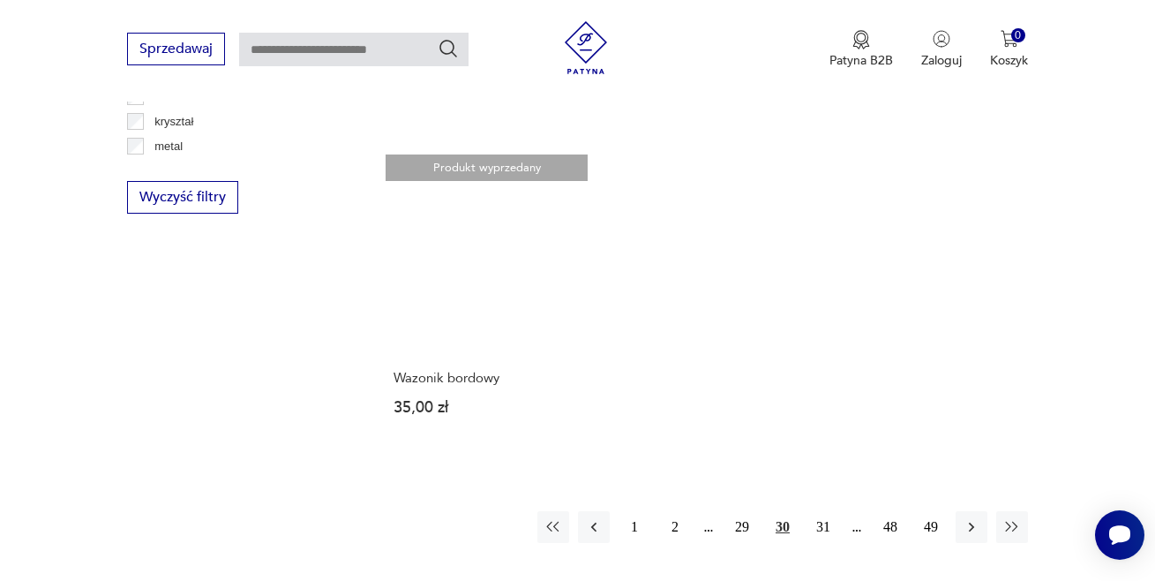
scroll to position [2552, 0]
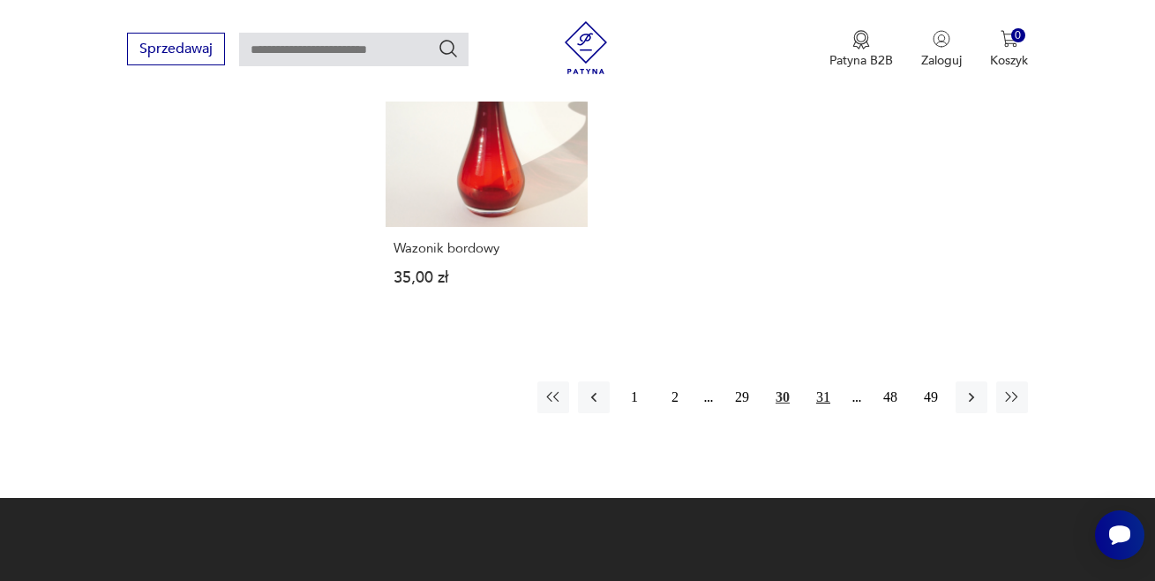
click at [822, 381] on button "31" at bounding box center [824, 397] width 32 height 32
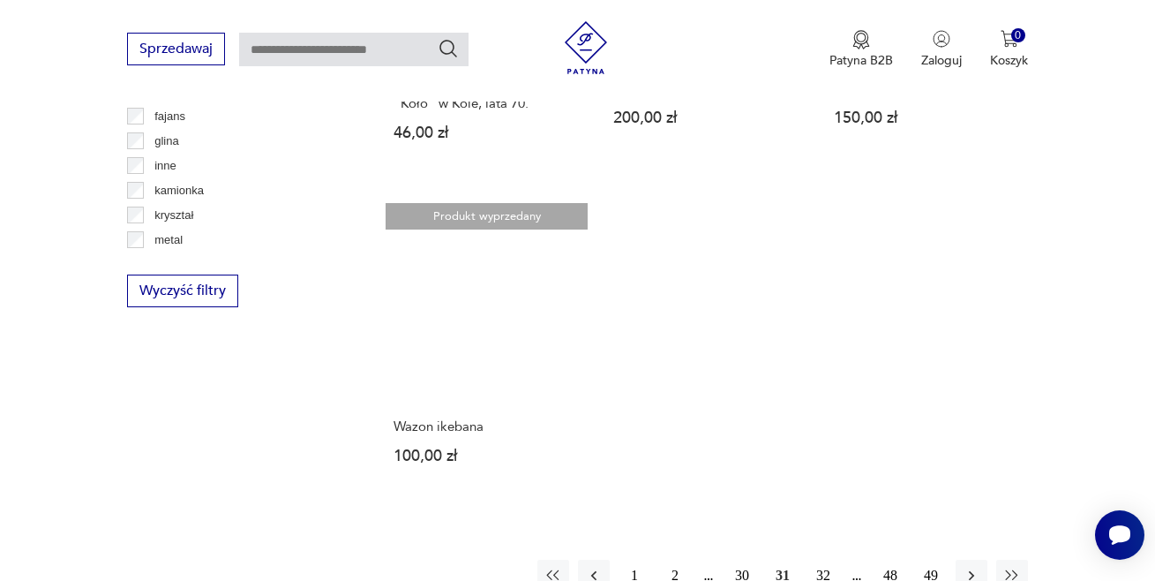
scroll to position [2351, 0]
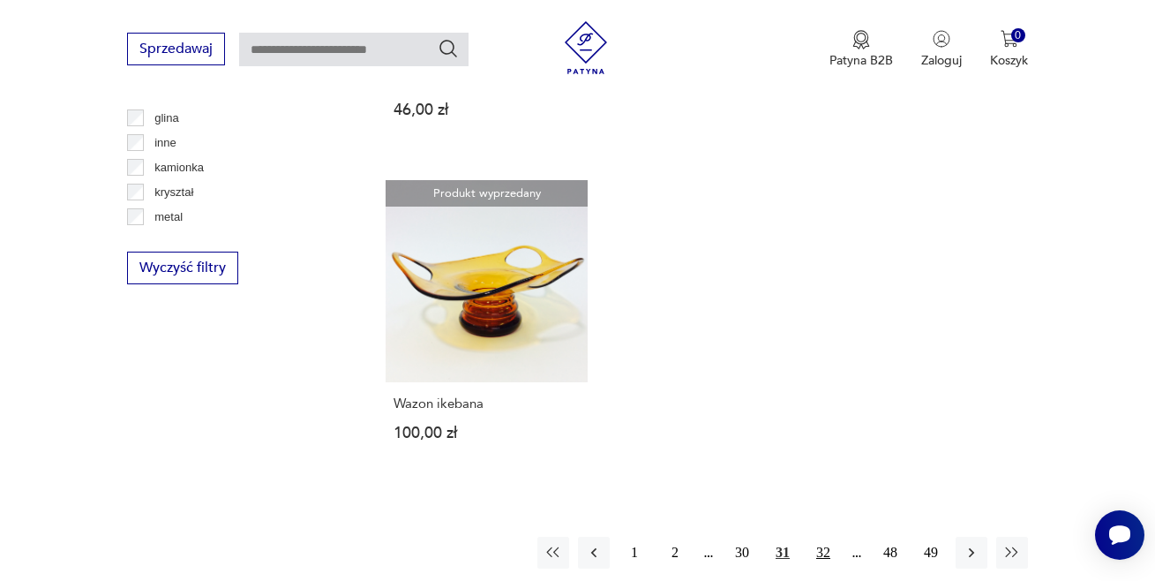
click at [822, 547] on button "32" at bounding box center [824, 553] width 32 height 32
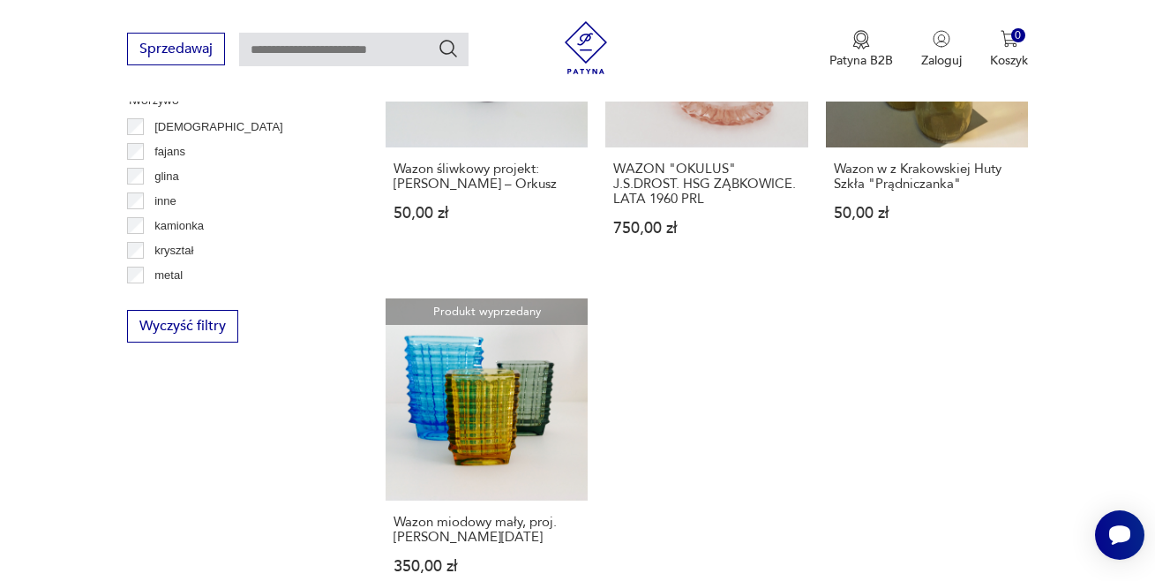
scroll to position [2446, 0]
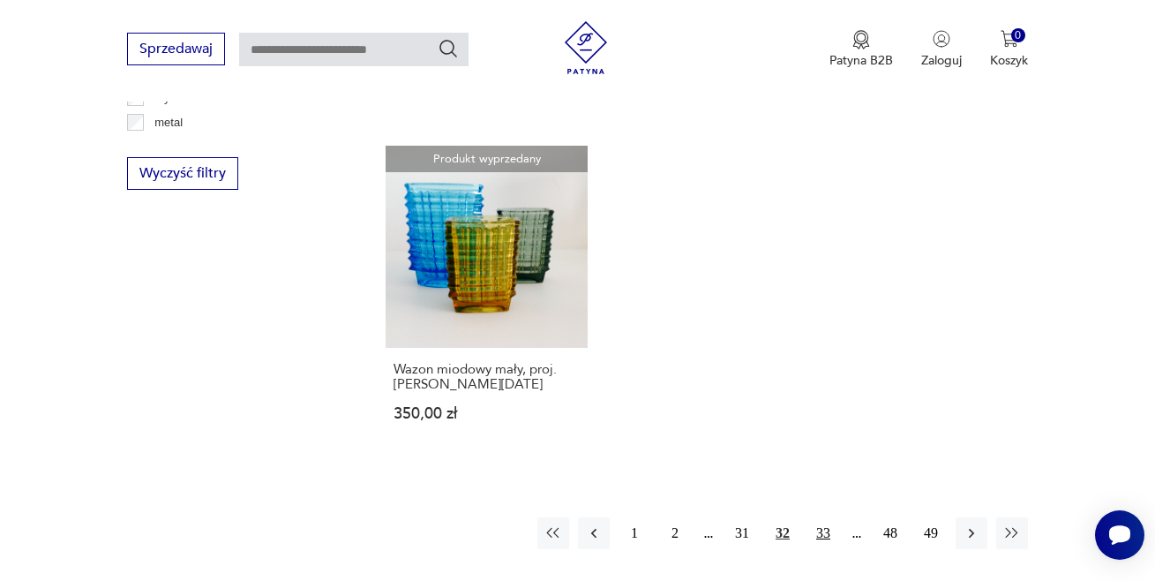
click at [820, 519] on button "33" at bounding box center [824, 533] width 32 height 32
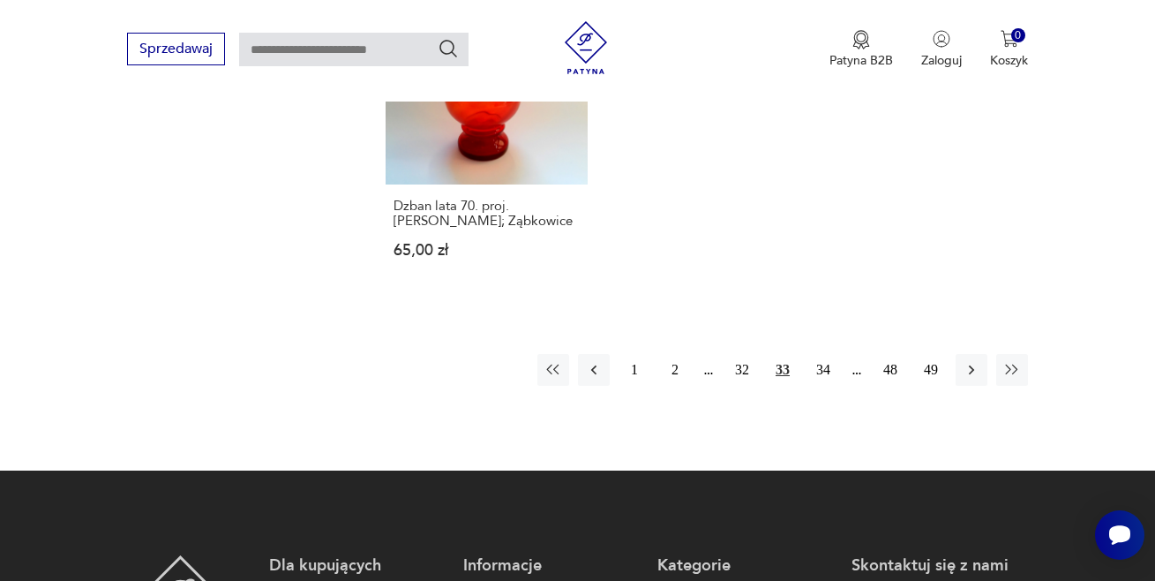
scroll to position [2728, 0]
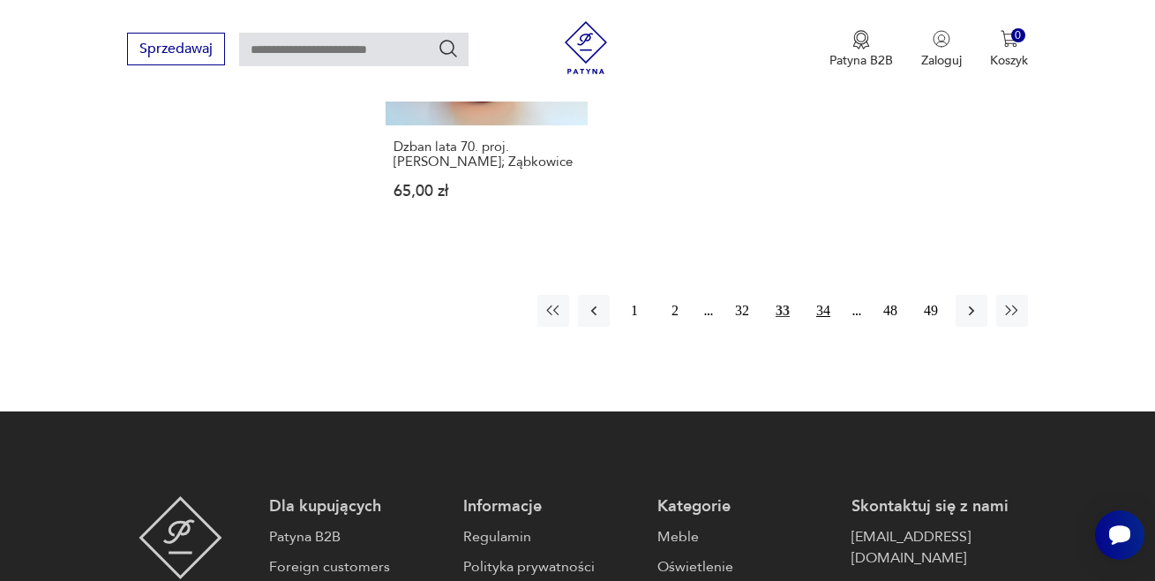
click at [824, 295] on button "34" at bounding box center [824, 311] width 32 height 32
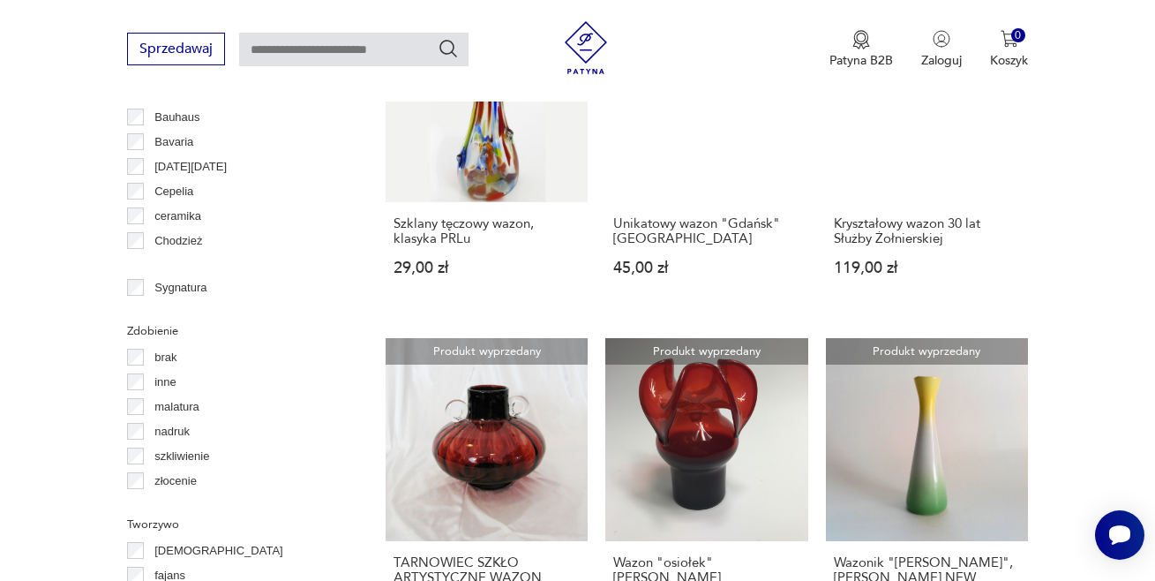
scroll to position [2034, 0]
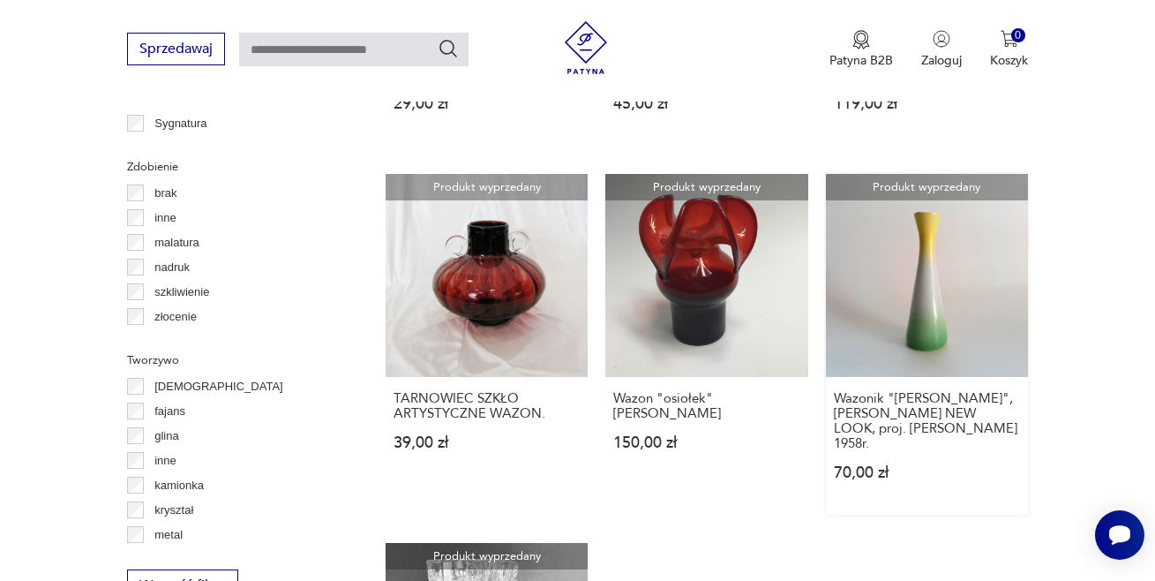
click at [962, 246] on link "Produkt wyprzedany Wazonik "[PERSON_NAME]", Ćmielów NEW LOOK, proj. [PERSON_NAM…" at bounding box center [927, 344] width 202 height 340
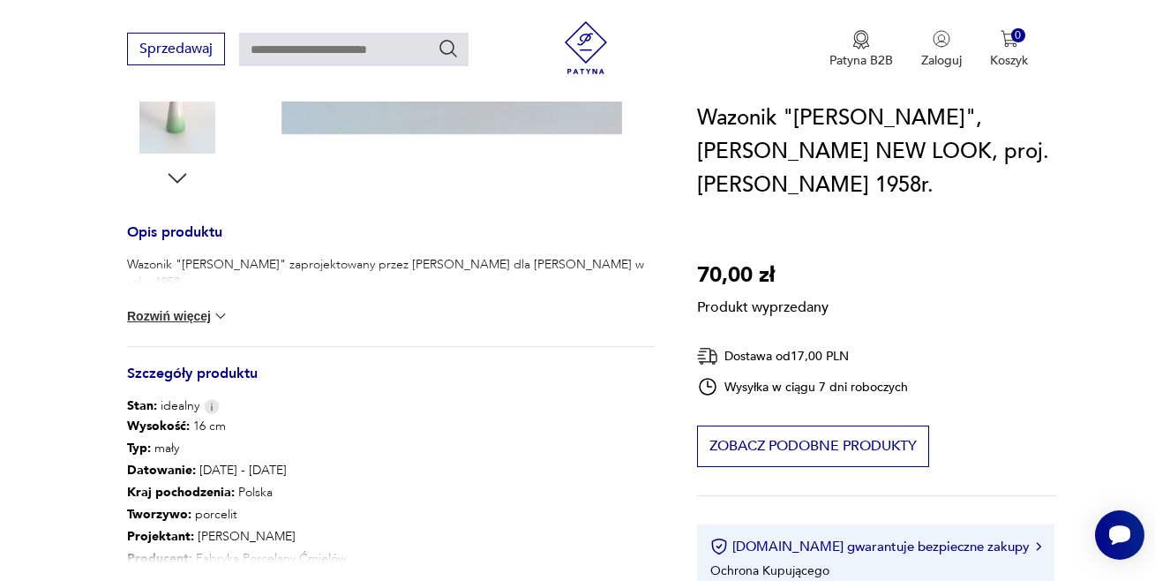
scroll to position [765, 0]
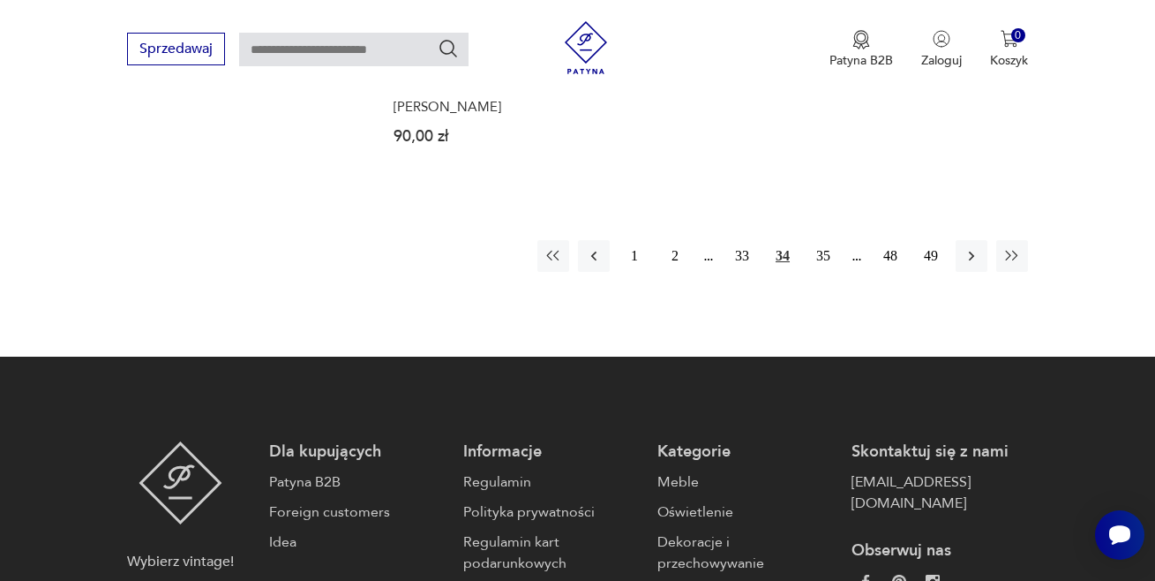
scroll to position [2732, 0]
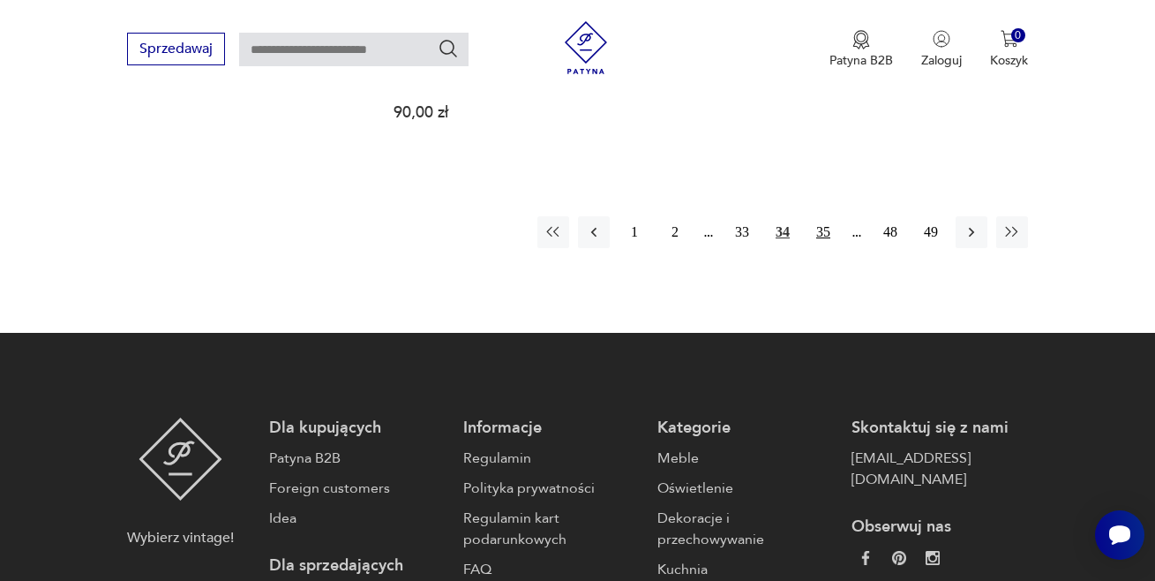
click at [824, 216] on button "35" at bounding box center [824, 232] width 32 height 32
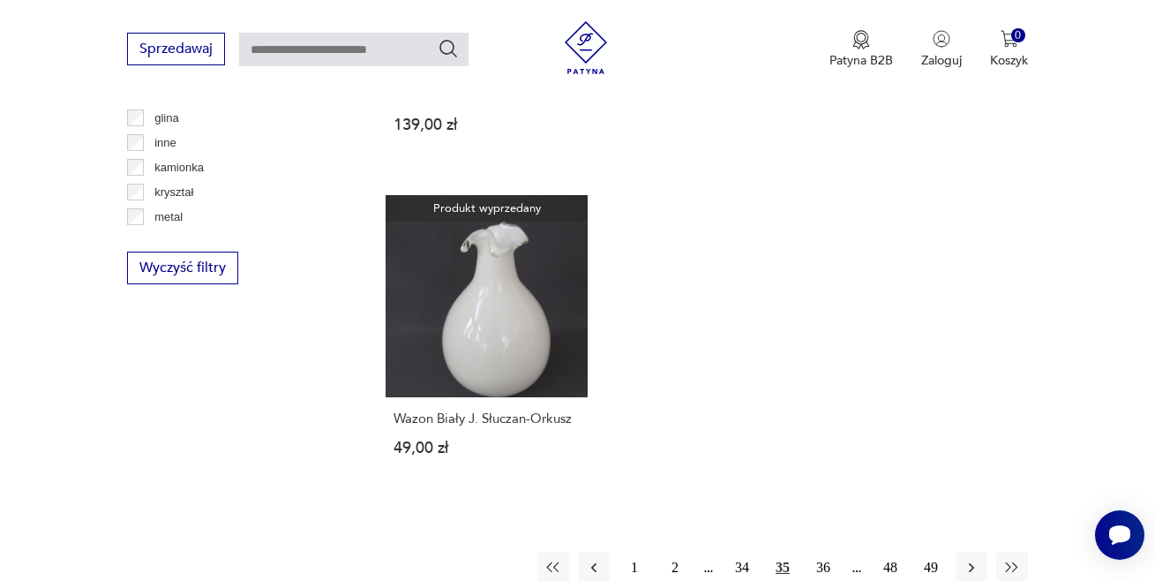
scroll to position [2481, 0]
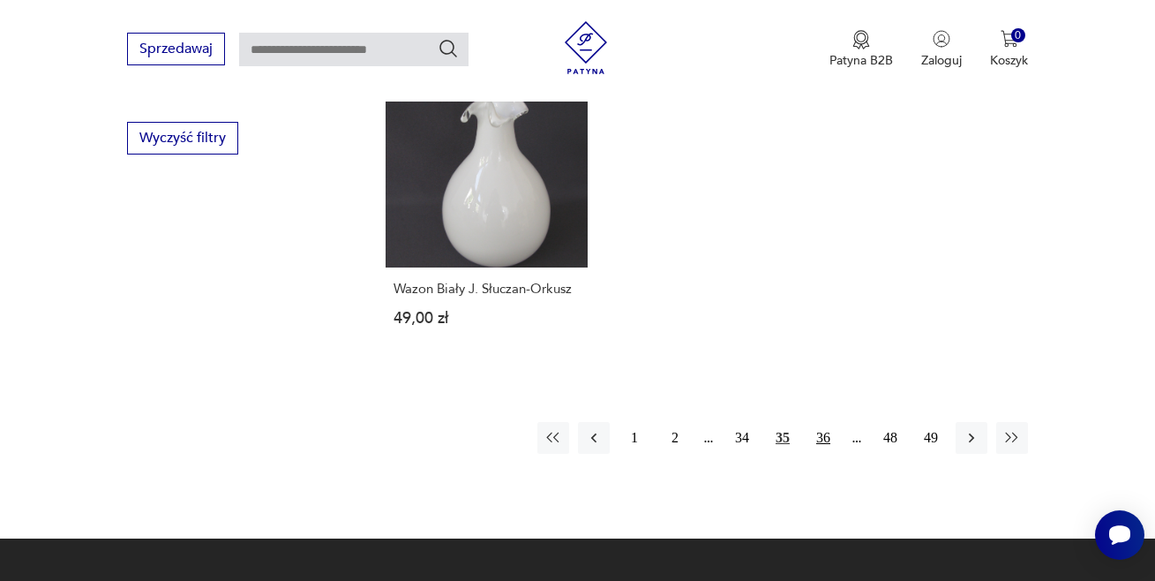
click at [823, 422] on button "36" at bounding box center [824, 438] width 32 height 32
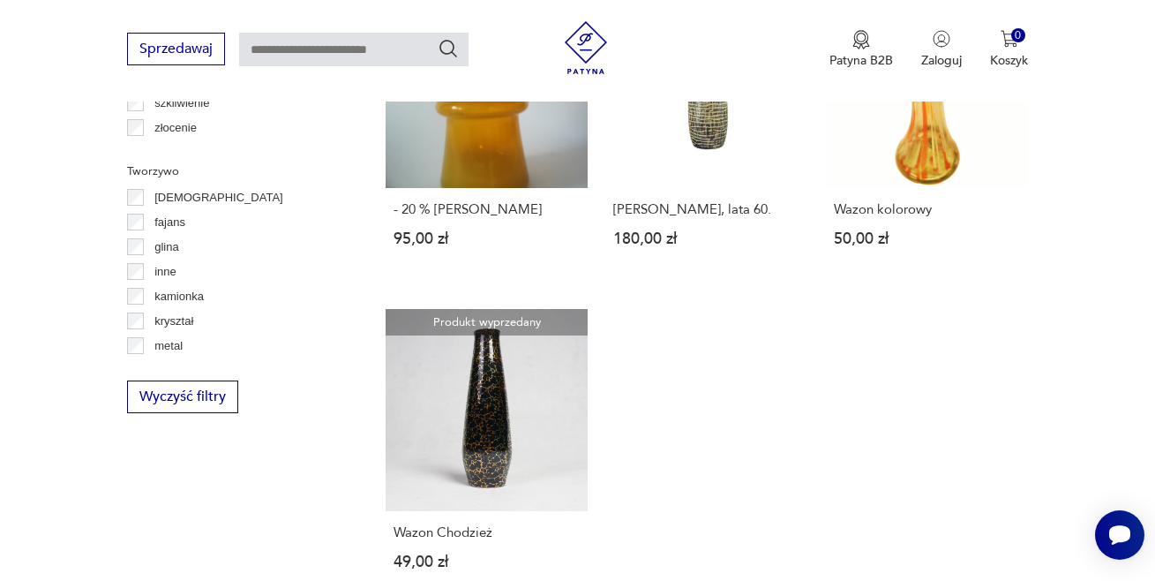
scroll to position [2305, 0]
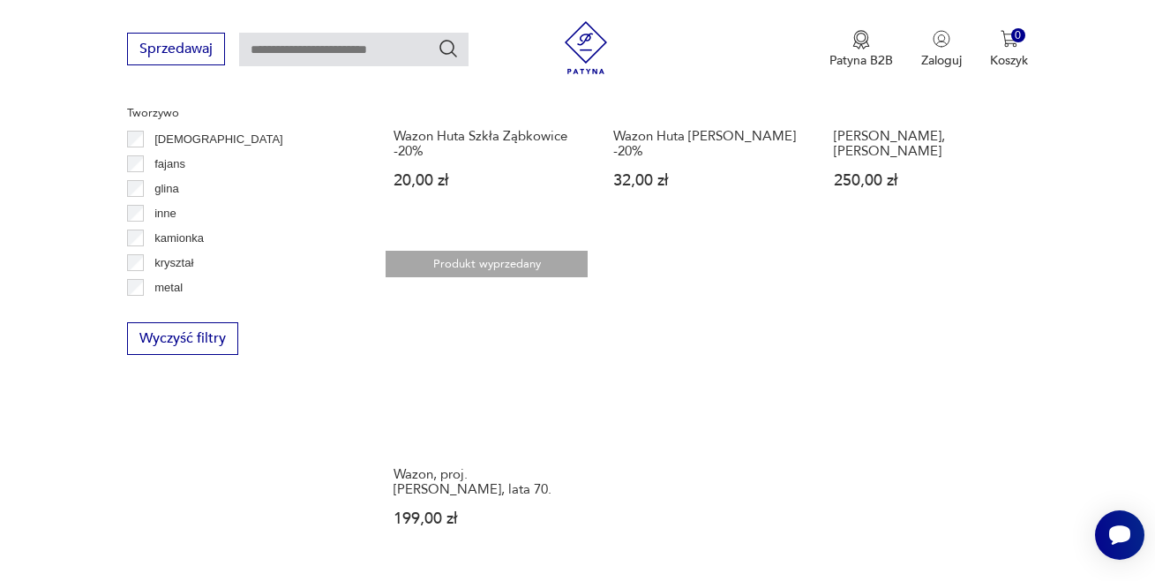
scroll to position [2340, 0]
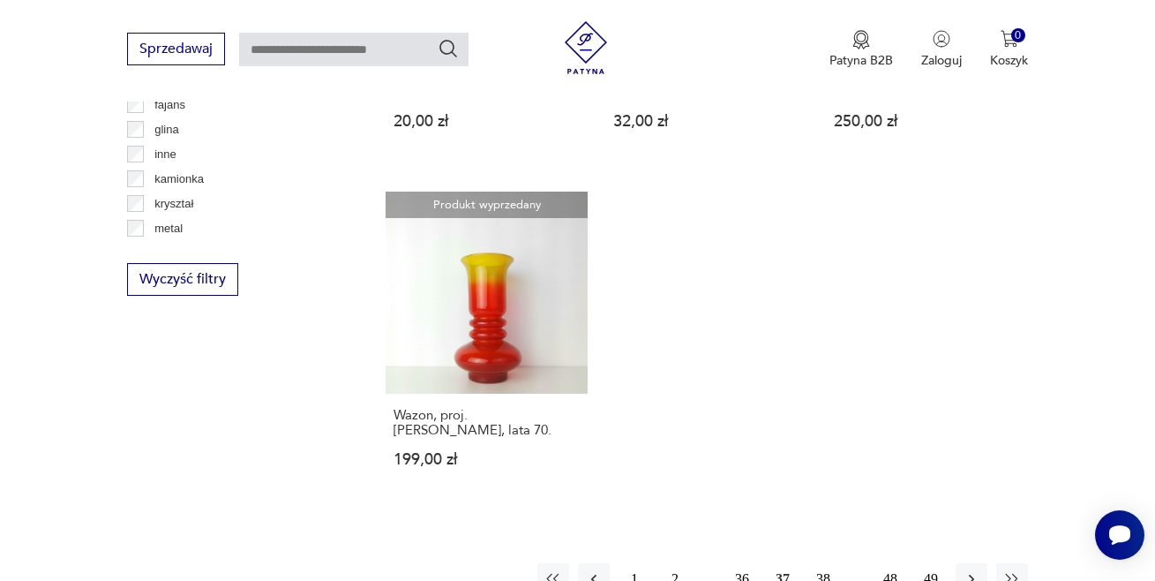
click at [823, 563] on button "38" at bounding box center [824, 579] width 32 height 32
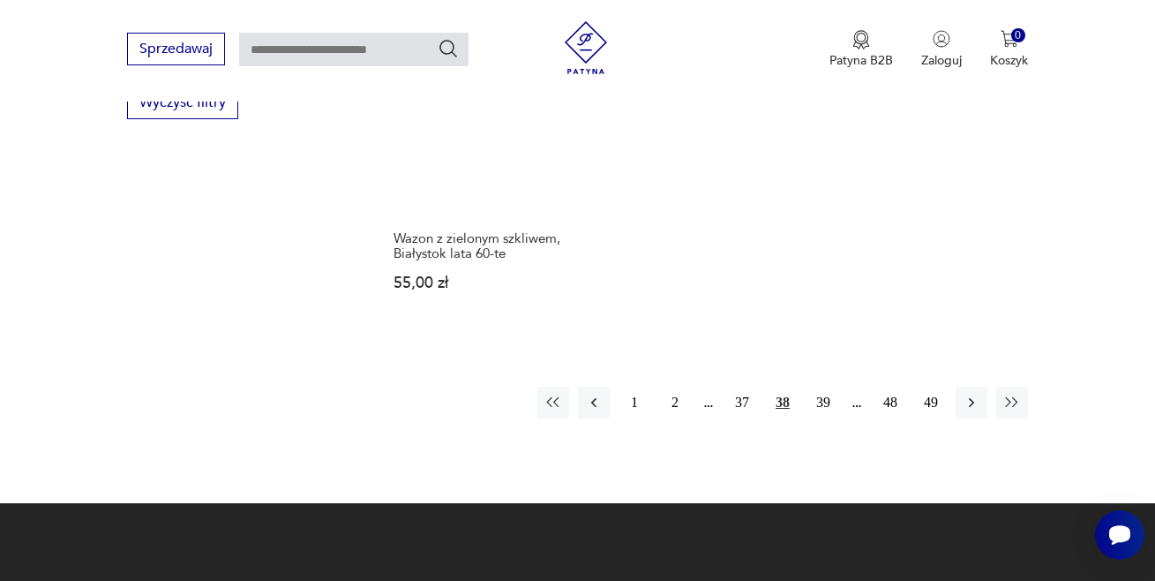
scroll to position [2552, 0]
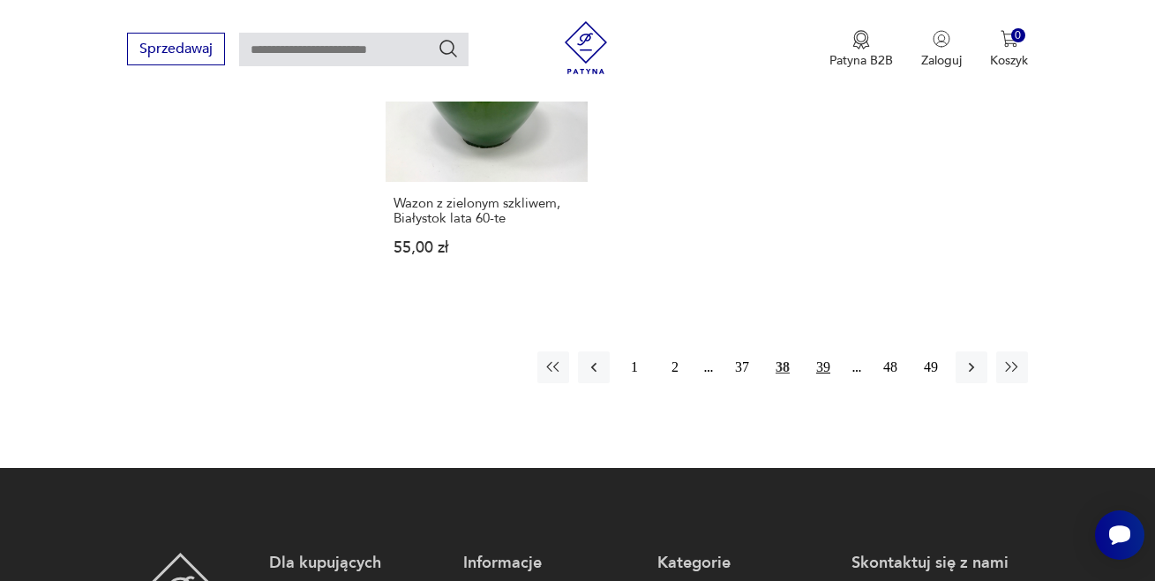
click at [826, 351] on button "39" at bounding box center [824, 367] width 32 height 32
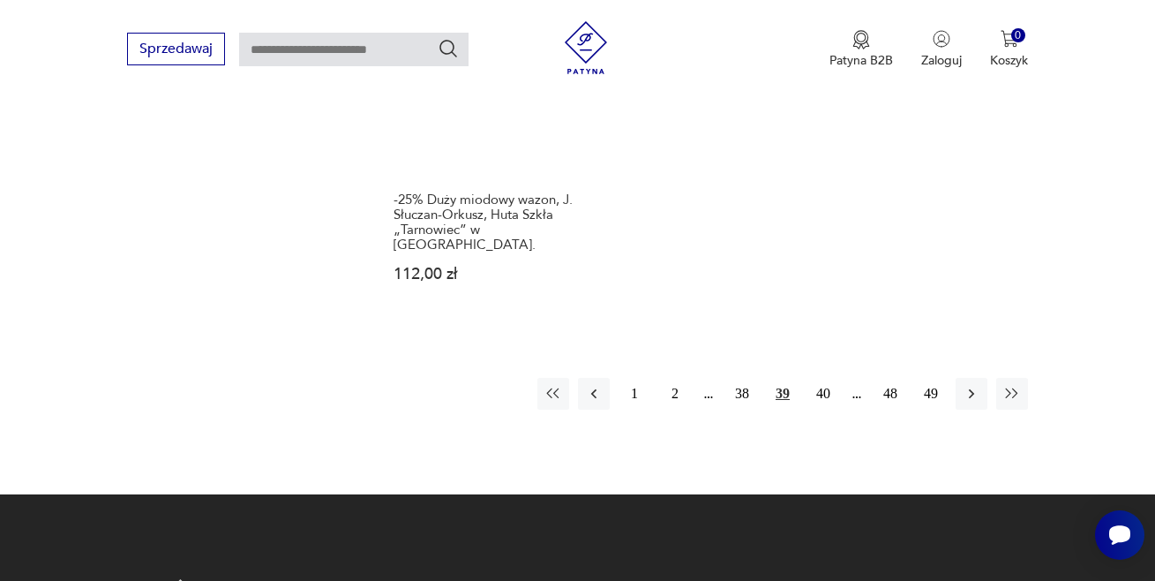
scroll to position [2552, 0]
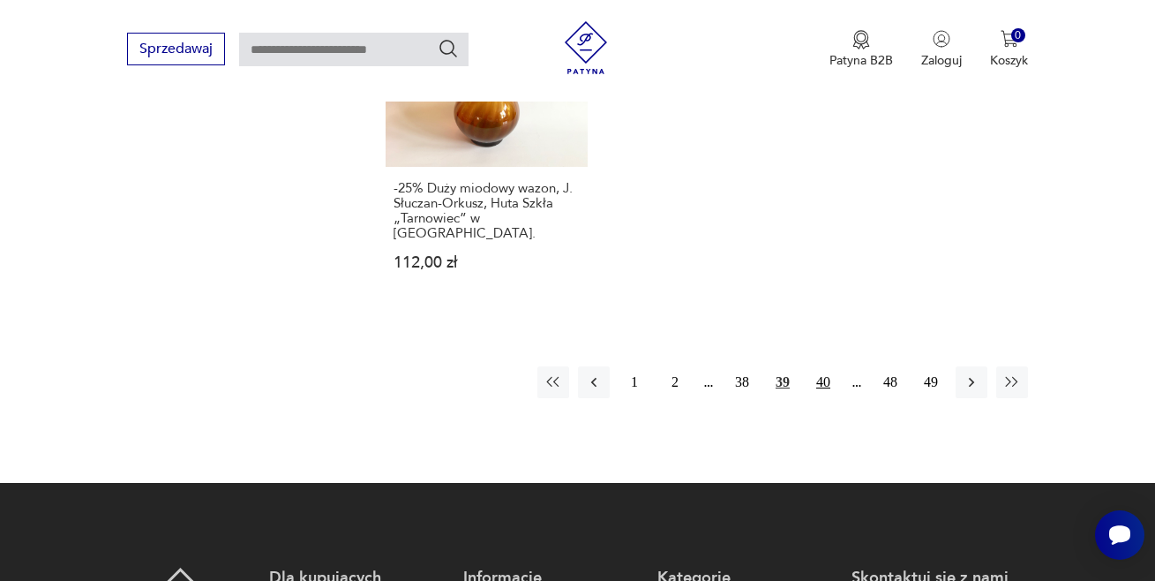
click at [824, 366] on button "40" at bounding box center [824, 382] width 32 height 32
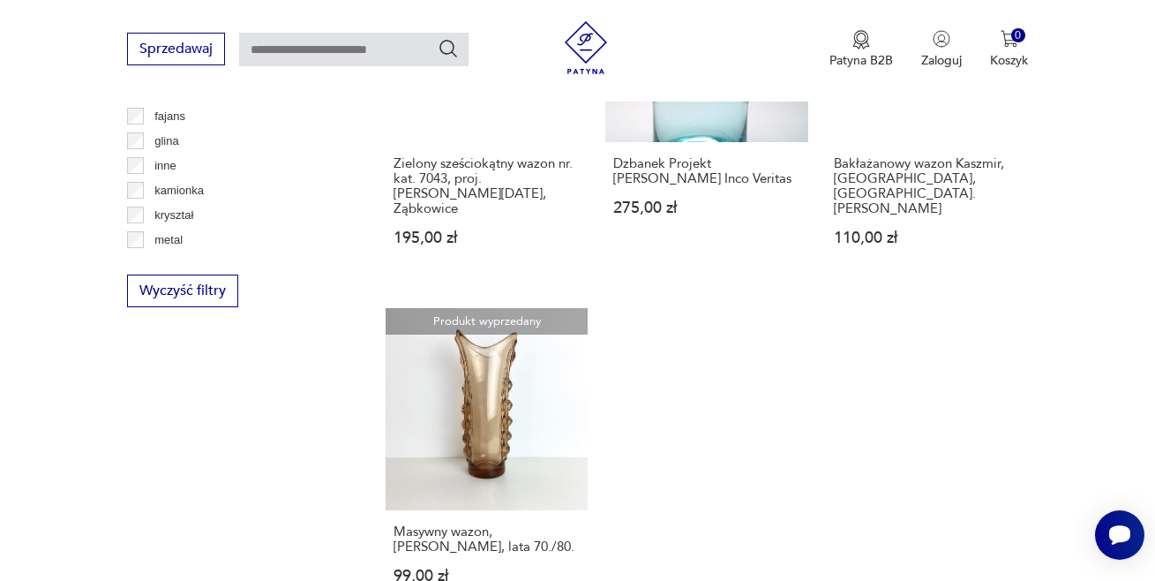
scroll to position [2411, 0]
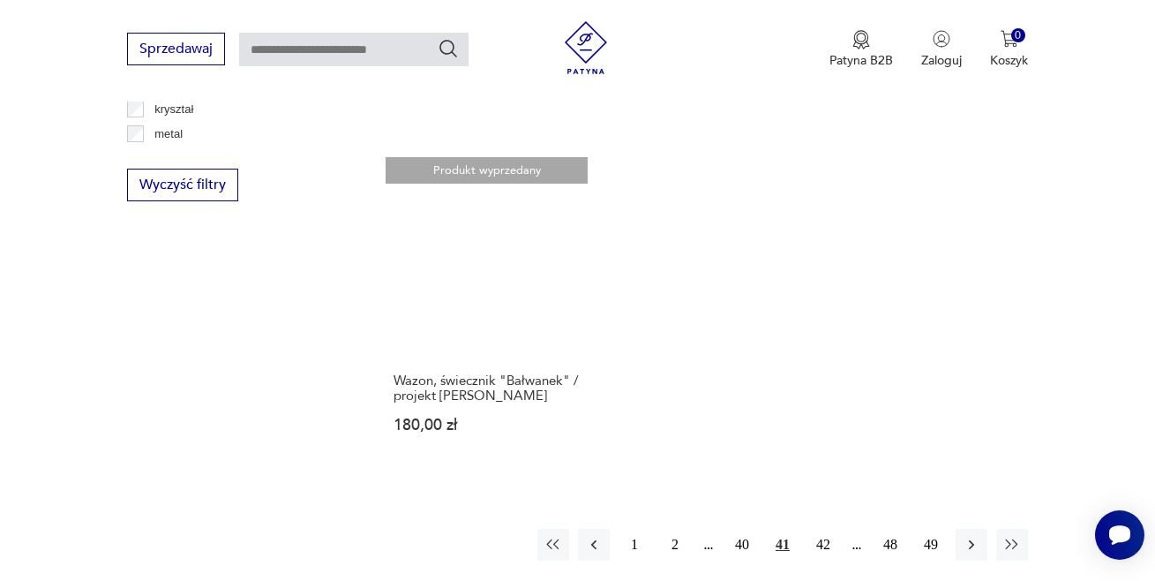
scroll to position [2505, 0]
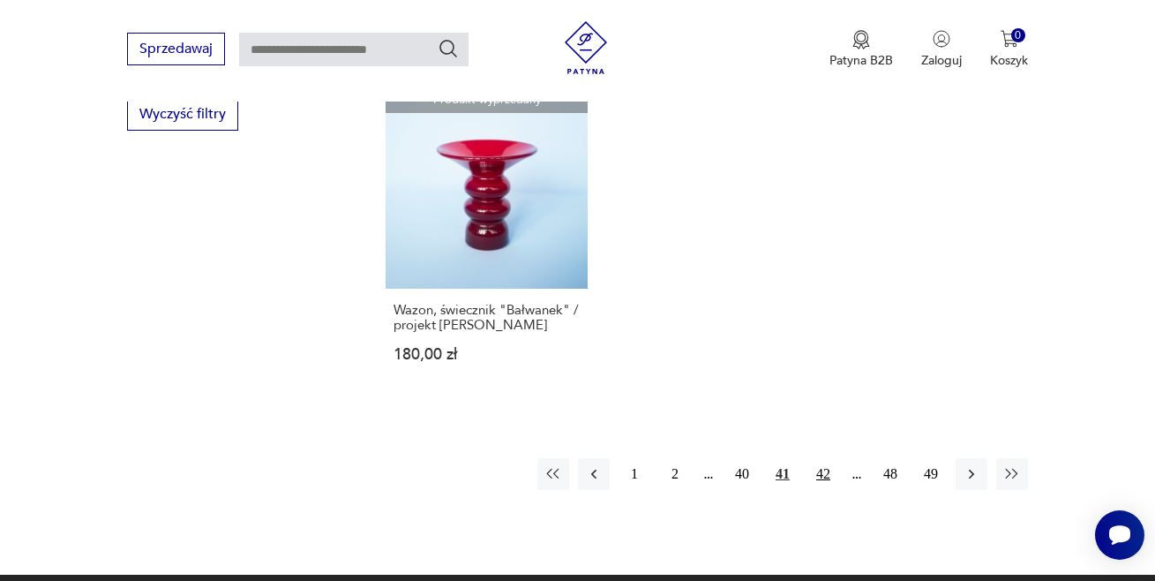
click at [825, 458] on button "42" at bounding box center [824, 474] width 32 height 32
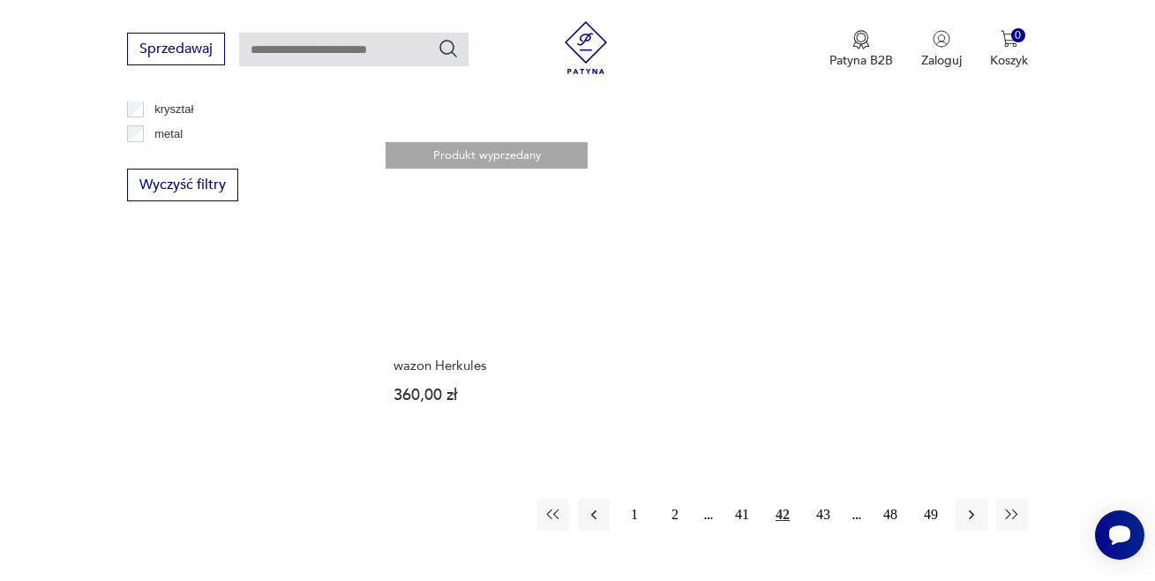
scroll to position [2493, 0]
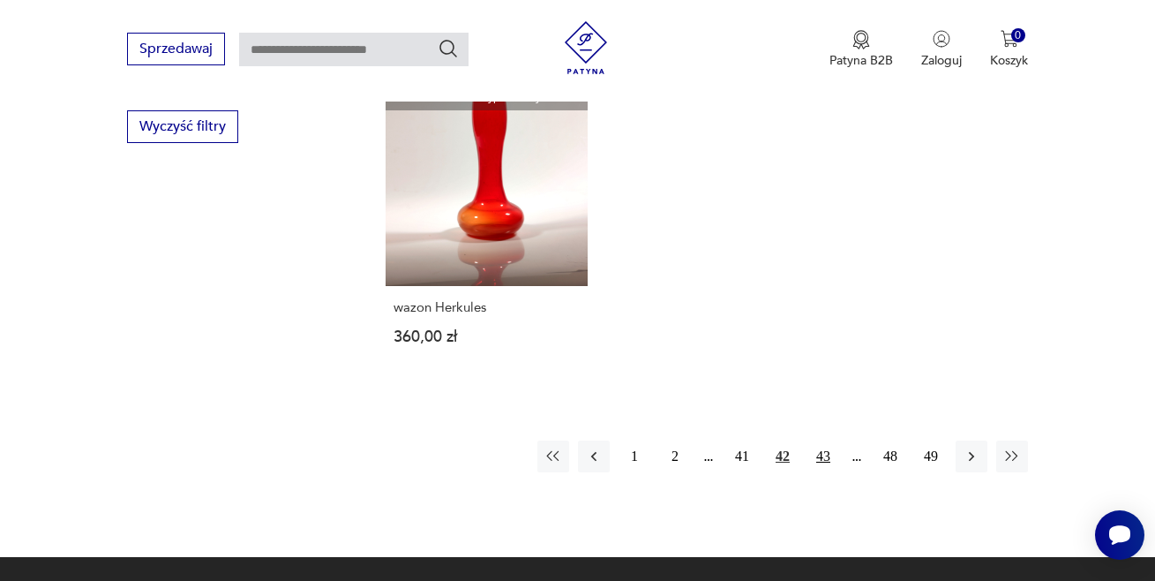
click at [821, 440] on button "43" at bounding box center [824, 456] width 32 height 32
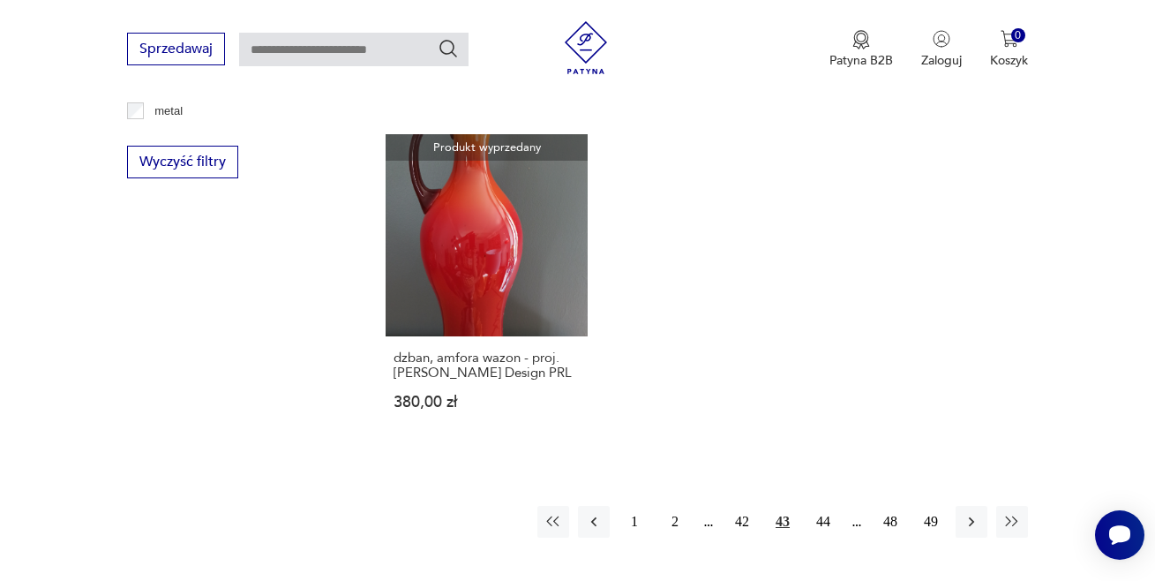
scroll to position [2470, 0]
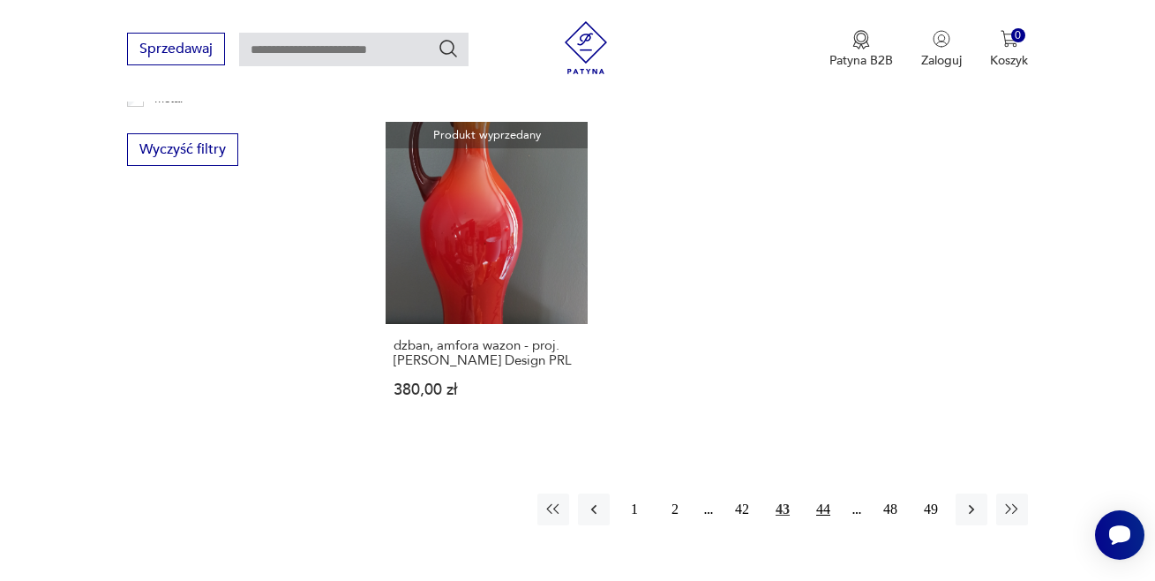
click at [821, 493] on button "44" at bounding box center [824, 509] width 32 height 32
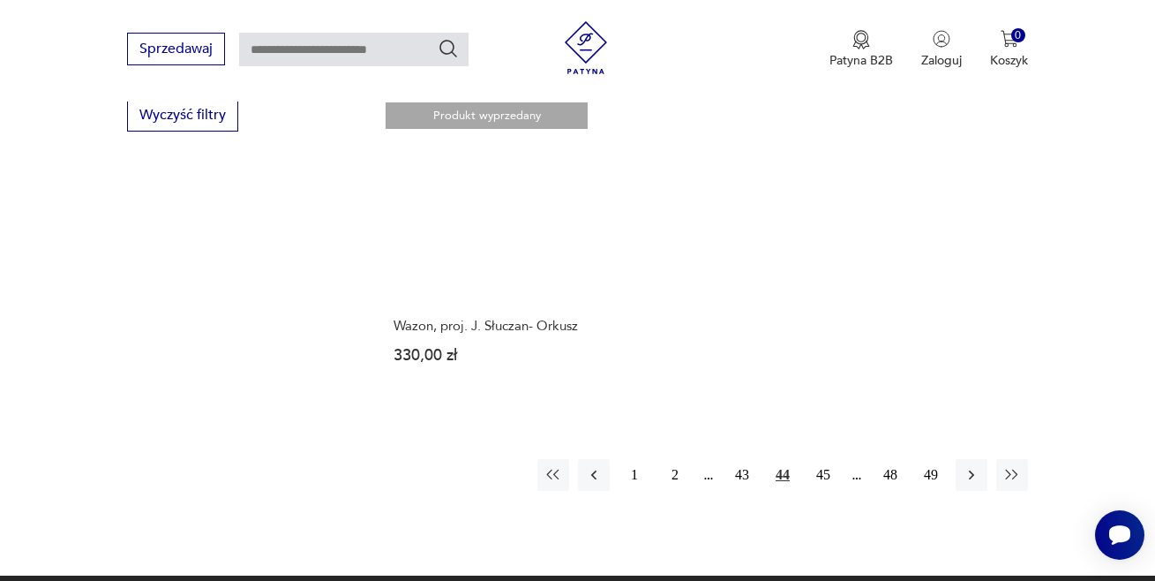
scroll to position [2539, 0]
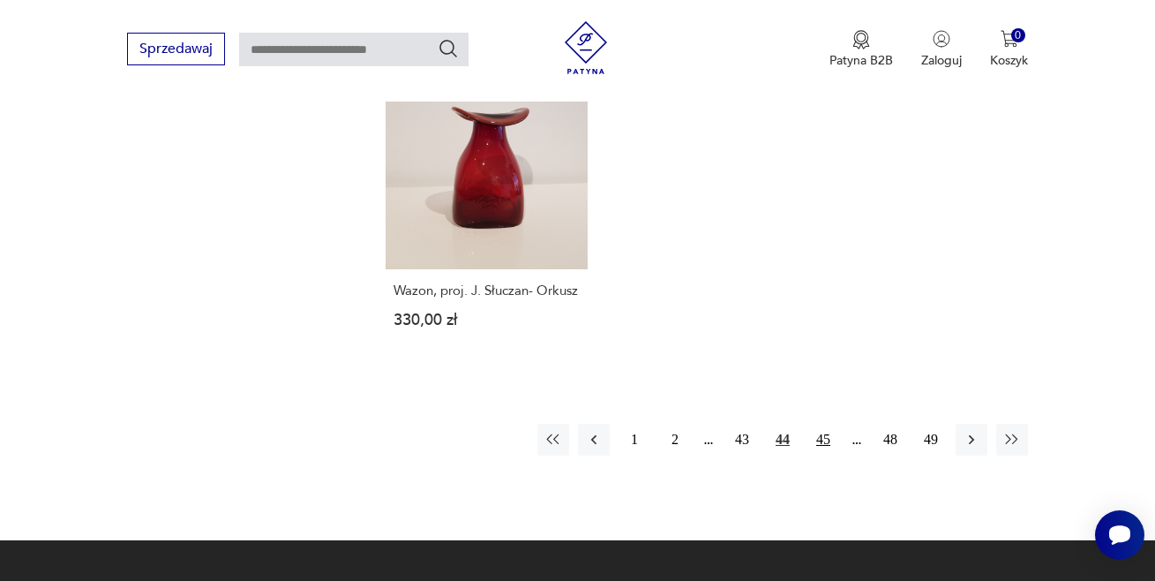
click at [822, 424] on button "45" at bounding box center [824, 440] width 32 height 32
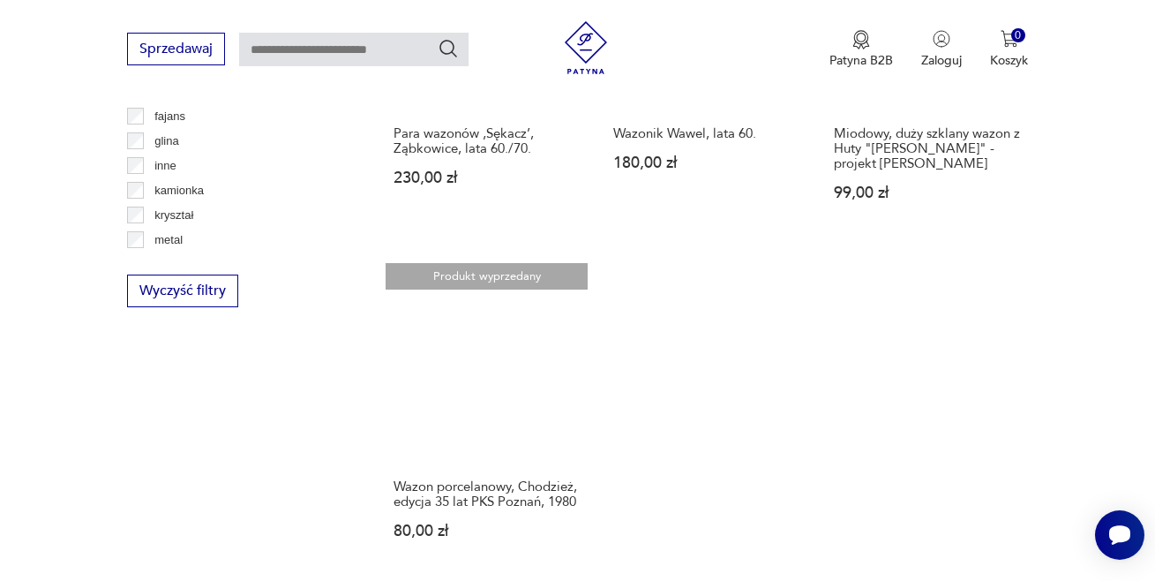
scroll to position [2481, 0]
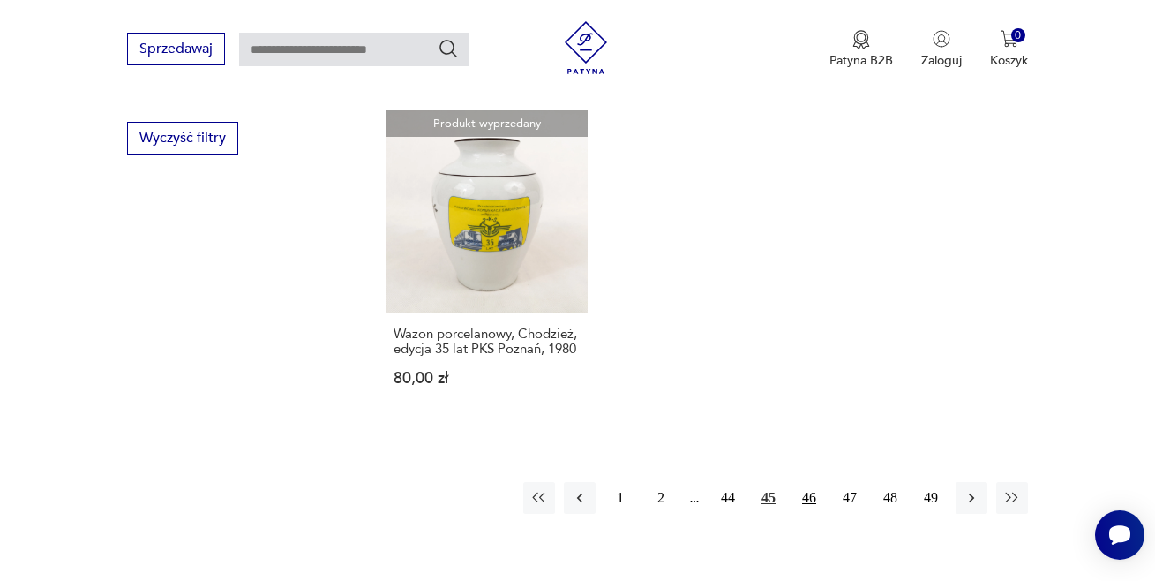
click at [805, 482] on button "46" at bounding box center [810, 498] width 32 height 32
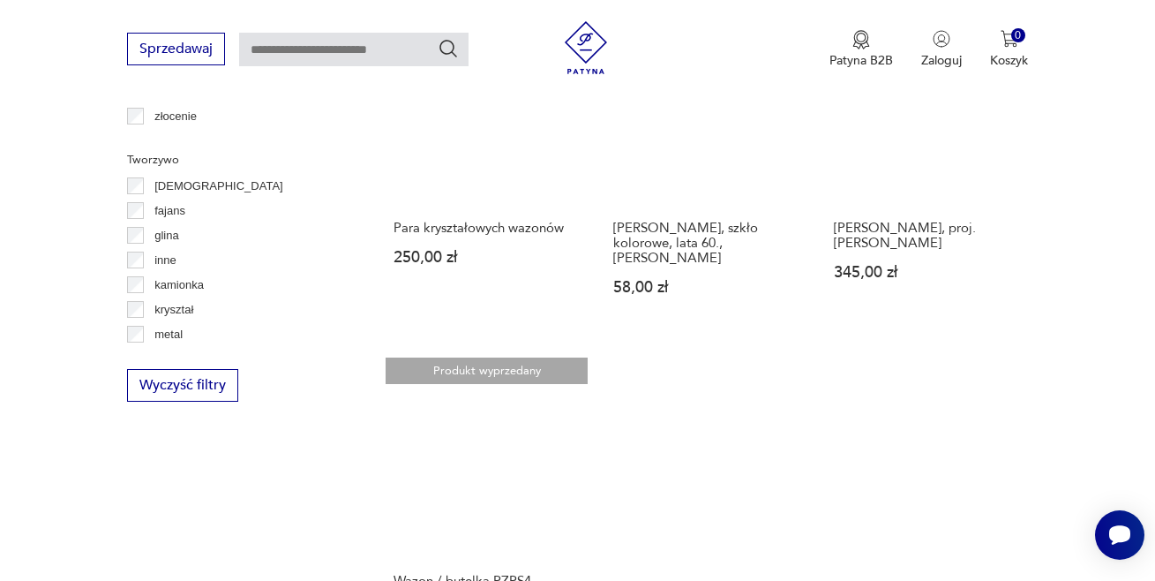
scroll to position [2399, 0]
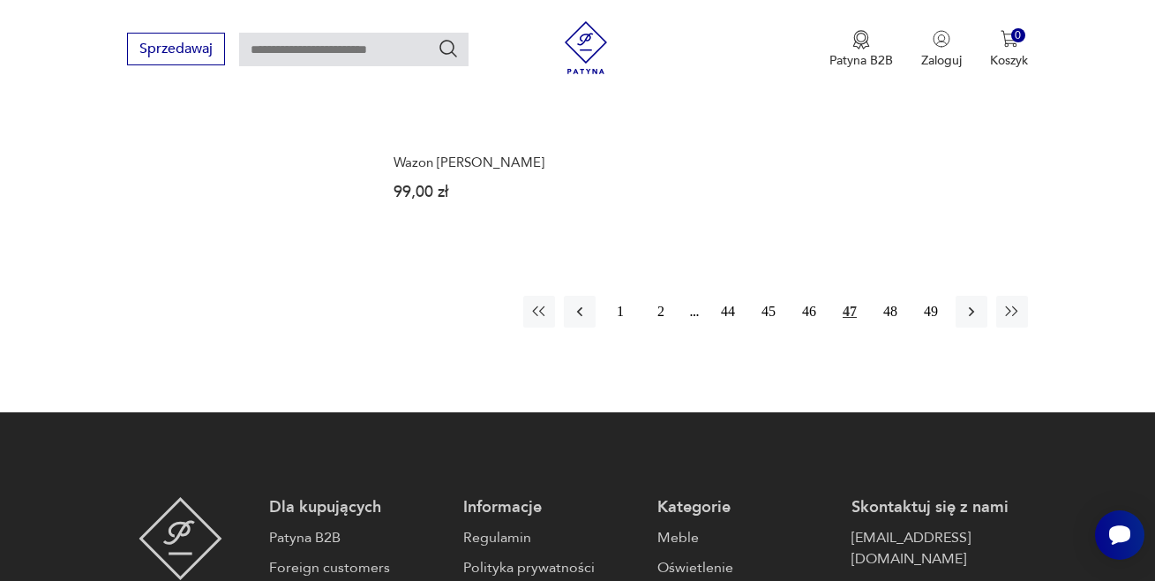
scroll to position [2717, 0]
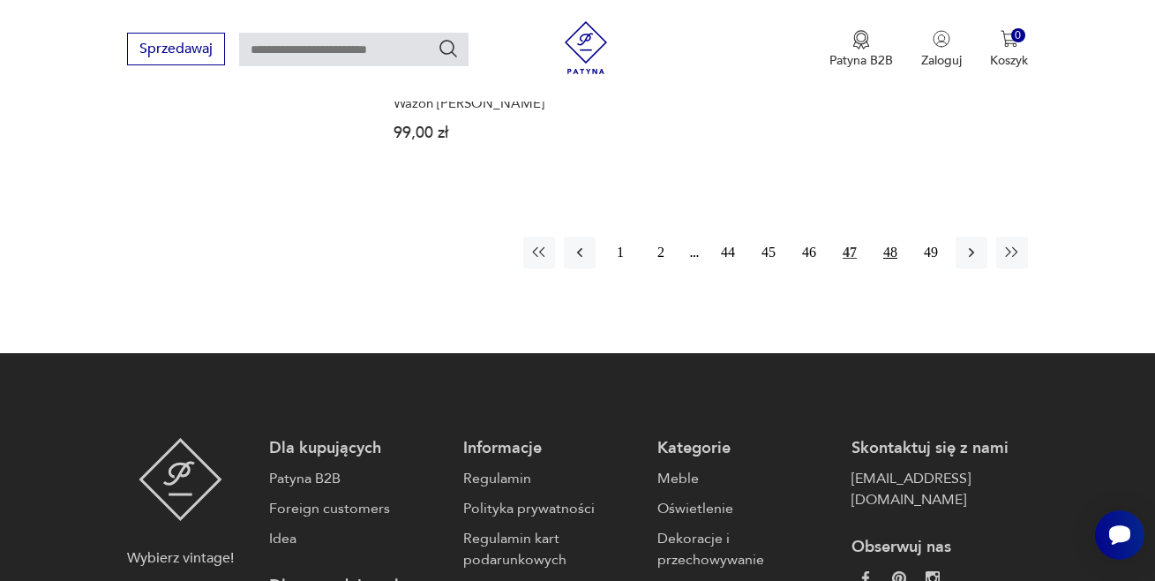
click at [890, 237] on button "48" at bounding box center [891, 253] width 32 height 32
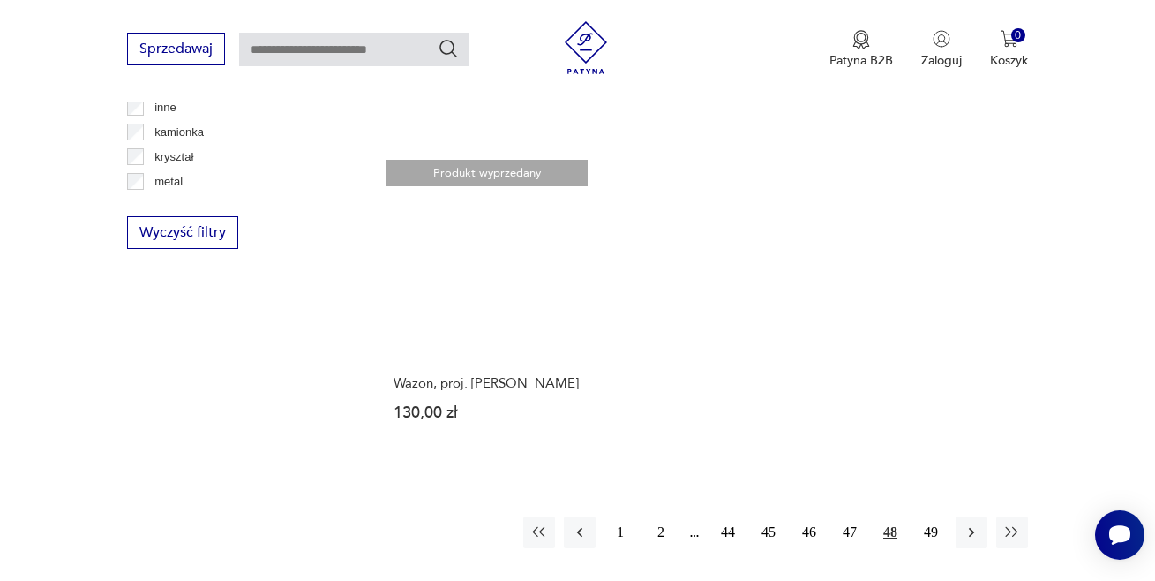
scroll to position [2505, 0]
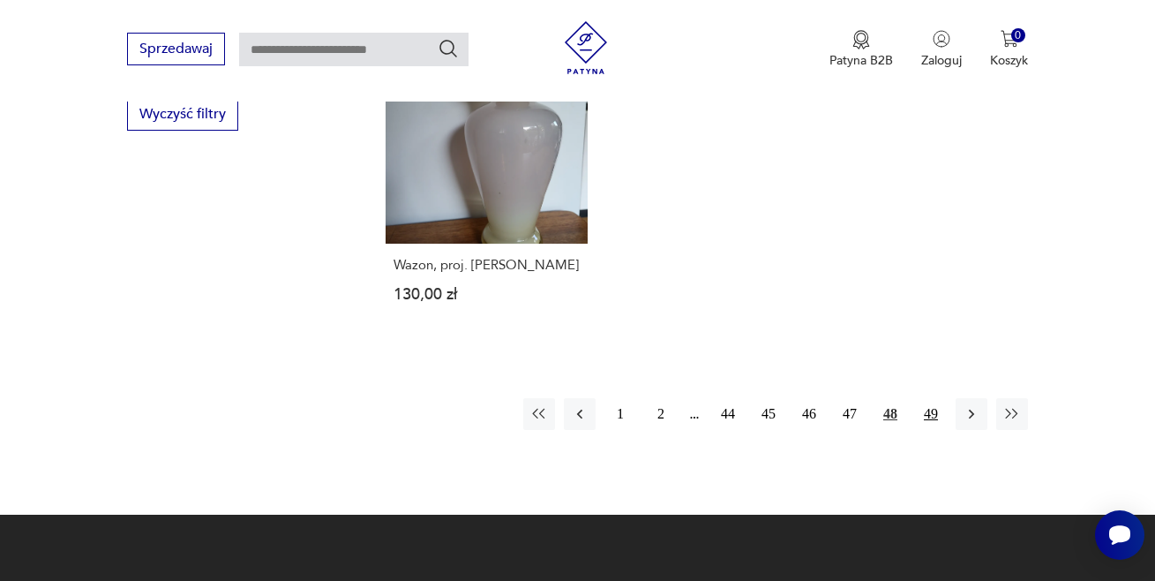
click at [924, 398] on button "49" at bounding box center [931, 414] width 32 height 32
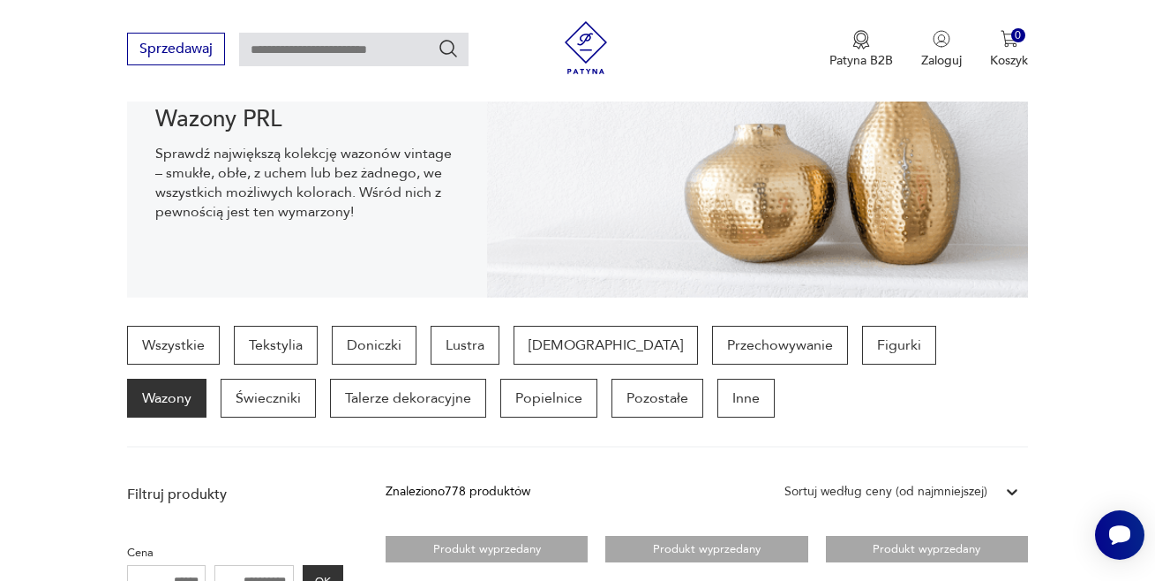
scroll to position [318, 0]
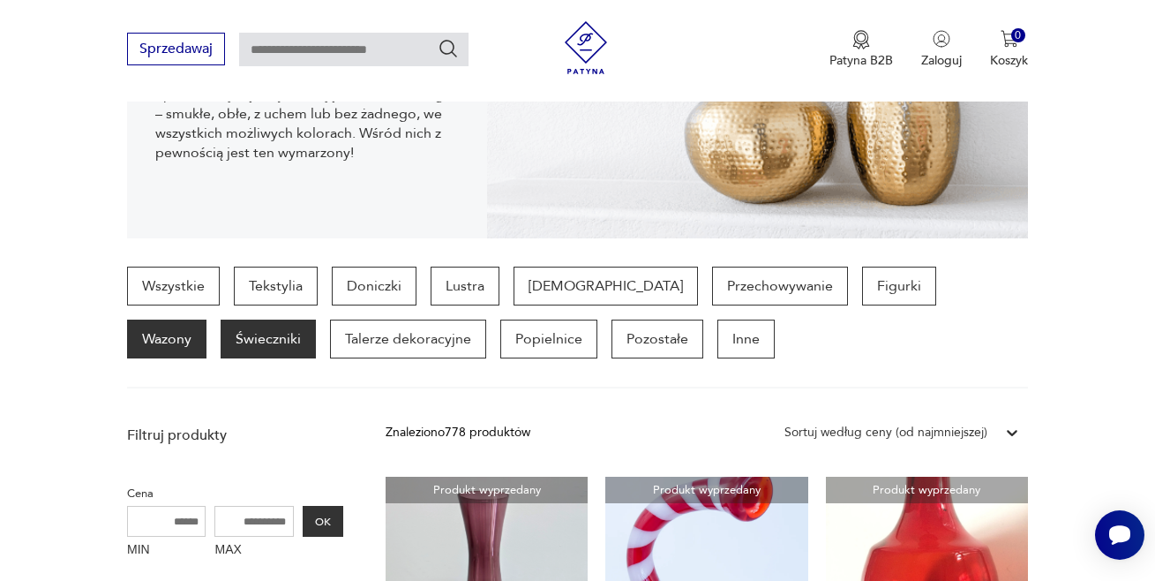
click at [221, 343] on p "Świeczniki" at bounding box center [268, 339] width 95 height 39
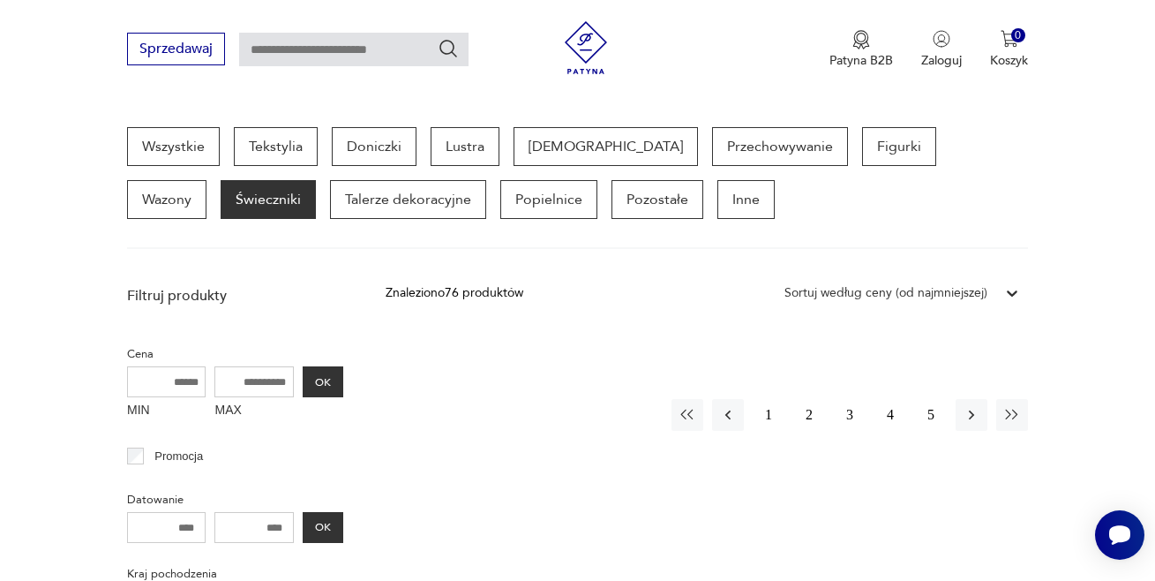
scroll to position [433, 0]
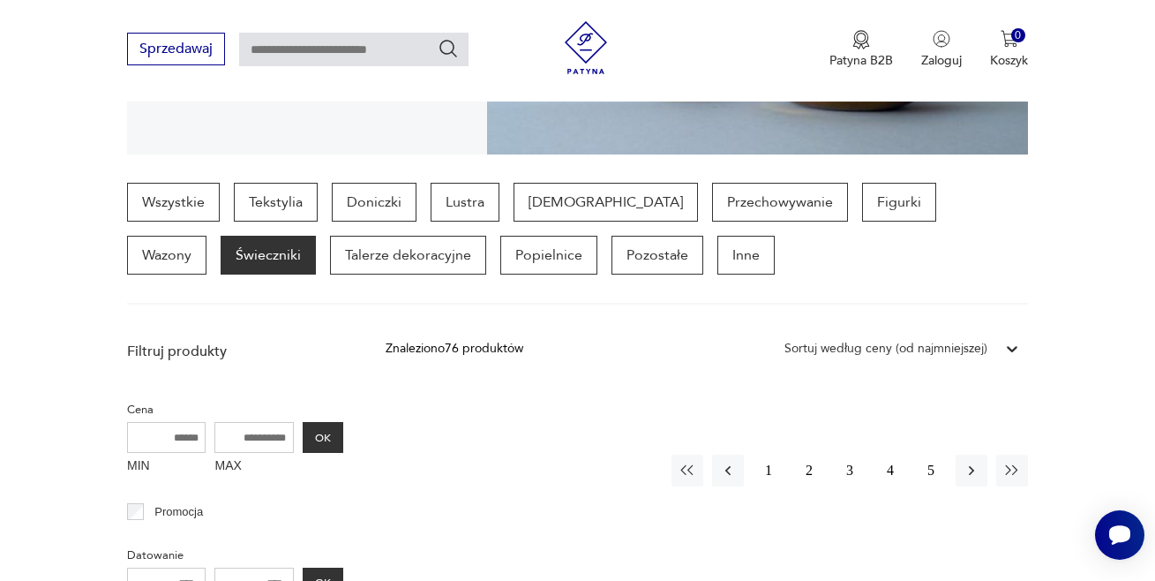
scroll to position [414, 0]
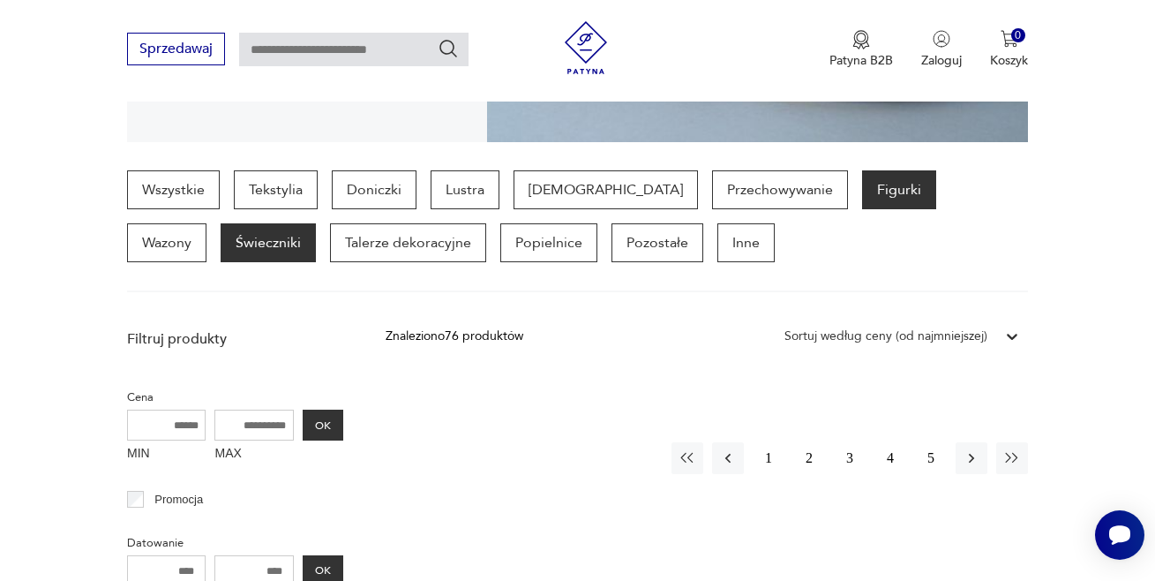
click at [862, 180] on p "Figurki" at bounding box center [899, 189] width 74 height 39
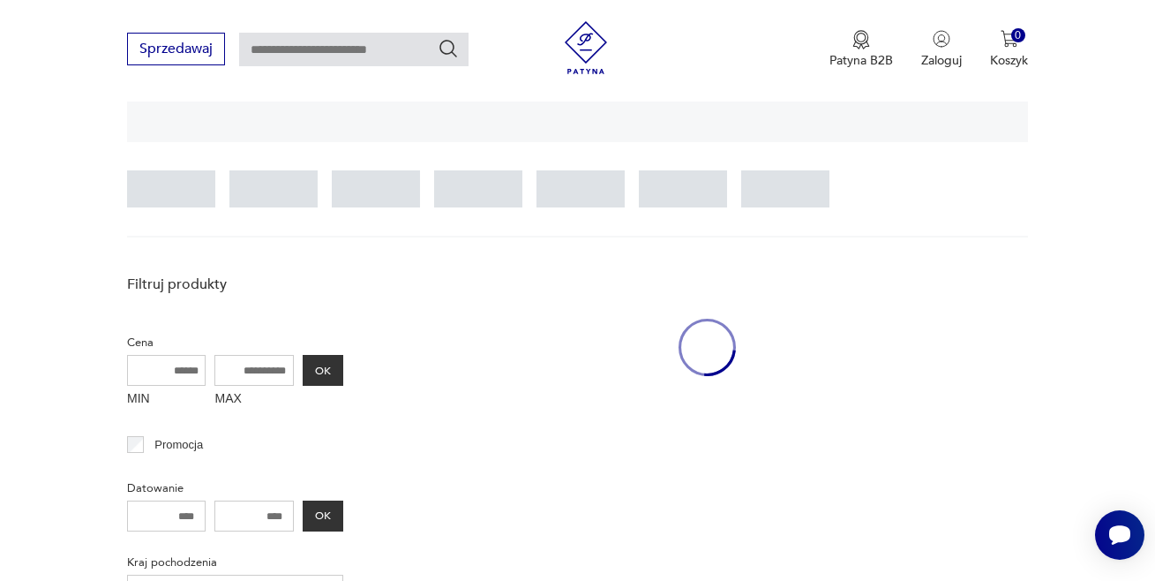
scroll to position [469, 0]
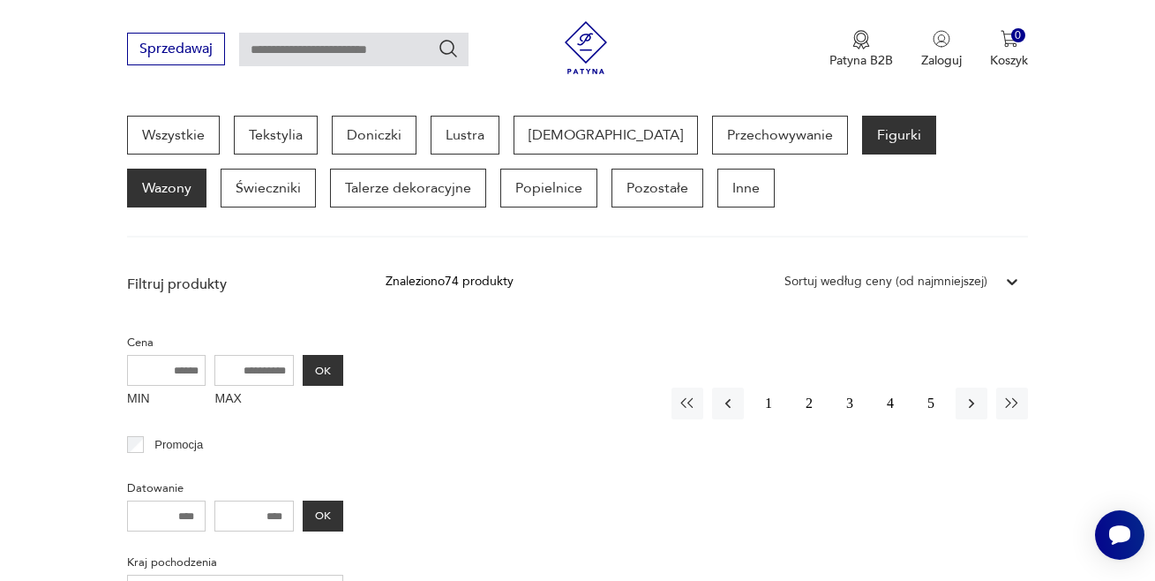
click at [207, 169] on p "Wazony" at bounding box center [166, 188] width 79 height 39
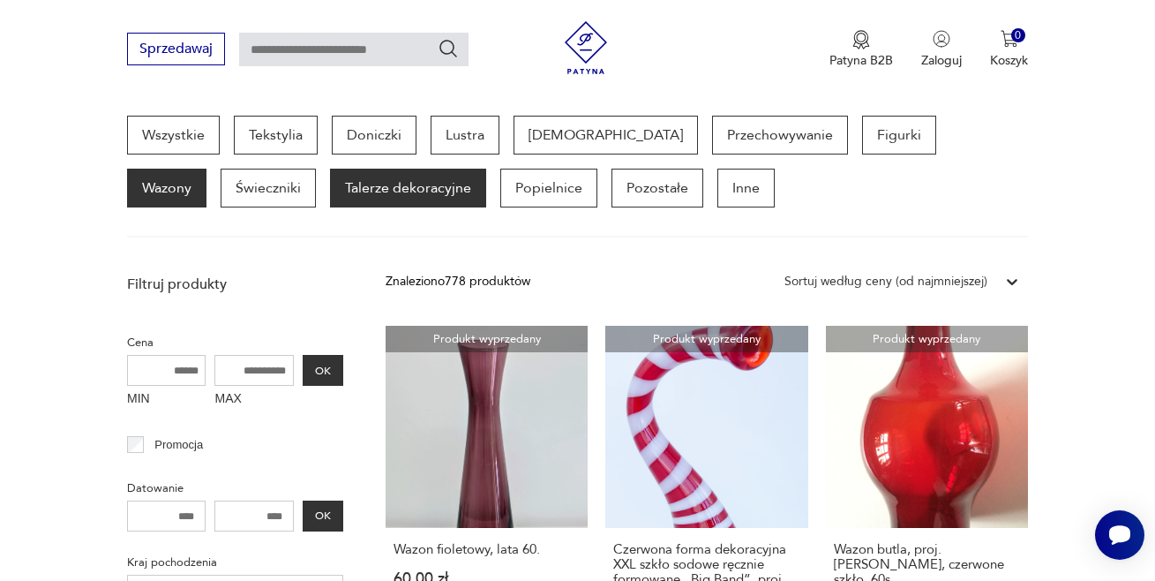
click at [333, 194] on p "Talerze dekoracyjne" at bounding box center [408, 188] width 156 height 39
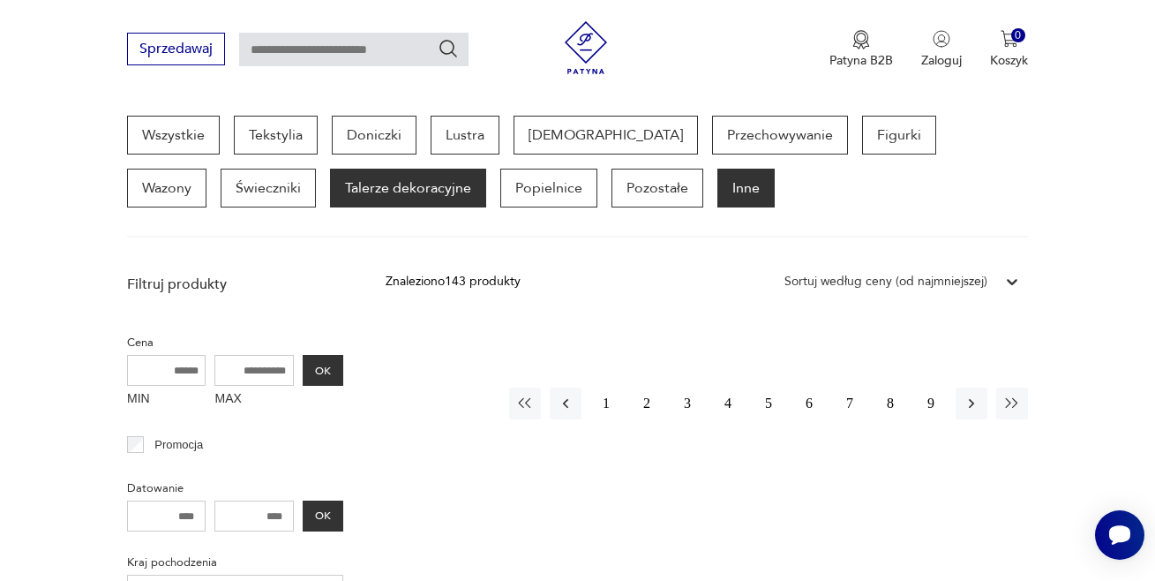
click at [718, 200] on p "Inne" at bounding box center [746, 188] width 57 height 39
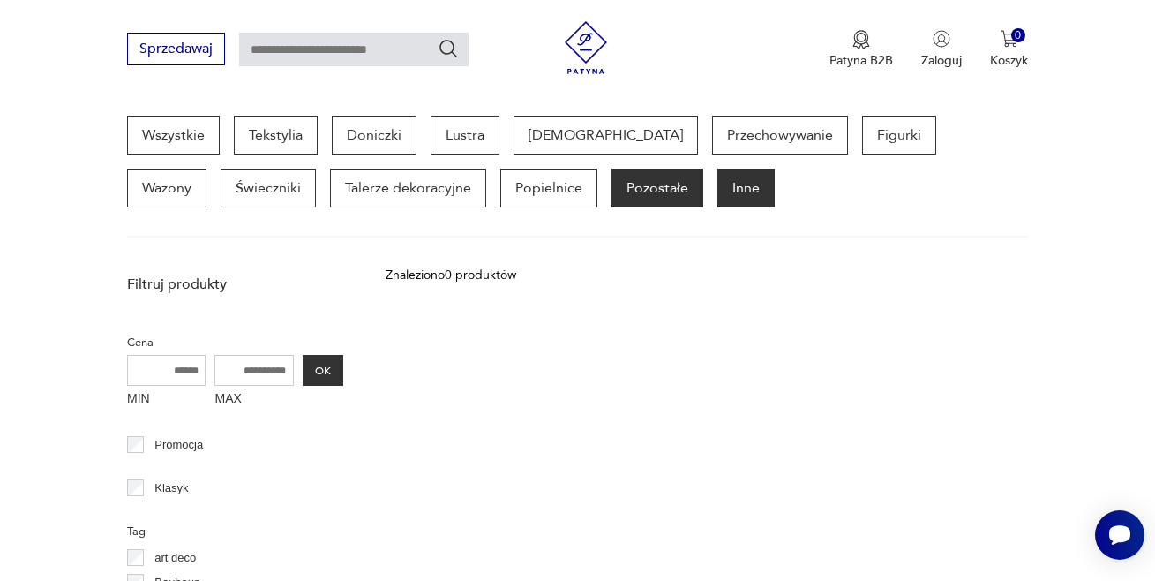
click at [612, 190] on p "Pozostałe" at bounding box center [658, 188] width 92 height 39
